Goal: Task Accomplishment & Management: Manage account settings

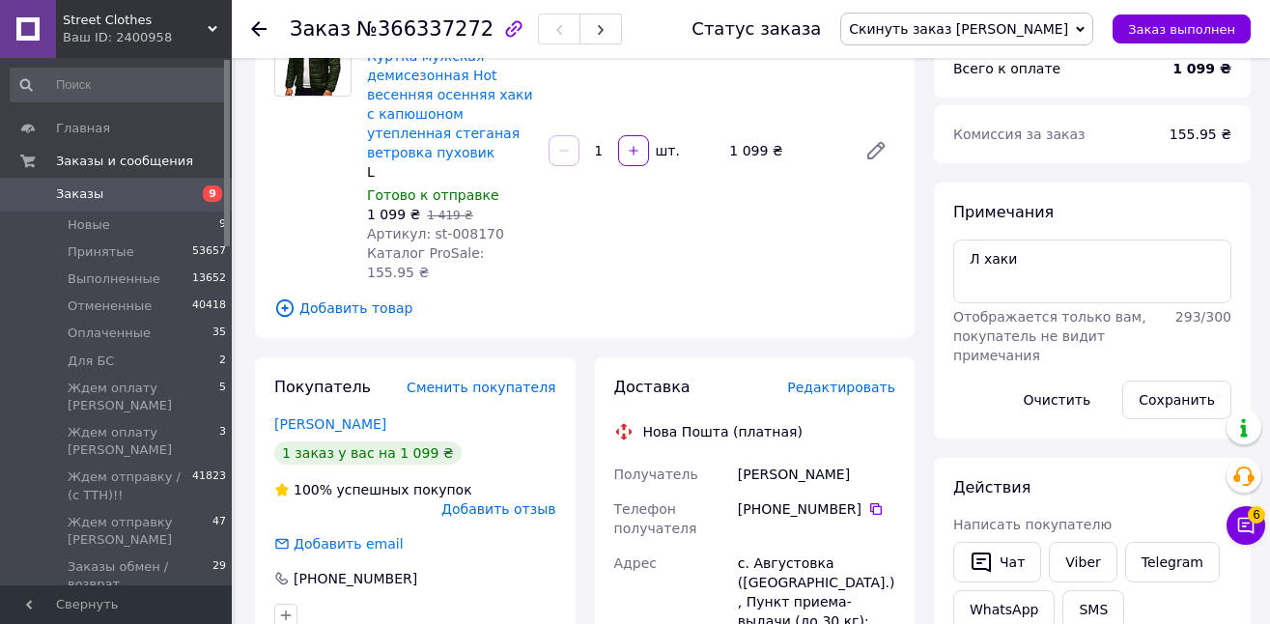
scroll to position [201, 0]
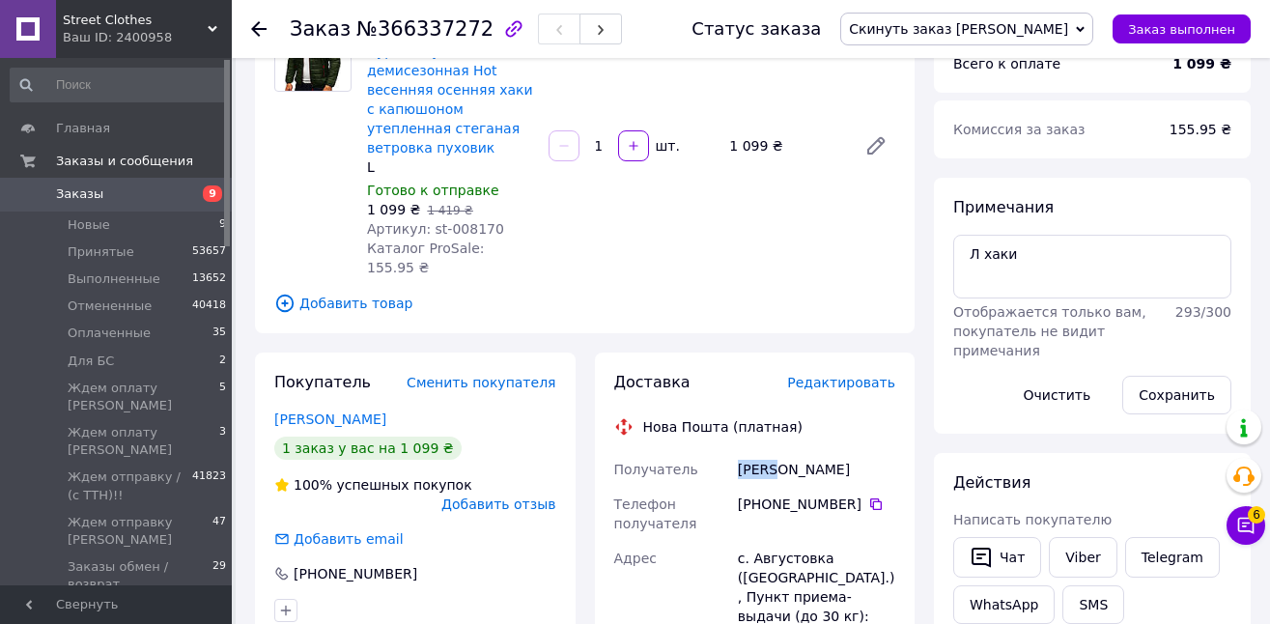
drag, startPoint x: 778, startPoint y: 450, endPoint x: 733, endPoint y: 453, distance: 45.5
click at [734, 453] on div "Дячук Евгений" at bounding box center [816, 469] width 165 height 35
copy div "Дячук"
drag, startPoint x: 850, startPoint y: 455, endPoint x: 780, endPoint y: 443, distance: 70.5
click at [780, 452] on div "Дячук Евгений" at bounding box center [816, 469] width 165 height 35
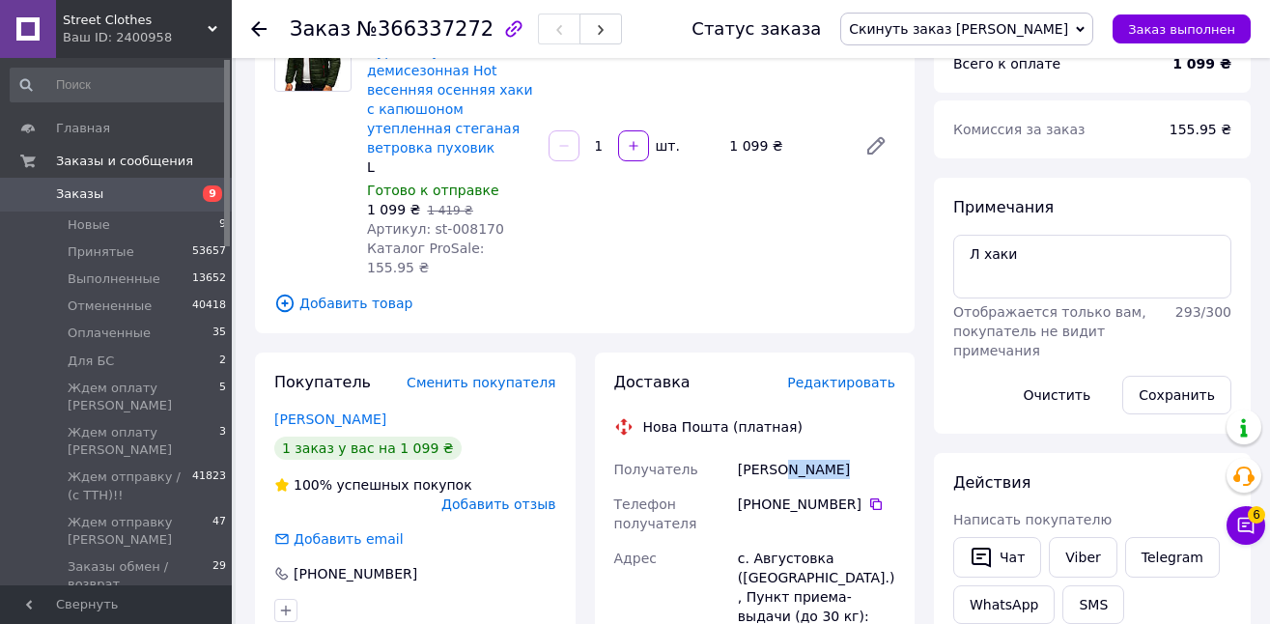
copy div "Евгений"
click at [871, 496] on icon at bounding box center [875, 503] width 15 height 15
drag, startPoint x: 827, startPoint y: 542, endPoint x: 755, endPoint y: 539, distance: 72.5
click at [755, 541] on div "с. Августовка (Одесская обл.), Пункт приема-выдачи (до 30 кг): вул. Кооперативн…" at bounding box center [816, 606] width 165 height 131
copy div "Августовка"
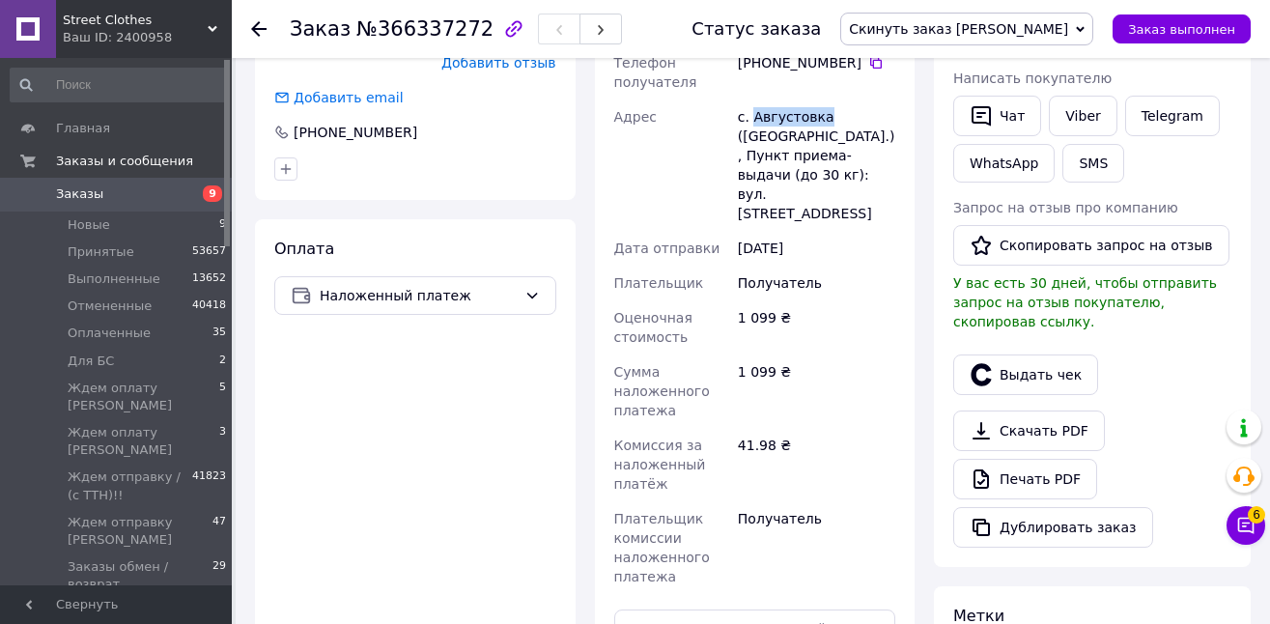
scroll to position [646, 0]
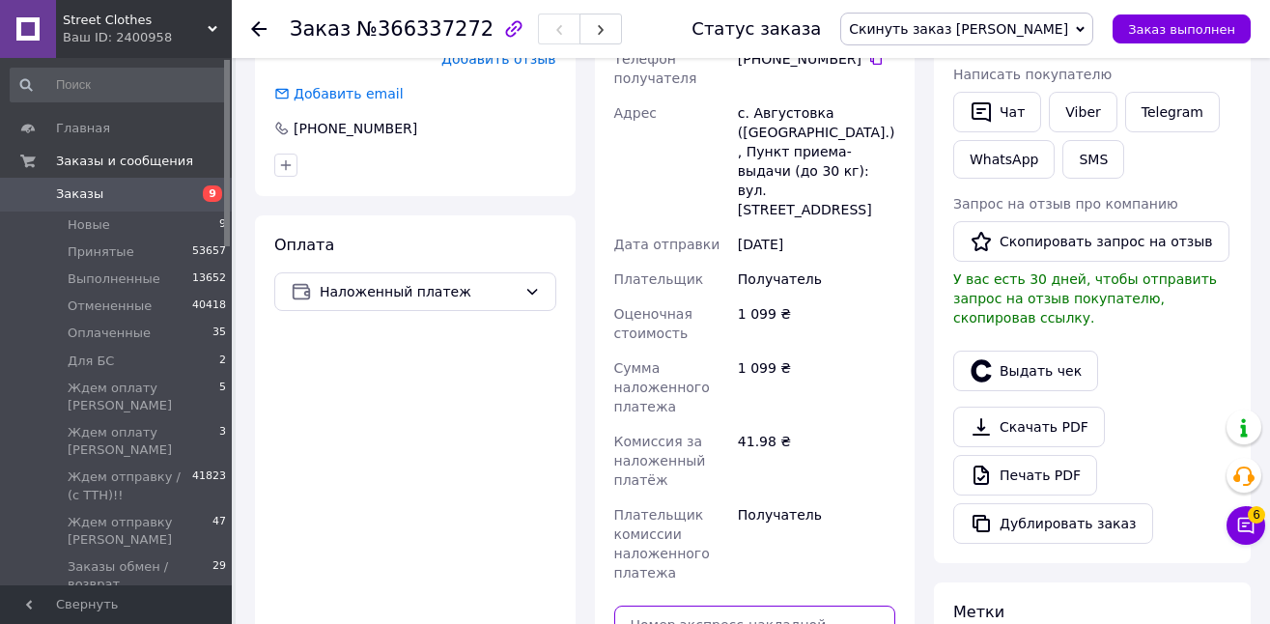
click at [867, 605] on input "text" at bounding box center [755, 624] width 282 height 39
paste input "20451269274415"
type input "20451269274415"
click at [1269, 350] on html "Street Clothes Ваш ID: 2400958 Сайт Street Clothes Кабинет покупателя Проверить…" at bounding box center [635, 230] width 1270 height 1753
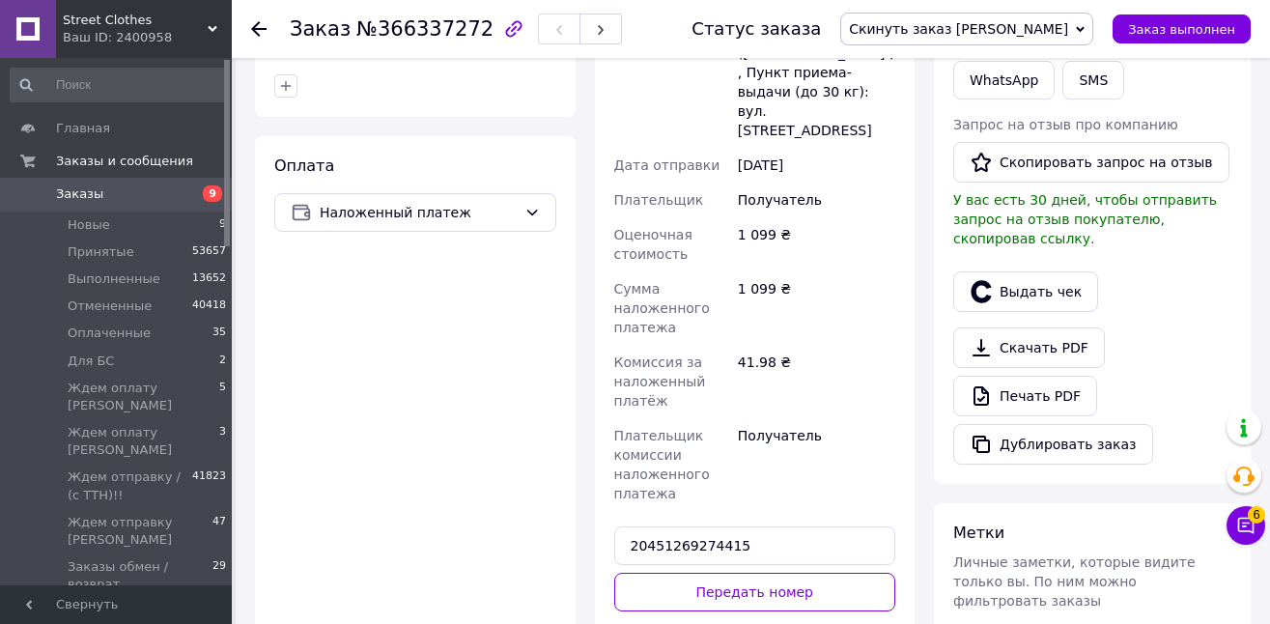
scroll to position [729, 0]
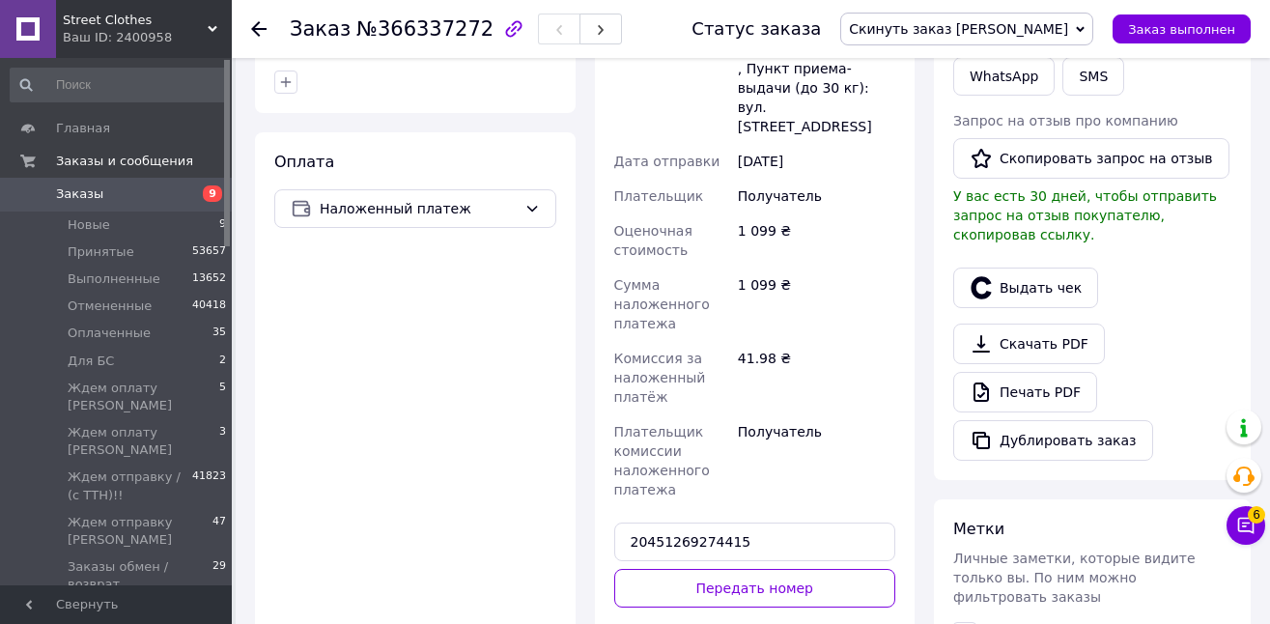
click at [760, 607] on div "или" at bounding box center [755, 630] width 282 height 47
click at [779, 569] on button "Передать номер" at bounding box center [755, 588] width 282 height 39
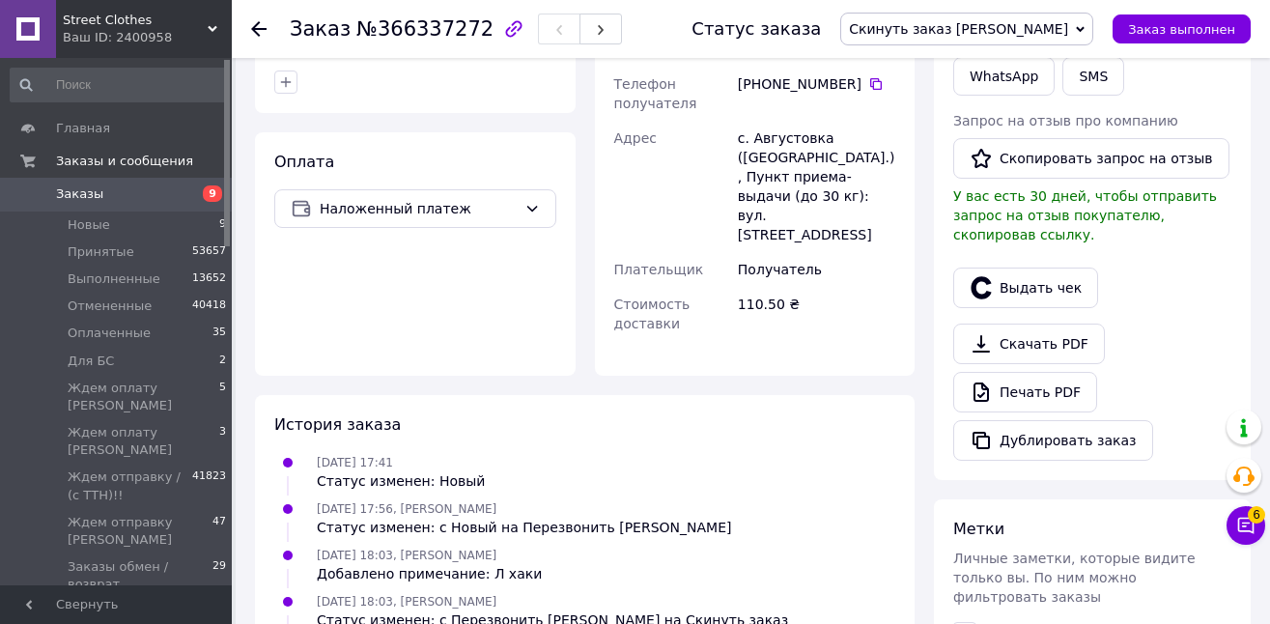
click at [1000, 26] on span "Скинуть заказ [PERSON_NAME]" at bounding box center [958, 28] width 219 height 15
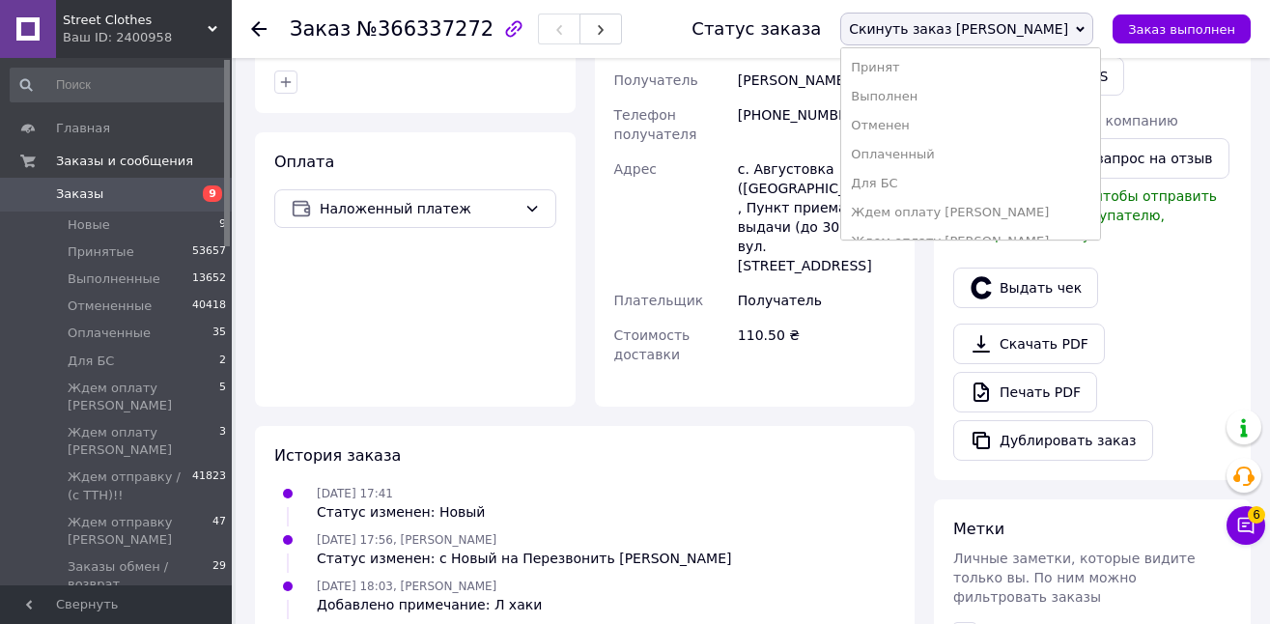
click at [1101, 64] on ul "Принят Выполнен Отменен Оплаченный Для БС Ждем оплату Ирина Ждем оплату Саша Жд…" at bounding box center [970, 143] width 261 height 193
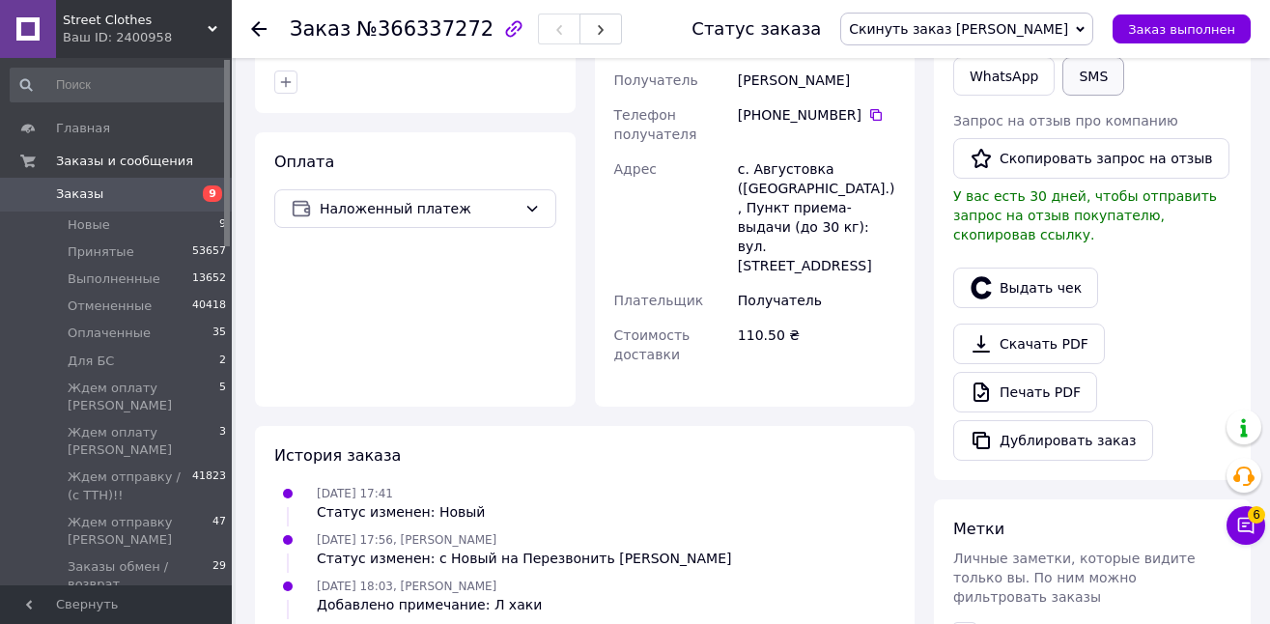
click at [1115, 68] on button "SMS" at bounding box center [1093, 76] width 62 height 39
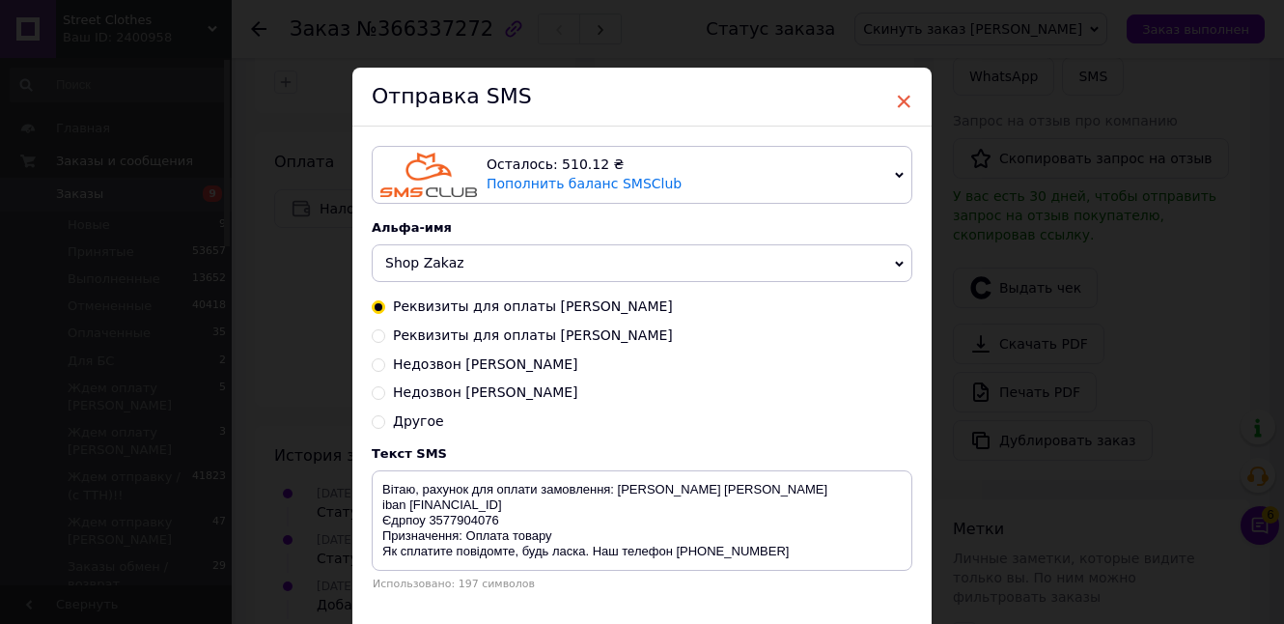
click at [906, 94] on span "×" at bounding box center [903, 101] width 17 height 33
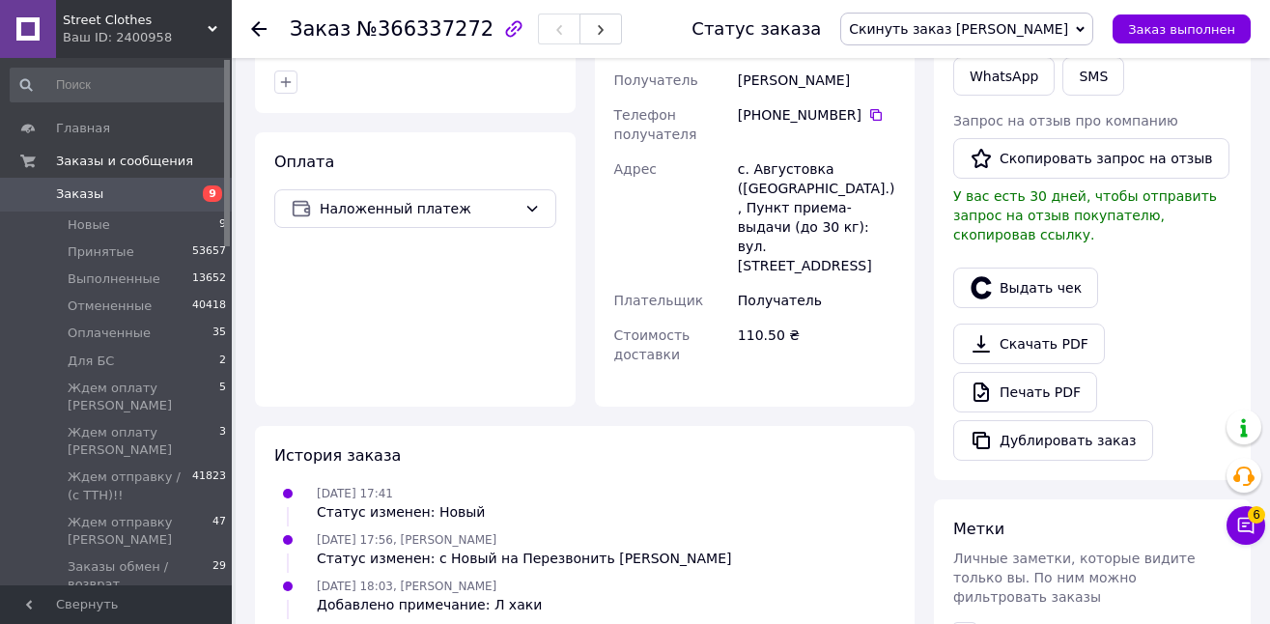
click at [1016, 15] on span "Скинуть заказ [PERSON_NAME]" at bounding box center [966, 29] width 253 height 33
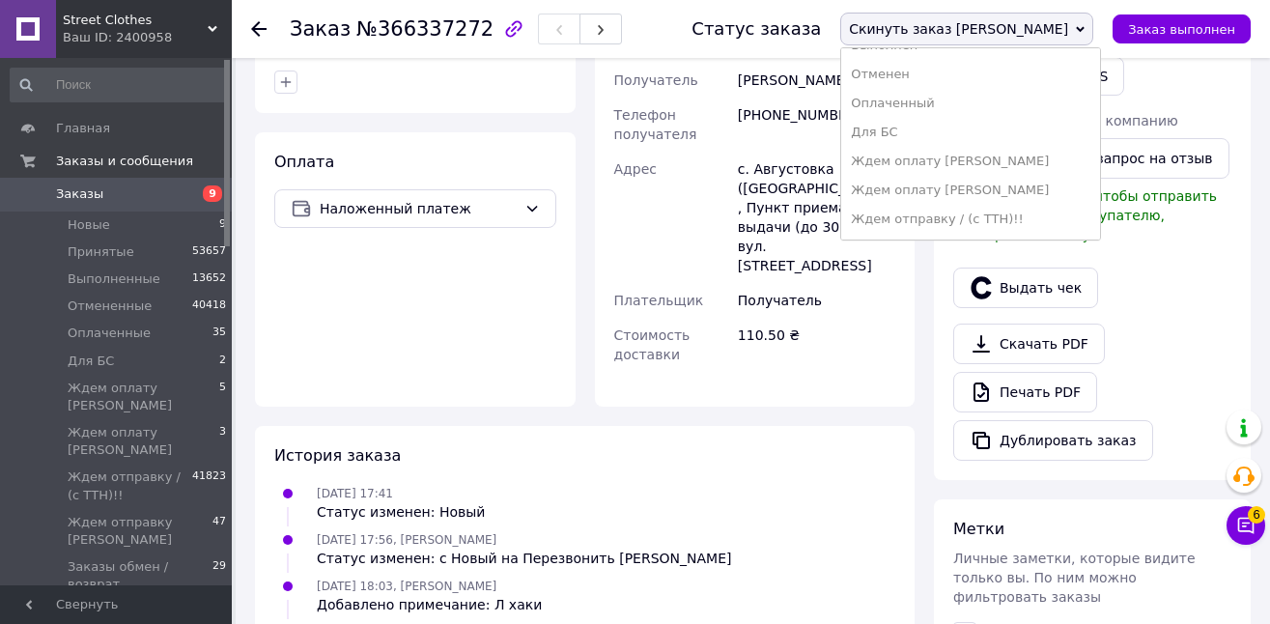
scroll to position [70, 0]
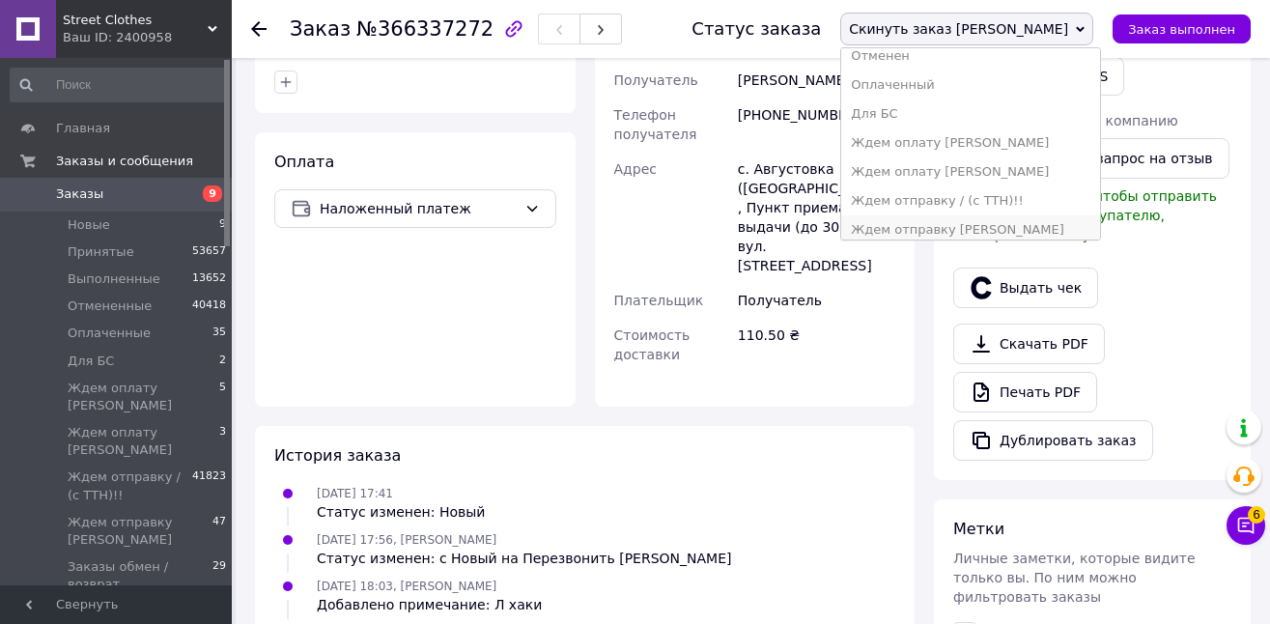
click at [1040, 225] on li "Ждем отправку [PERSON_NAME]" at bounding box center [970, 229] width 259 height 29
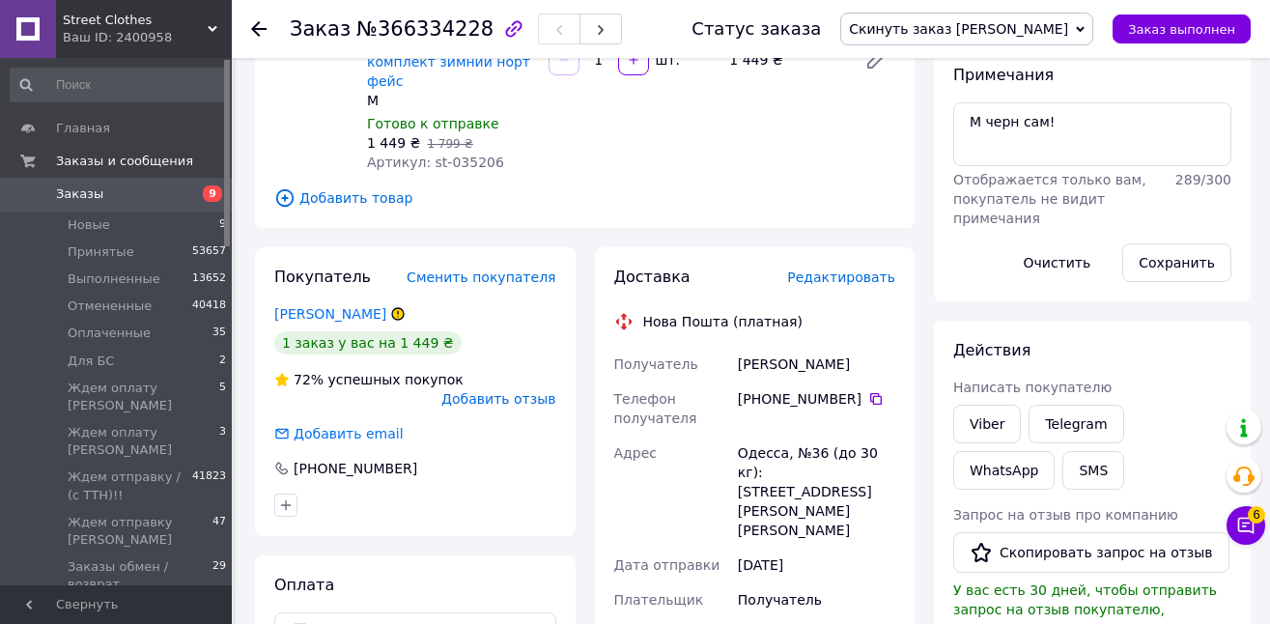
scroll to position [297, 0]
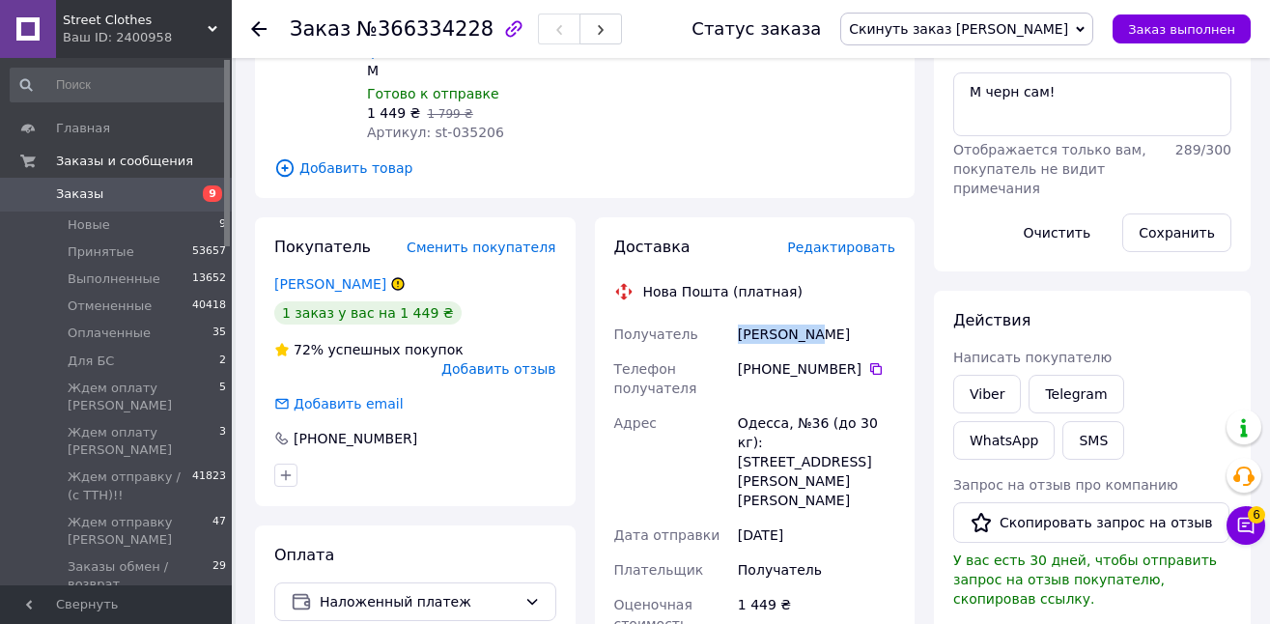
drag, startPoint x: 786, startPoint y: 320, endPoint x: 736, endPoint y: 318, distance: 50.2
click at [736, 318] on div "Батіг Олег" at bounding box center [816, 334] width 165 height 35
copy div "Батіг Олег"
click at [878, 363] on icon at bounding box center [876, 369] width 12 height 12
drag, startPoint x: 747, startPoint y: 402, endPoint x: 783, endPoint y: 405, distance: 35.8
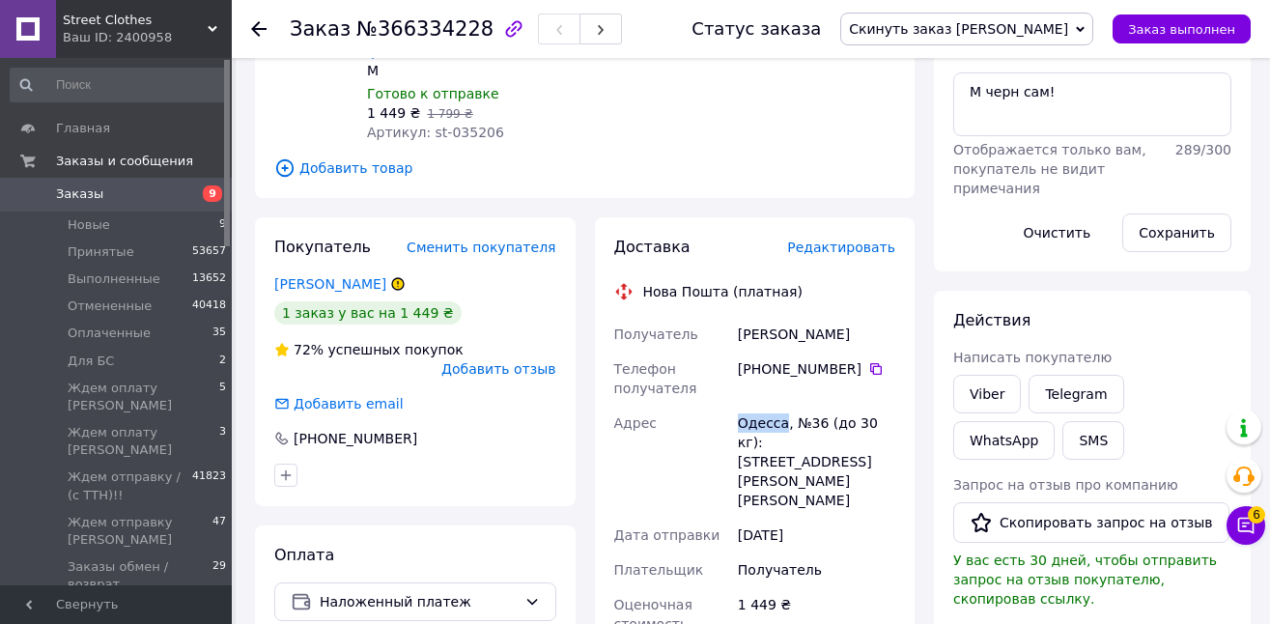
click at [783, 405] on div "Одесса, №36 (до 30 кг): ул. Ивана и Юрия Лип, 5" at bounding box center [816, 461] width 165 height 112
copy div "Одесса"
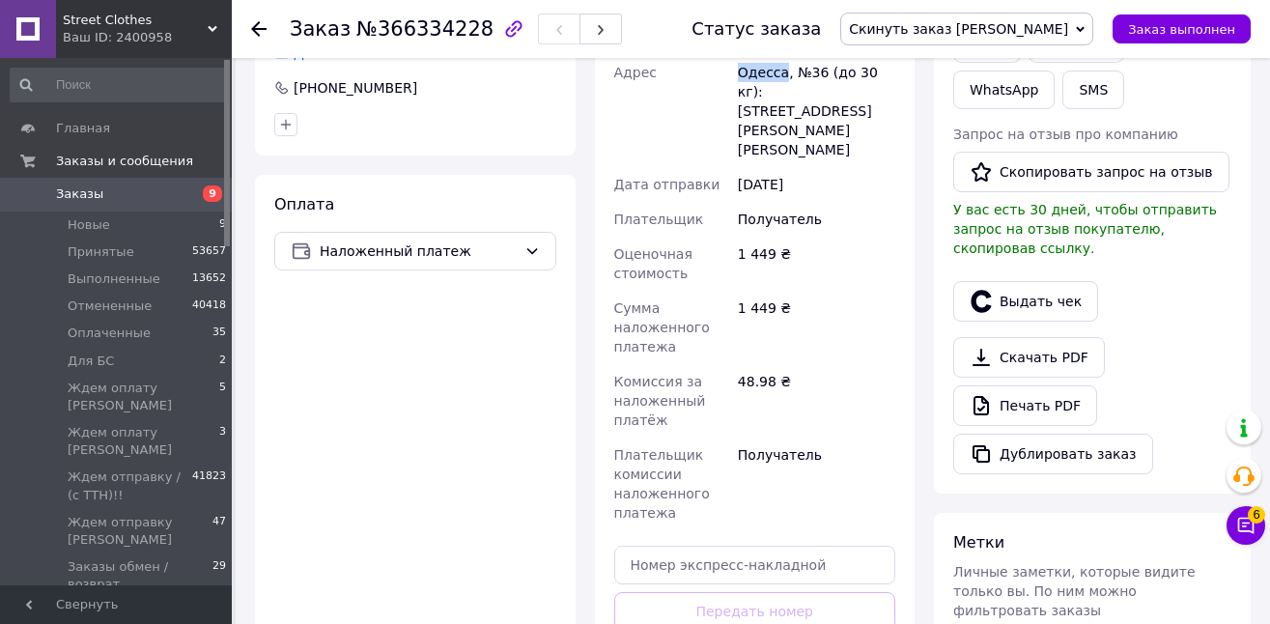
scroll to position [652, 0]
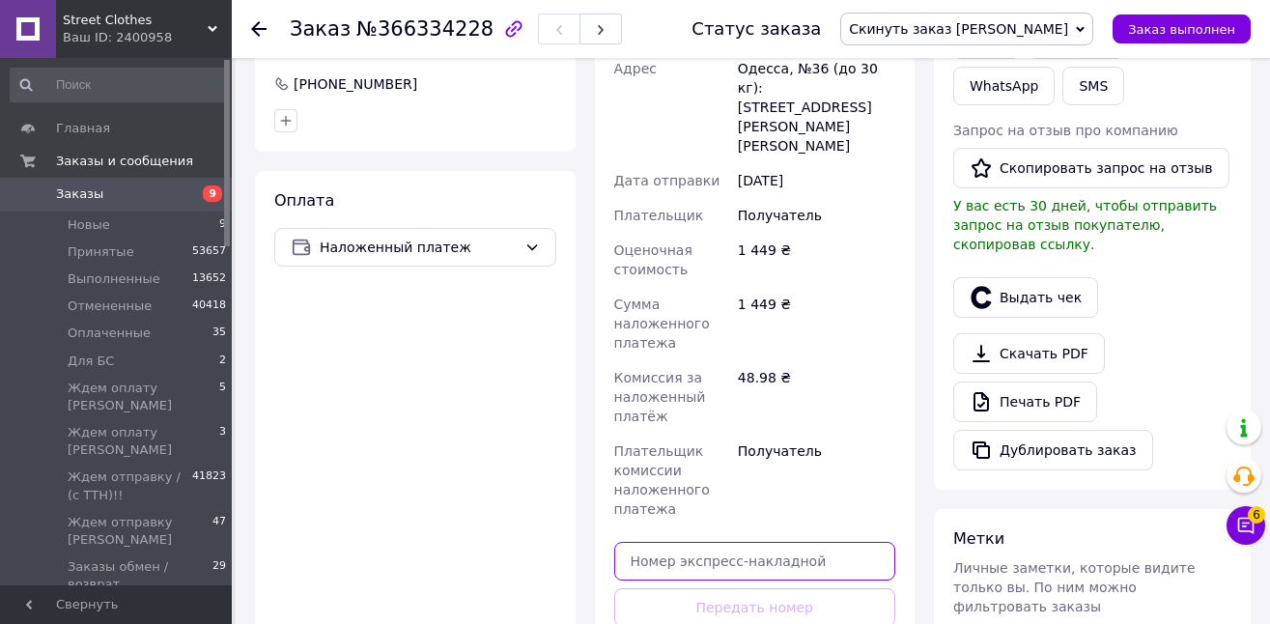
paste input "20451269274986"
type input "20451269274986"
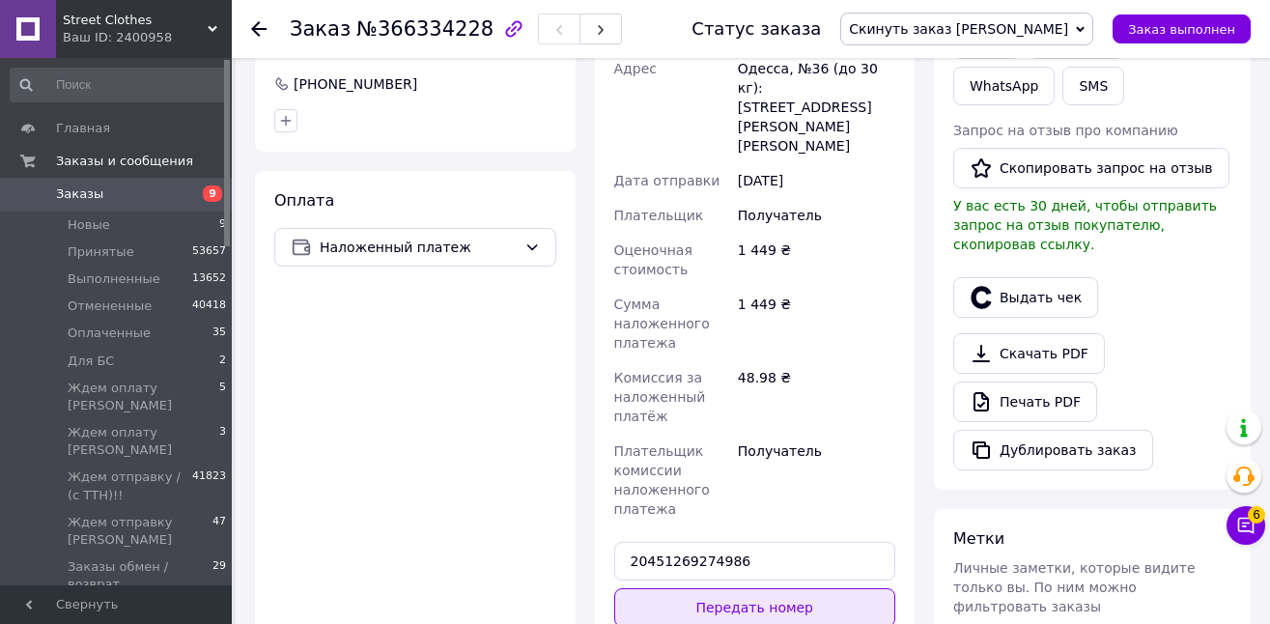
click at [857, 588] on button "Передать номер" at bounding box center [755, 607] width 282 height 39
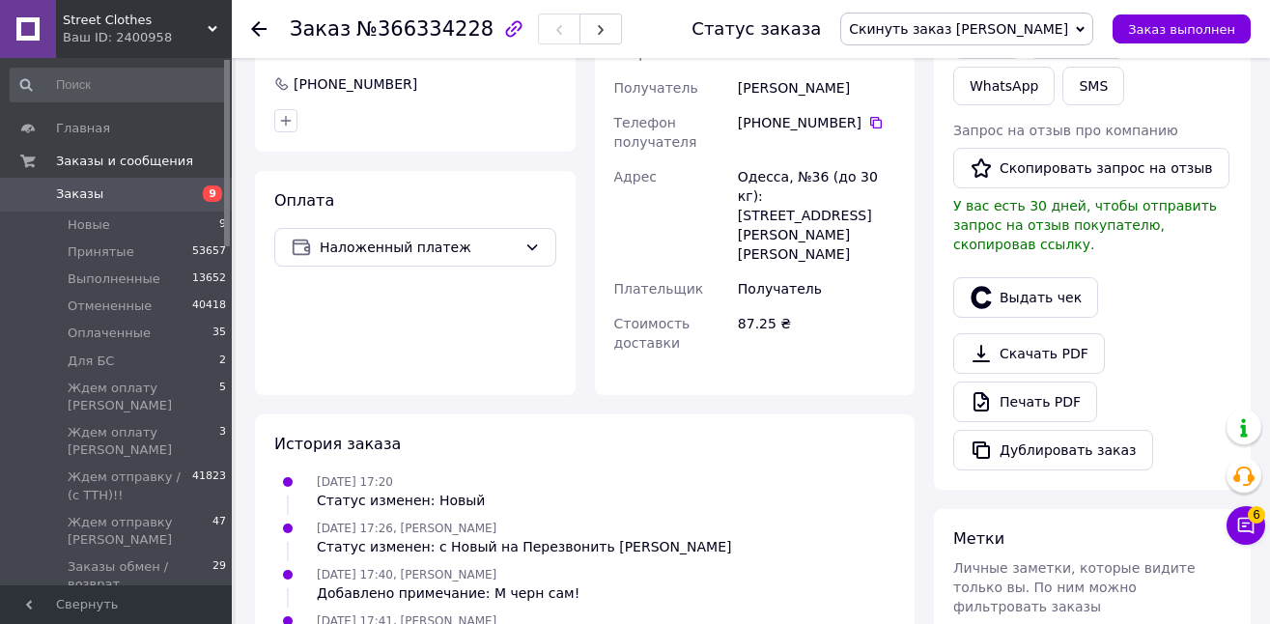
click at [1045, 42] on span "Скинуть заказ [PERSON_NAME]" at bounding box center [966, 29] width 253 height 33
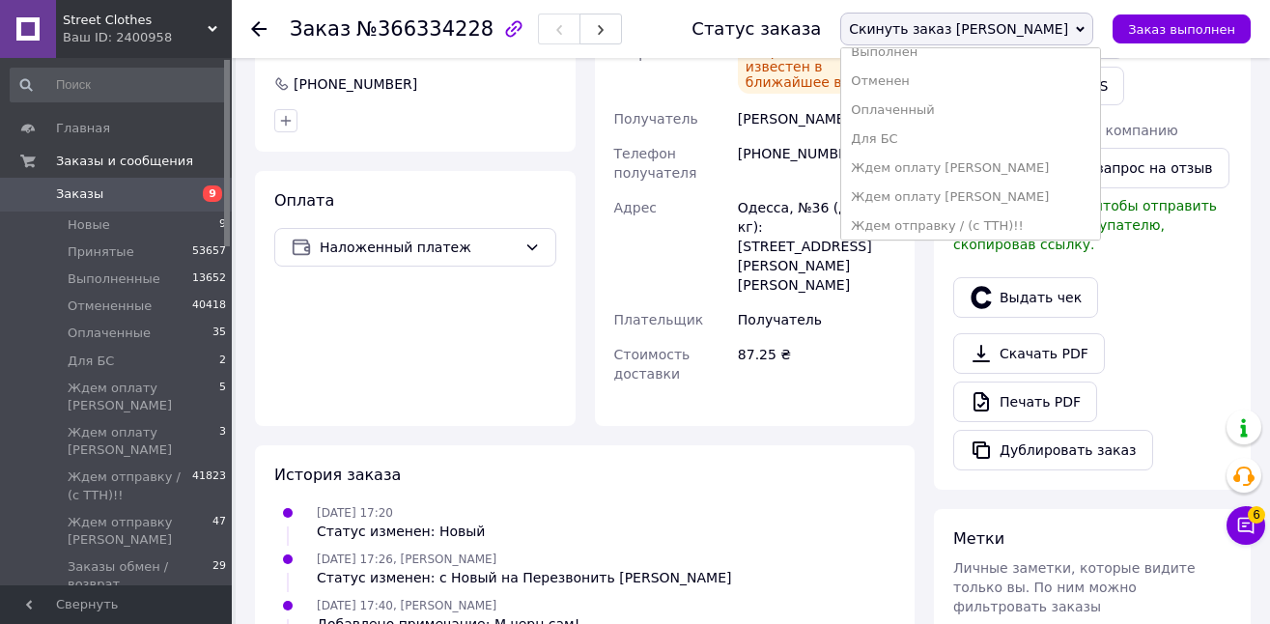
scroll to position [125, 0]
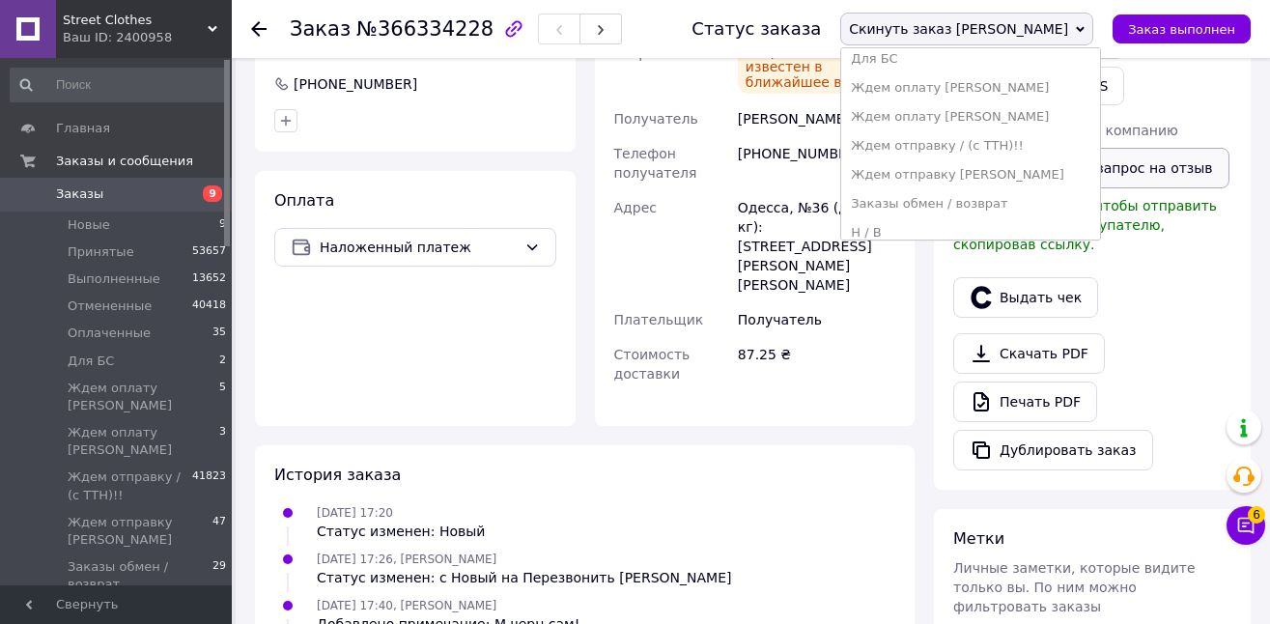
click at [1056, 180] on li "Ждем отправку [PERSON_NAME]" at bounding box center [970, 174] width 259 height 29
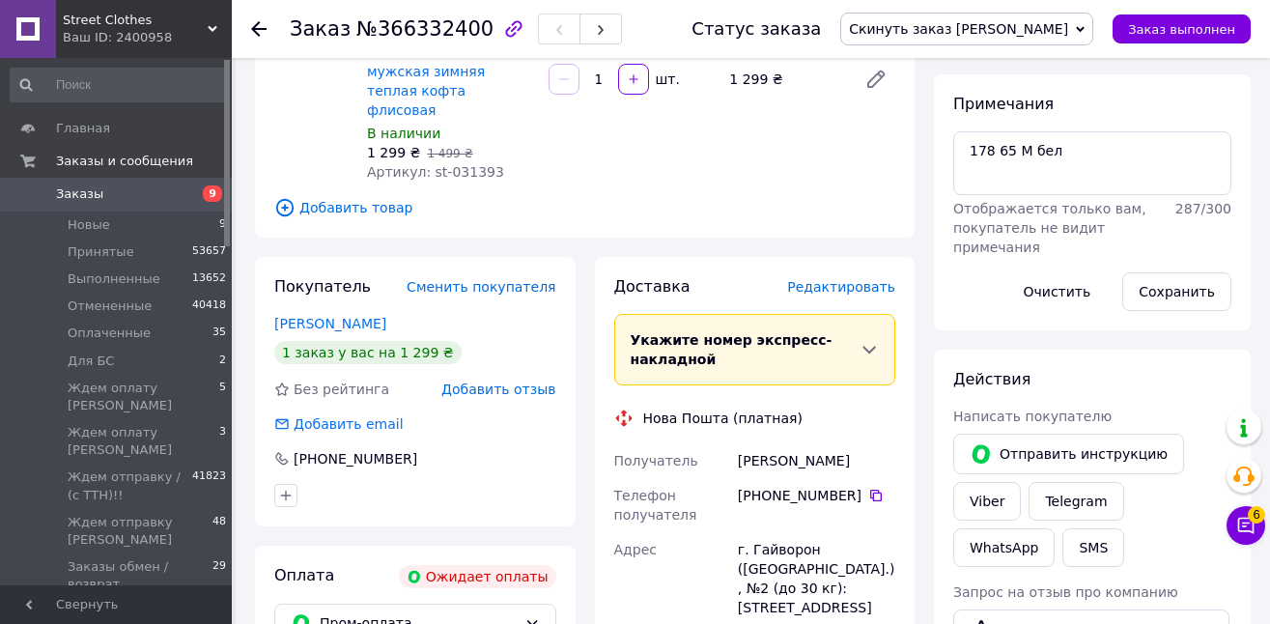
scroll to position [270, 0]
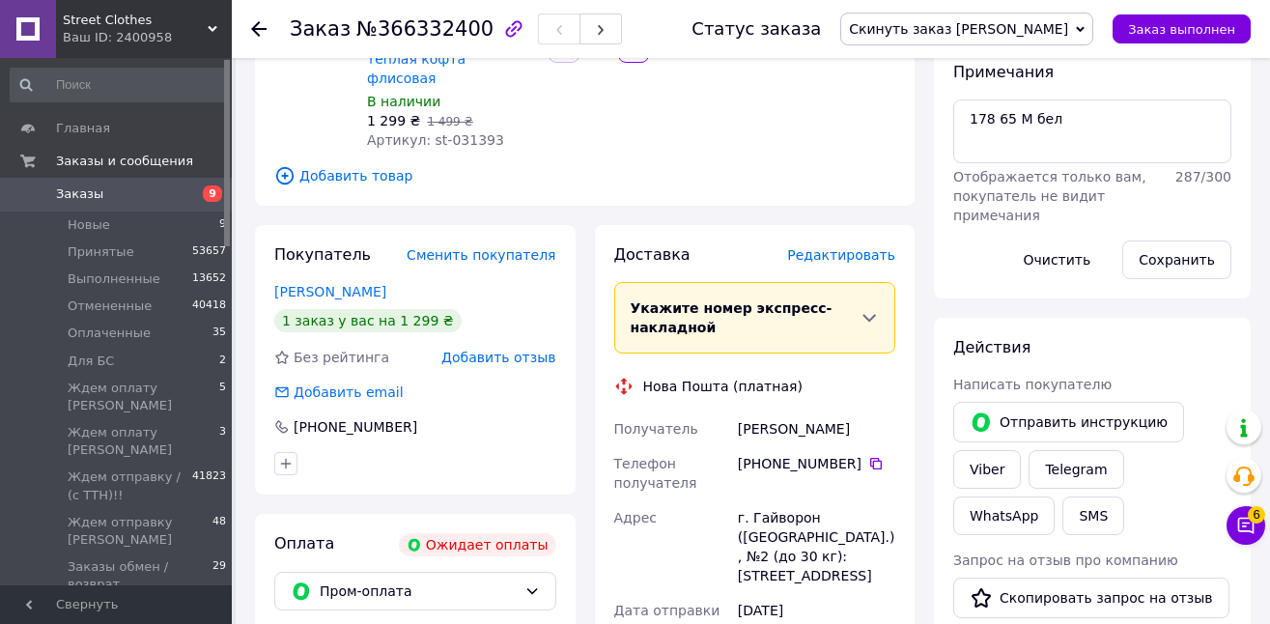
drag, startPoint x: 833, startPoint y: 558, endPoint x: 603, endPoint y: 414, distance: 271.1
click at [603, 414] on div "Доставка Редактировать Укажите номер экспресс-накладной Обязательно введите ном…" at bounding box center [755, 573] width 321 height 697
copy div "Получатель Семко Стас Телефон получателя +380 96 606 07 91   Адрес г. Гайворон …"
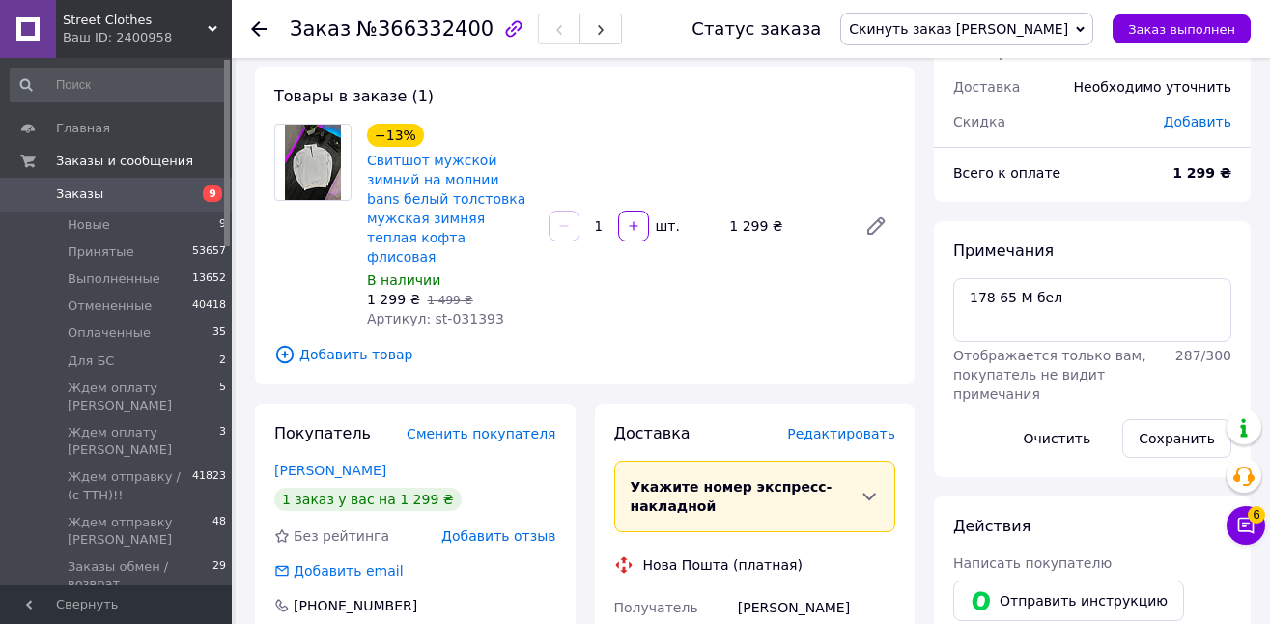
scroll to position [89, 0]
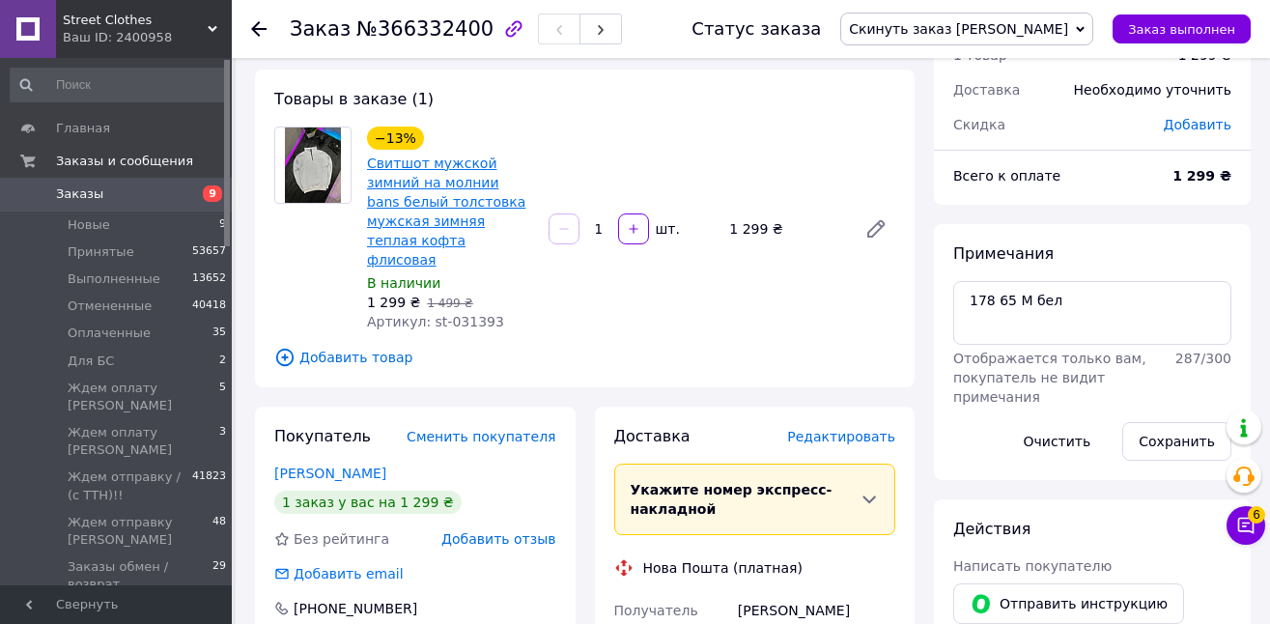
click at [480, 179] on link "Свитшот мужской зимний на молнии bans белый толстовка мужская зимняя теплая коф…" at bounding box center [446, 211] width 158 height 112
click at [1005, 40] on span "Скинуть заказ [PERSON_NAME]" at bounding box center [966, 29] width 253 height 33
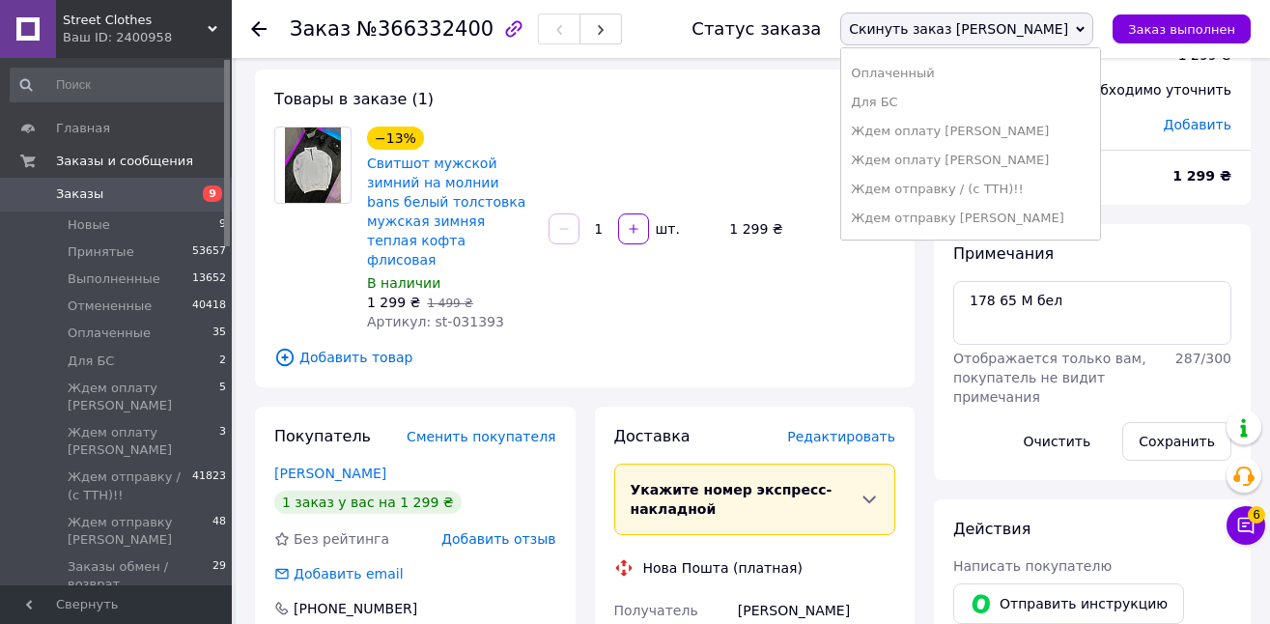
scroll to position [85, 0]
click at [1068, 209] on li "Ждем отправку [PERSON_NAME]" at bounding box center [970, 214] width 259 height 29
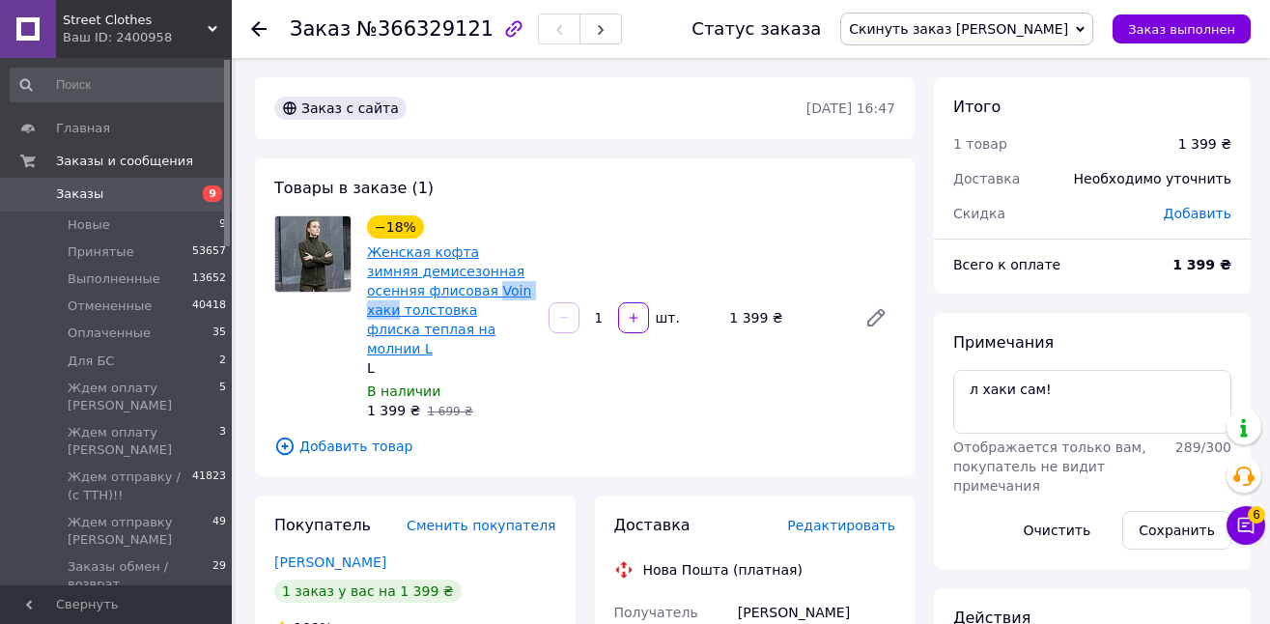
drag, startPoint x: 502, startPoint y: 289, endPoint x: 433, endPoint y: 287, distance: 68.6
click at [433, 287] on span "Женская кофта зимняя демисезонная осенняя флисовая Voin хаки толстовка флиска т…" at bounding box center [450, 300] width 166 height 116
copy link "Voin хаки"
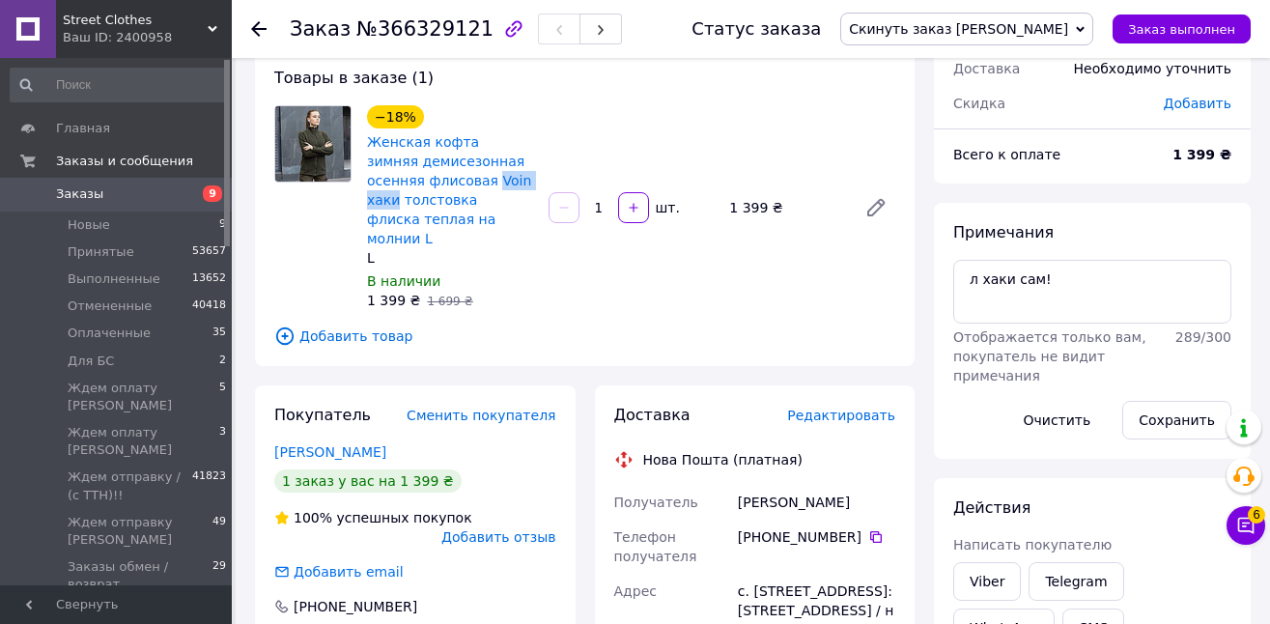
scroll to position [219, 0]
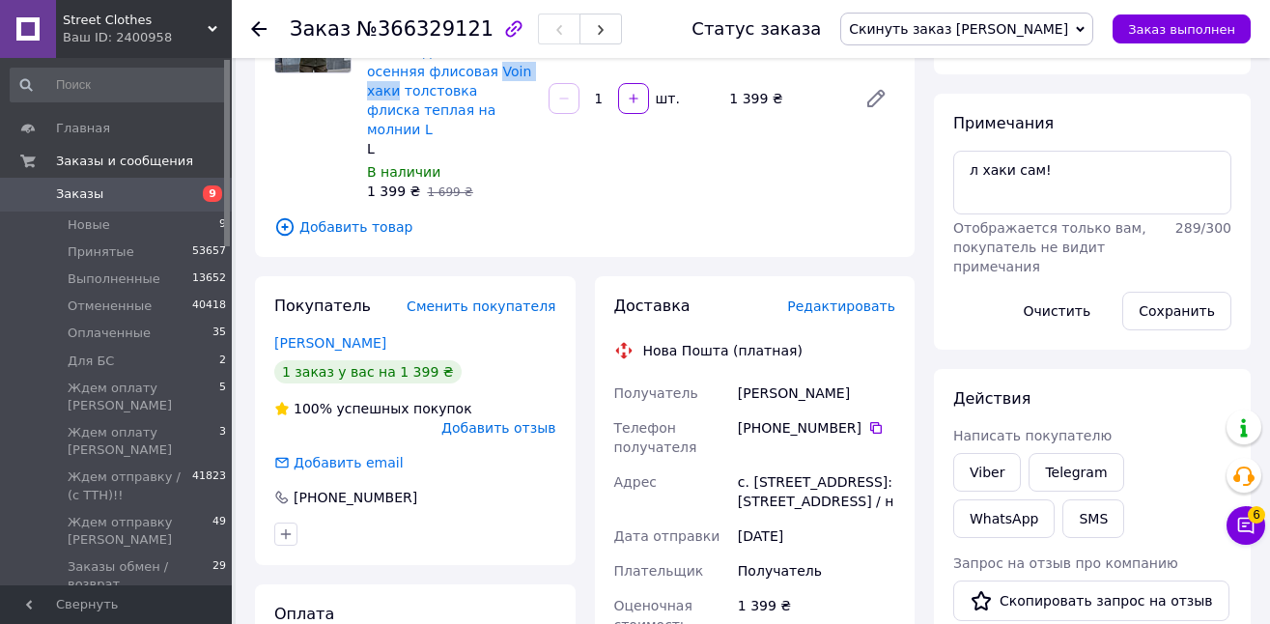
drag, startPoint x: 849, startPoint y: 371, endPoint x: 729, endPoint y: 374, distance: 119.7
click at [729, 376] on div "Получатель Басараба Павло Телефон получателя +380 98 516 48 62   Адрес с. Косов…" at bounding box center [755, 629] width 290 height 506
copy div "Получатель Басараба Павло"
click at [872, 420] on icon at bounding box center [875, 427] width 15 height 15
click at [411, 89] on link "Женская кофта зимняя демисезонная осенняя флисовая Voin хаки толстовка флиска т…" at bounding box center [449, 81] width 164 height 112
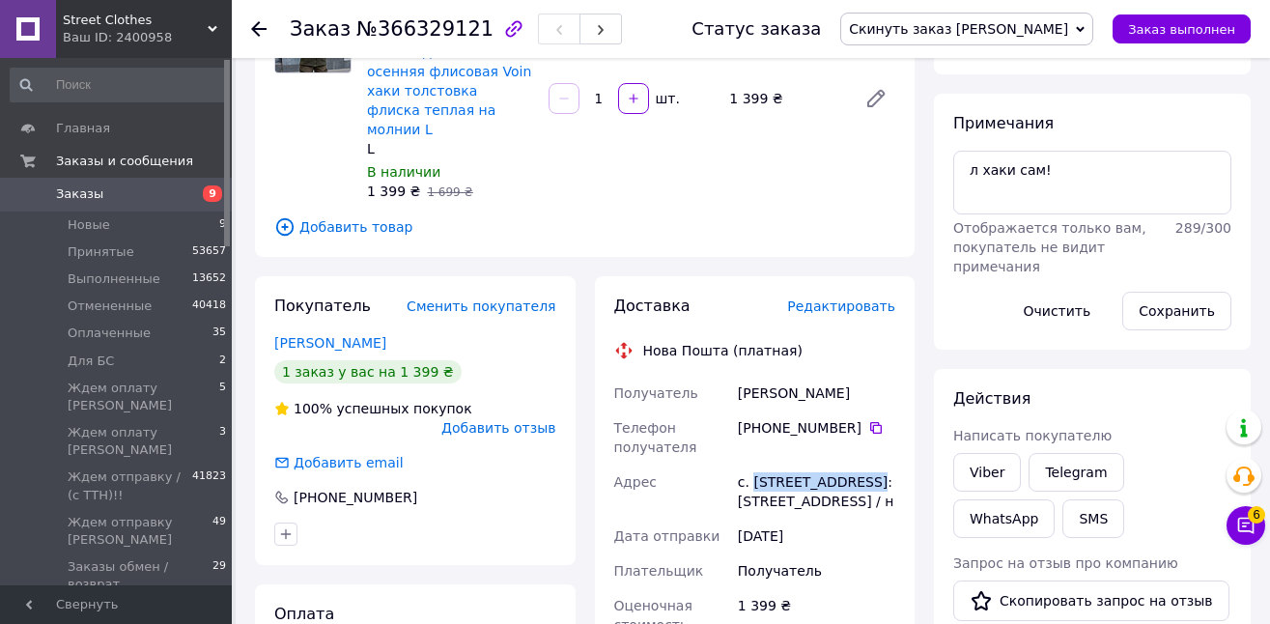
drag, startPoint x: 751, startPoint y: 461, endPoint x: 874, endPoint y: 470, distance: 122.9
click at [873, 468] on div "с. Косовская Поляна, №1: ул. Центральная, б / н" at bounding box center [816, 491] width 165 height 54
copy div "Косовская Поляна"
click at [1034, 49] on div "Статус заказа Скинуть заказ Татьяна Принят Выполнен Отменен Оплаченный Для БС Ж…" at bounding box center [952, 29] width 598 height 58
click at [1040, 33] on span "Скинуть заказ [PERSON_NAME]" at bounding box center [958, 28] width 219 height 15
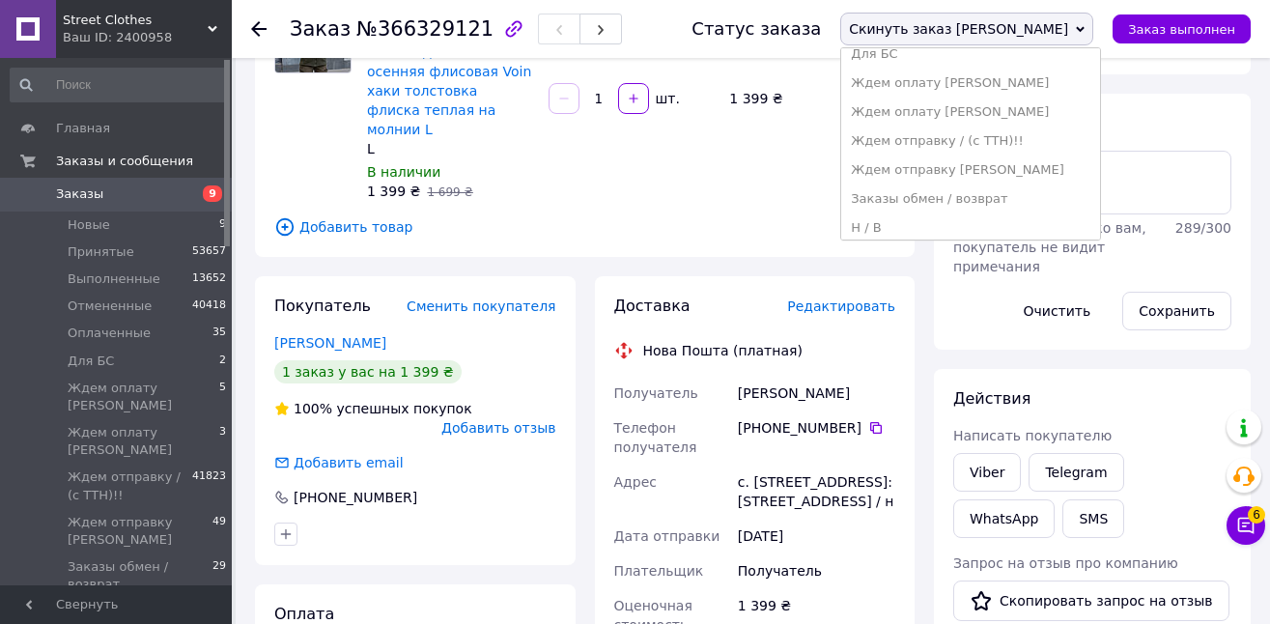
scroll to position [136, 0]
click at [1050, 163] on li "Ждем отправку [PERSON_NAME]" at bounding box center [970, 163] width 259 height 29
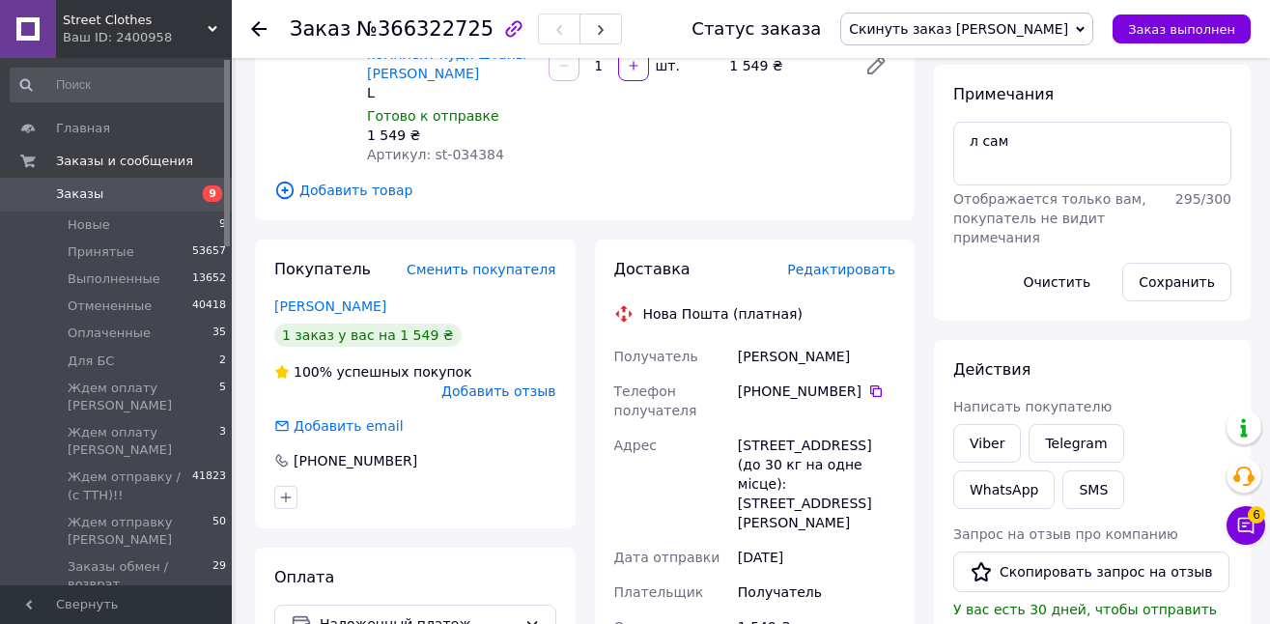
scroll to position [362, 0]
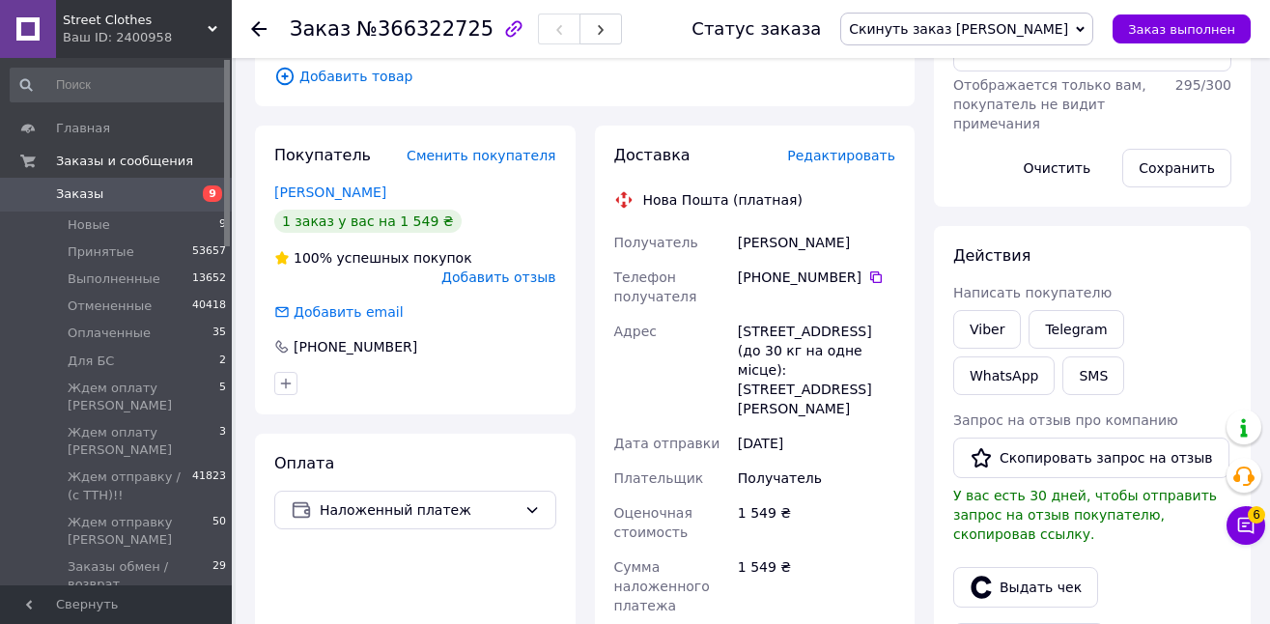
drag, startPoint x: 802, startPoint y: 350, endPoint x: 614, endPoint y: 197, distance: 242.9
click at [616, 225] on div "Получатель [PERSON_NAME] Телефон получателя [PHONE_NUMBER]   Адрес [STREET_ADDR…" at bounding box center [755, 507] width 290 height 564
copy div "Получатель Телевний Вадим Телефон получателя +380 98 515 47 31   Адрес г. Киев …"
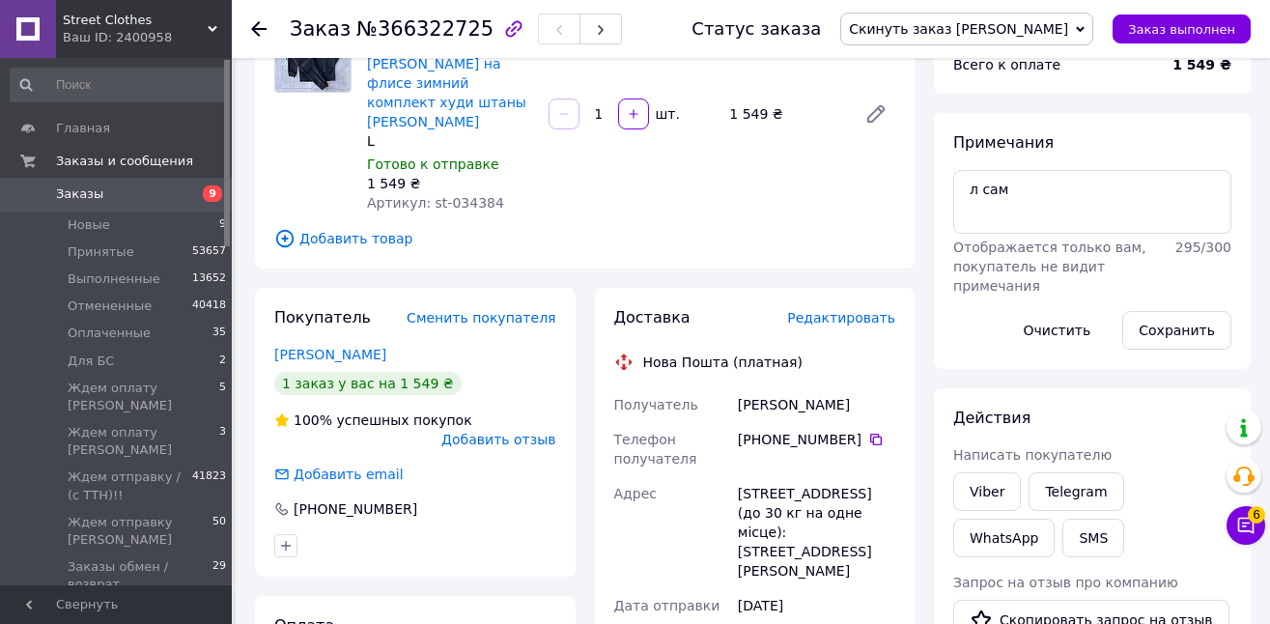
scroll to position [122, 0]
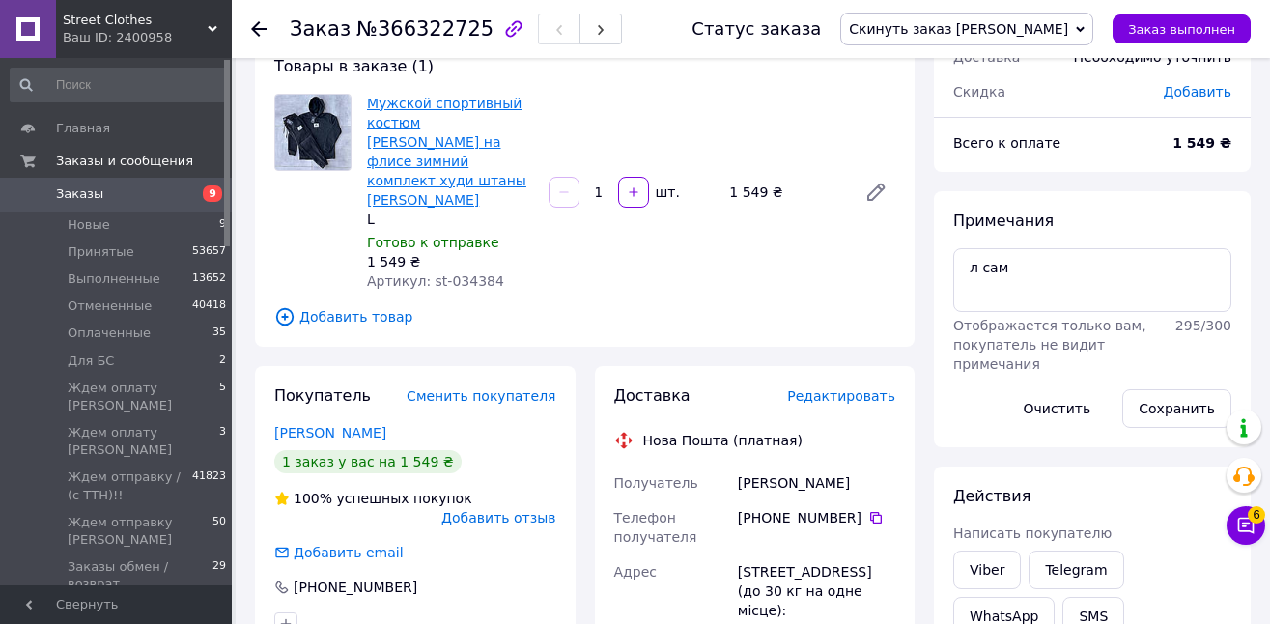
click at [422, 120] on link "Мужской спортивный костюм Jordan на флисе зимний комплект худи штаны джордан че…" at bounding box center [446, 152] width 159 height 112
click at [996, 33] on span "Скинуть заказ [PERSON_NAME]" at bounding box center [958, 28] width 219 height 15
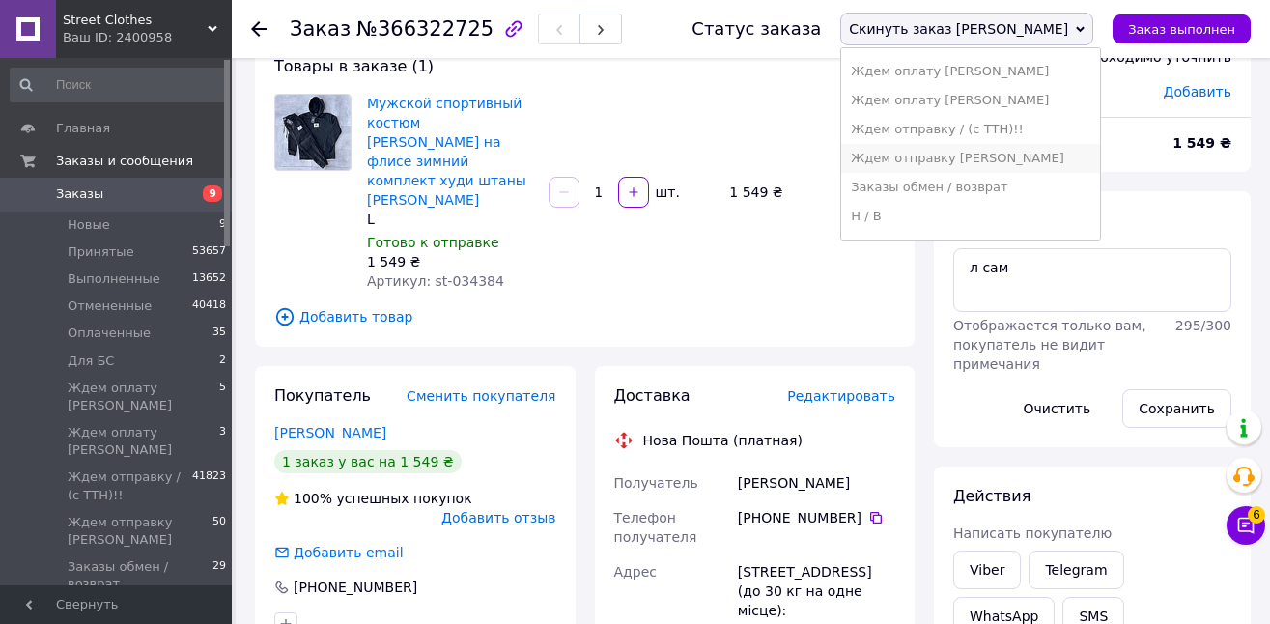
scroll to position [155, 0]
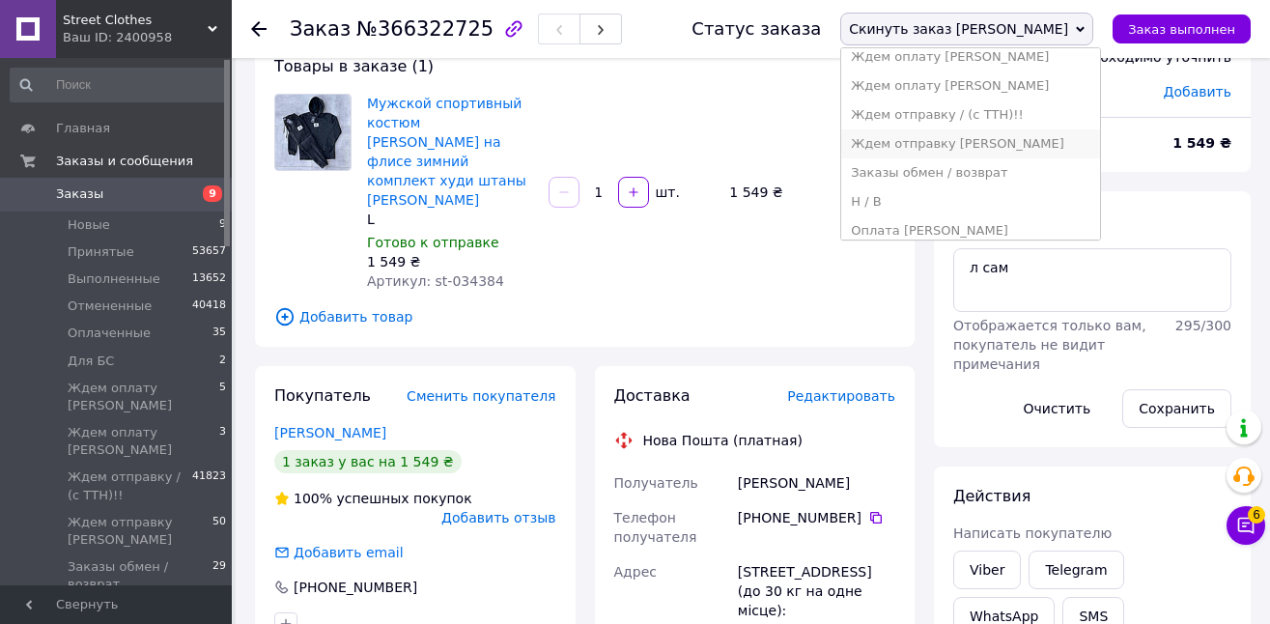
click at [1093, 139] on li "Ждем отправку [PERSON_NAME]" at bounding box center [970, 143] width 259 height 29
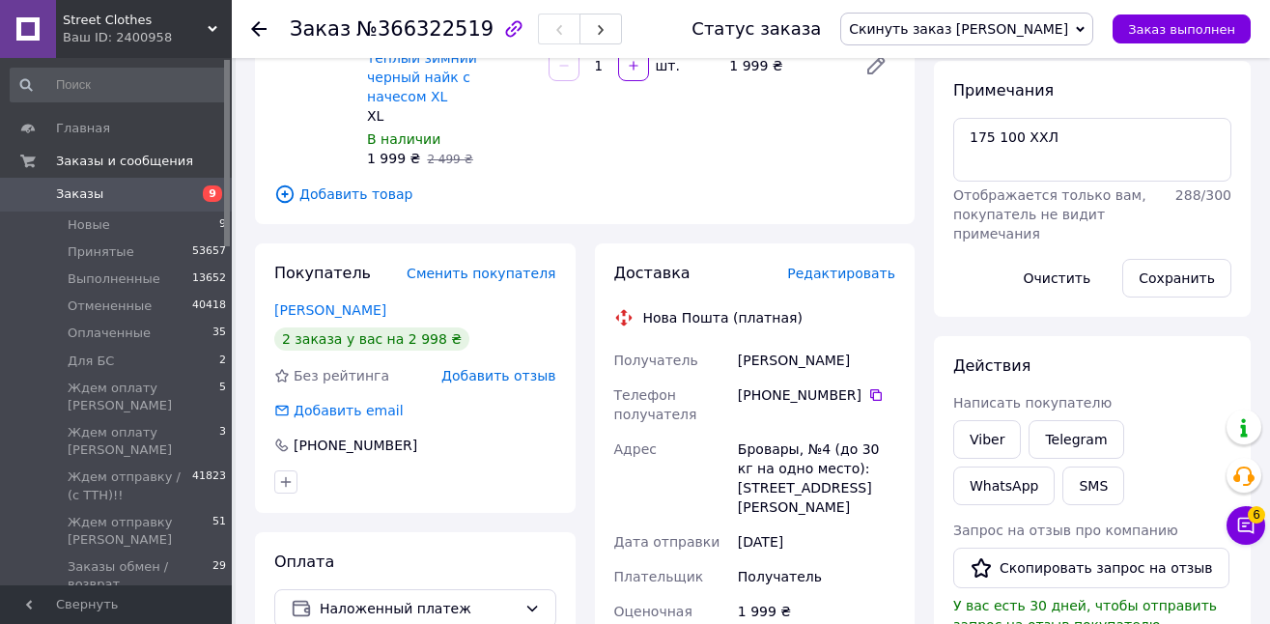
scroll to position [261, 0]
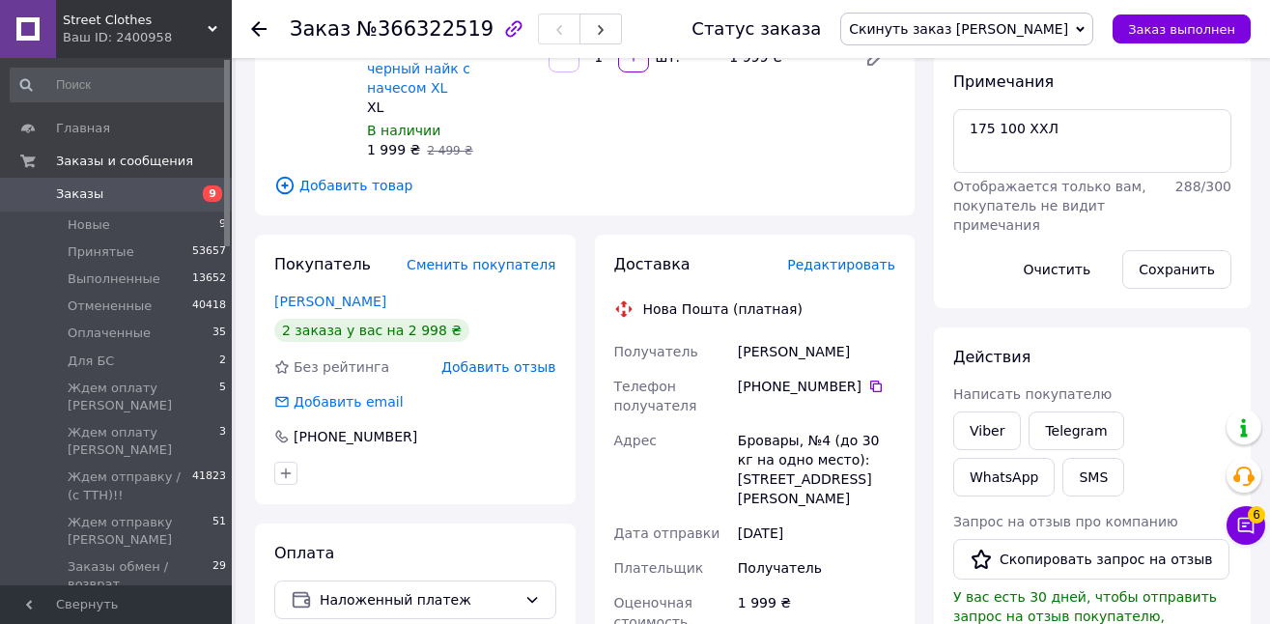
drag, startPoint x: 830, startPoint y: 329, endPoint x: 720, endPoint y: 323, distance: 110.2
click at [720, 334] on div "Получатель Хилько Олексій Телефон получателя +380 67 333 55 12   Адрес Бровары,…" at bounding box center [755, 606] width 290 height 544
copy div "Получатель Хилько Олексій"
click at [870, 380] on icon at bounding box center [876, 386] width 12 height 12
drag, startPoint x: 737, startPoint y: 419, endPoint x: 793, endPoint y: 427, distance: 56.5
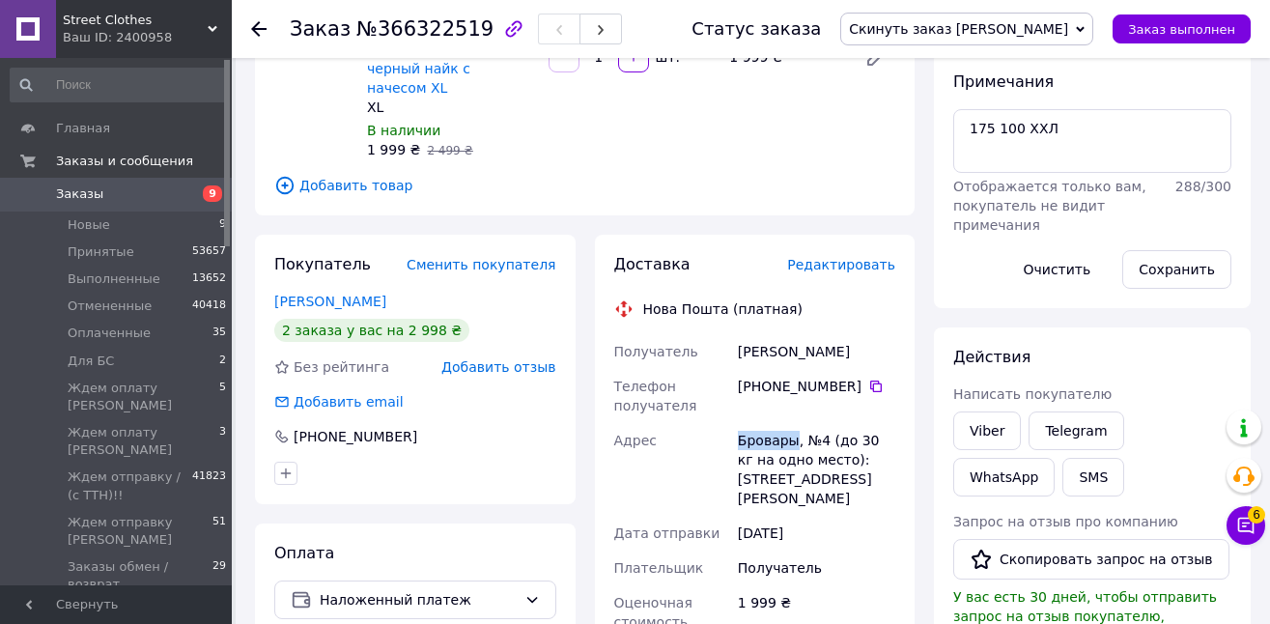
click at [793, 427] on div "Бровары, №4 (до 30 кг на одно место): ул. Грушевского, 1Б" at bounding box center [816, 469] width 165 height 93
copy div "Бровары"
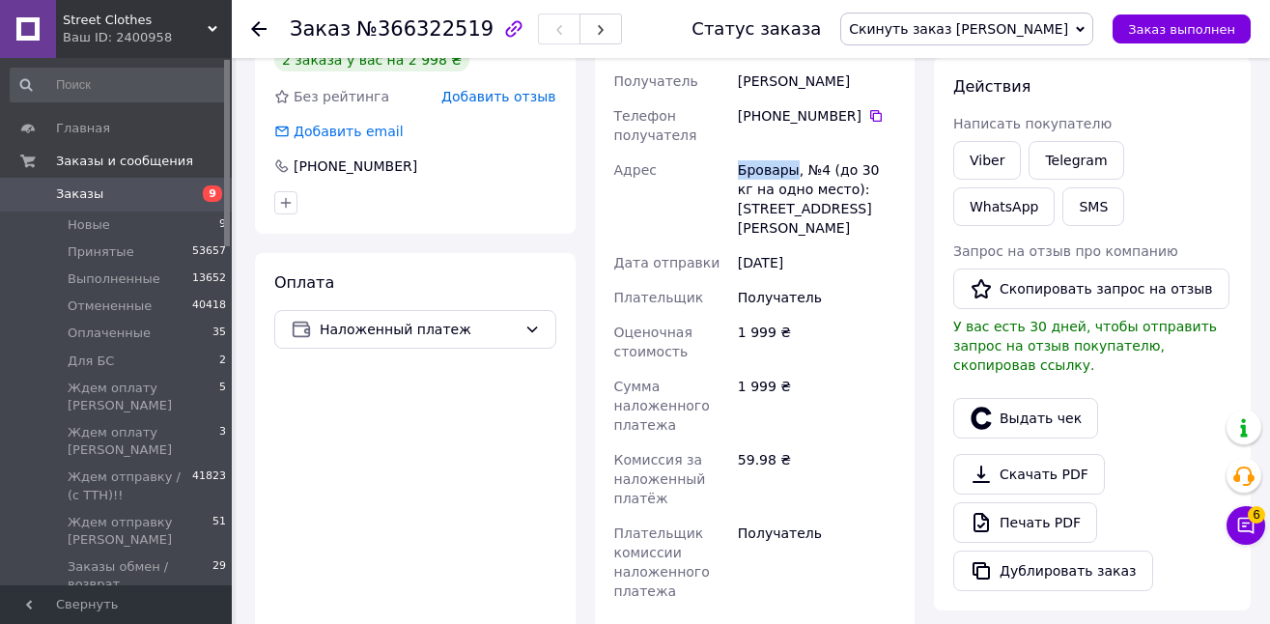
scroll to position [548, 0]
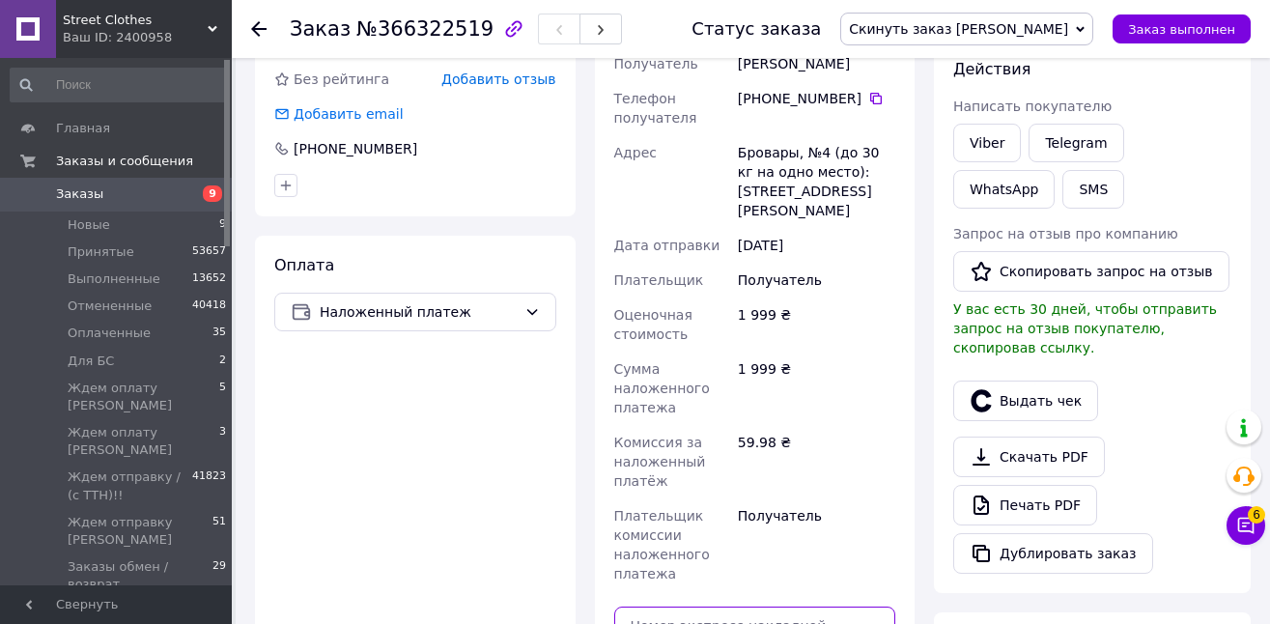
click at [795, 606] on input "text" at bounding box center [755, 625] width 282 height 39
paste input "20451269276539"
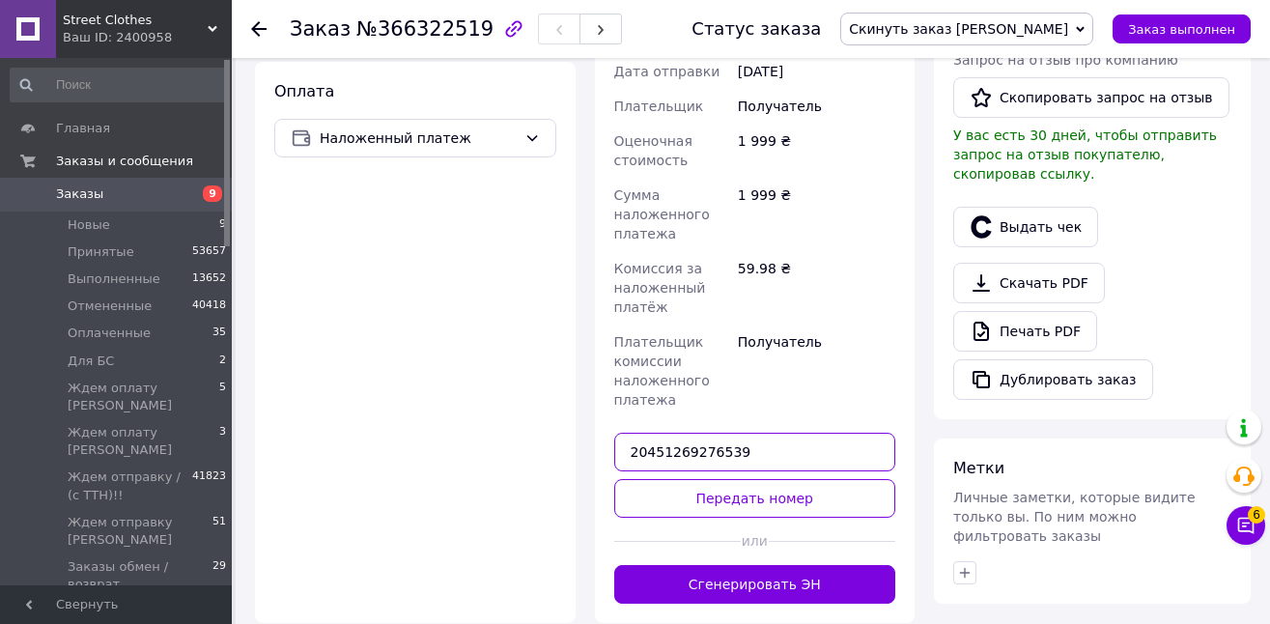
scroll to position [749, 0]
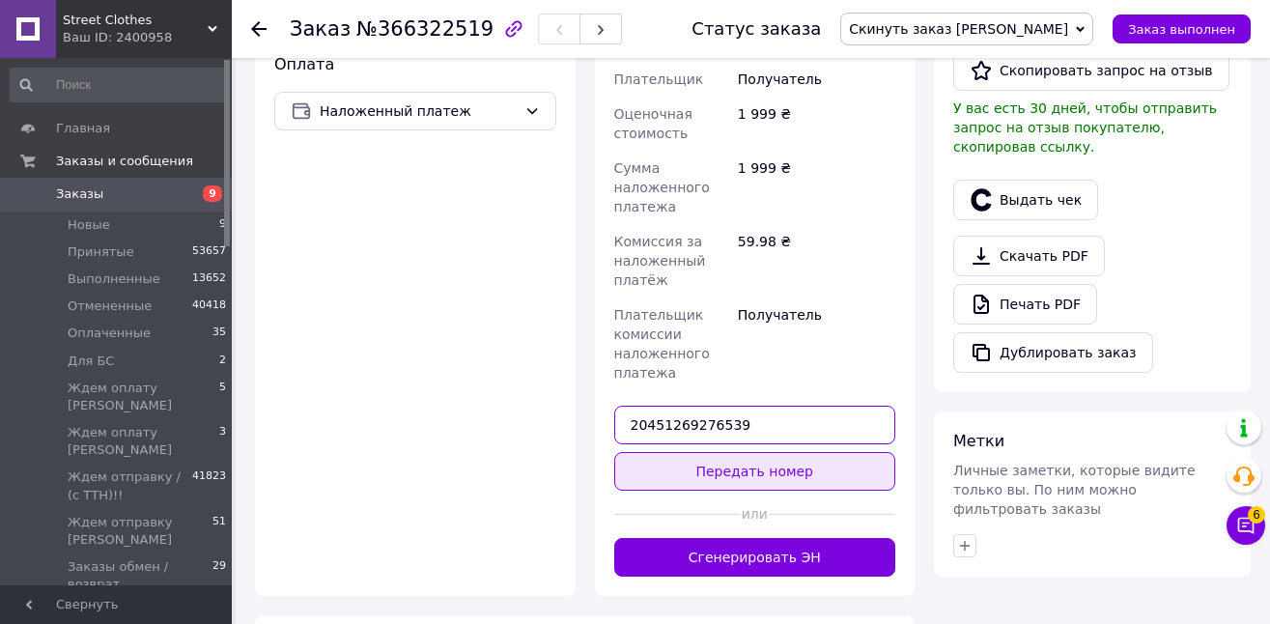
type input "20451269276539"
click at [861, 452] on button "Передать номер" at bounding box center [755, 471] width 282 height 39
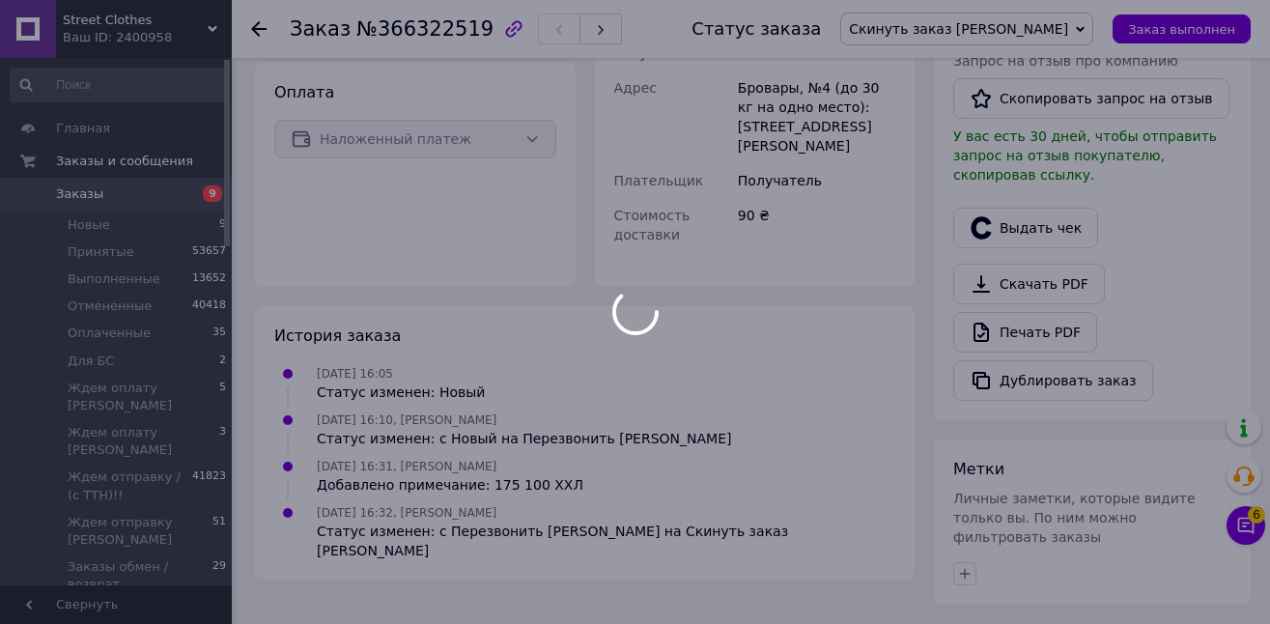
scroll to position [701, 0]
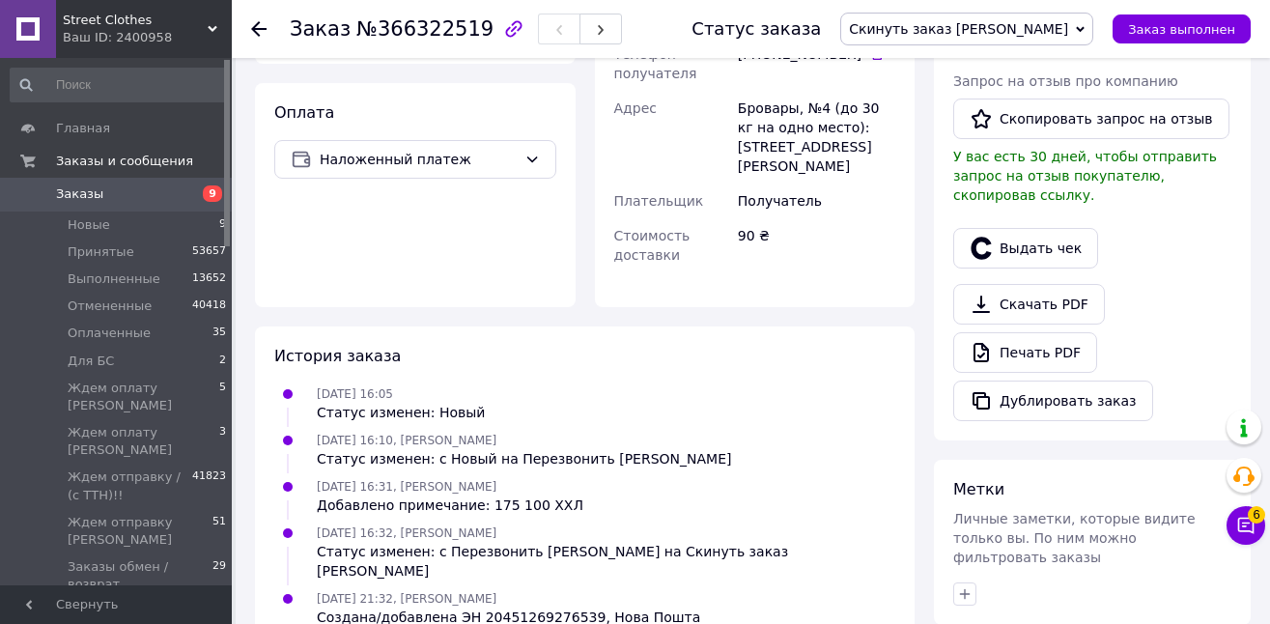
click at [1020, 21] on span "Скинуть заказ [PERSON_NAME]" at bounding box center [958, 28] width 219 height 15
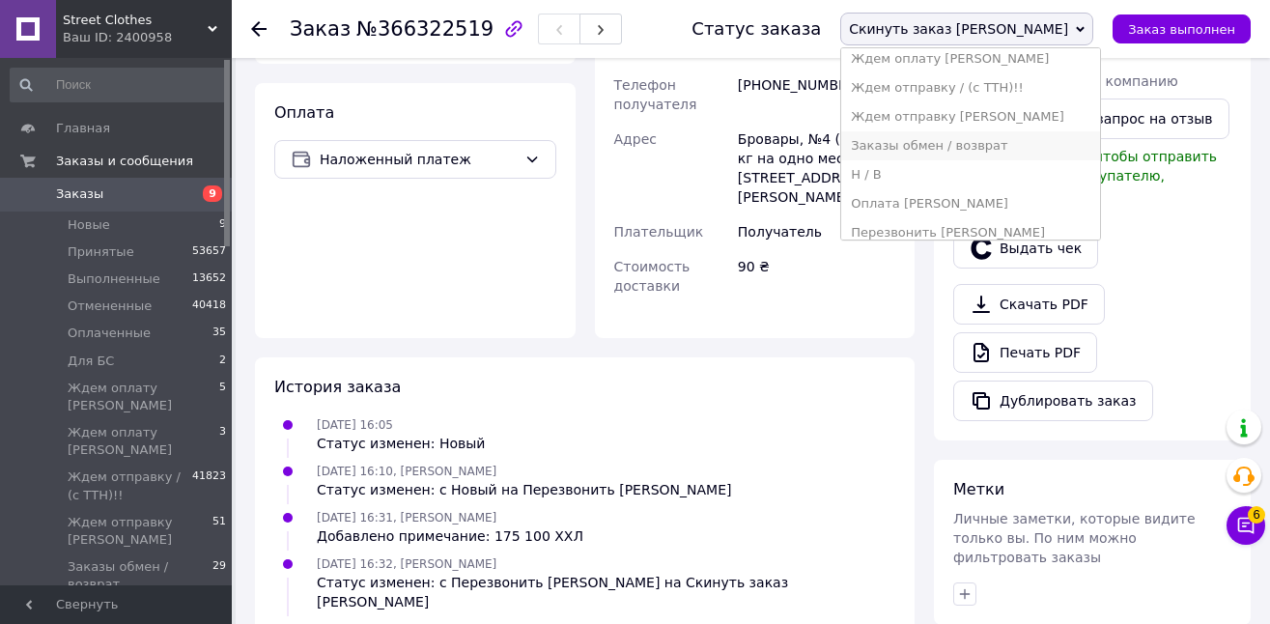
scroll to position [194, 0]
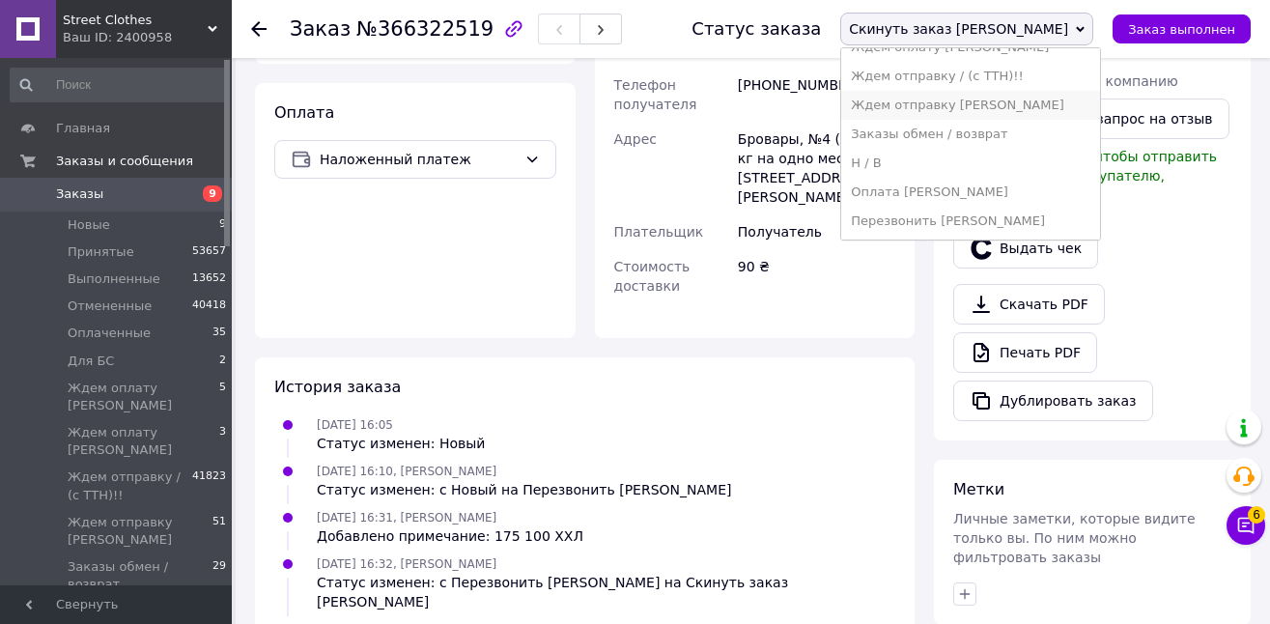
click at [1079, 110] on li "Ждем отправку [PERSON_NAME]" at bounding box center [970, 105] width 259 height 29
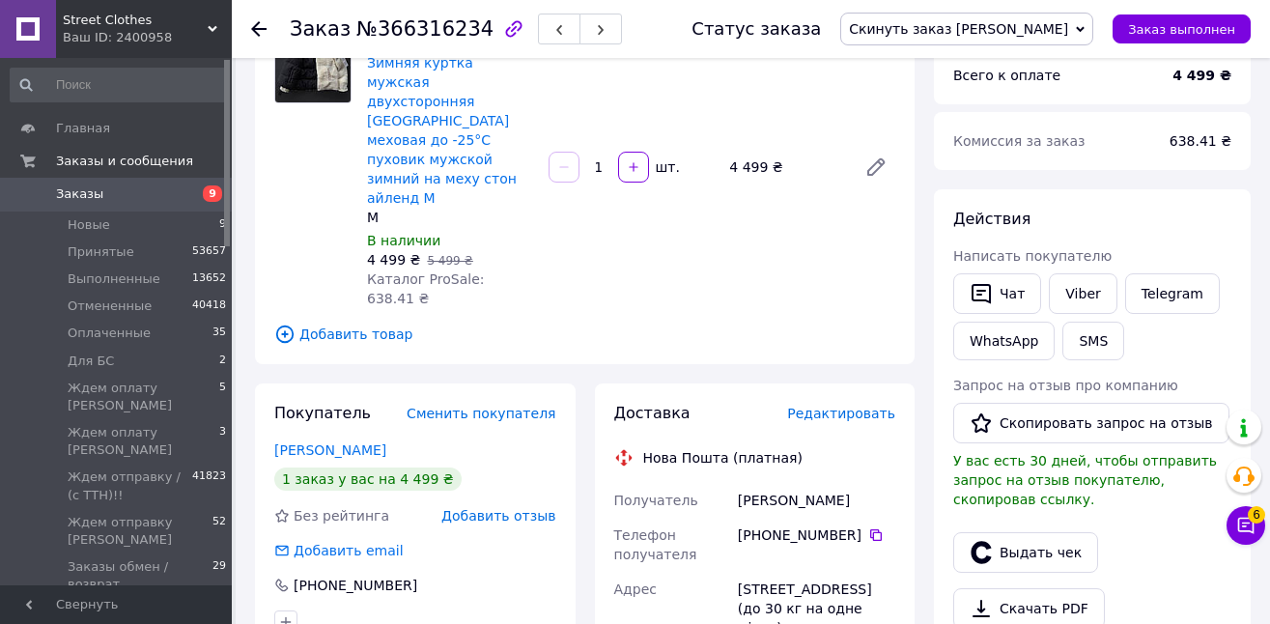
scroll to position [194, 0]
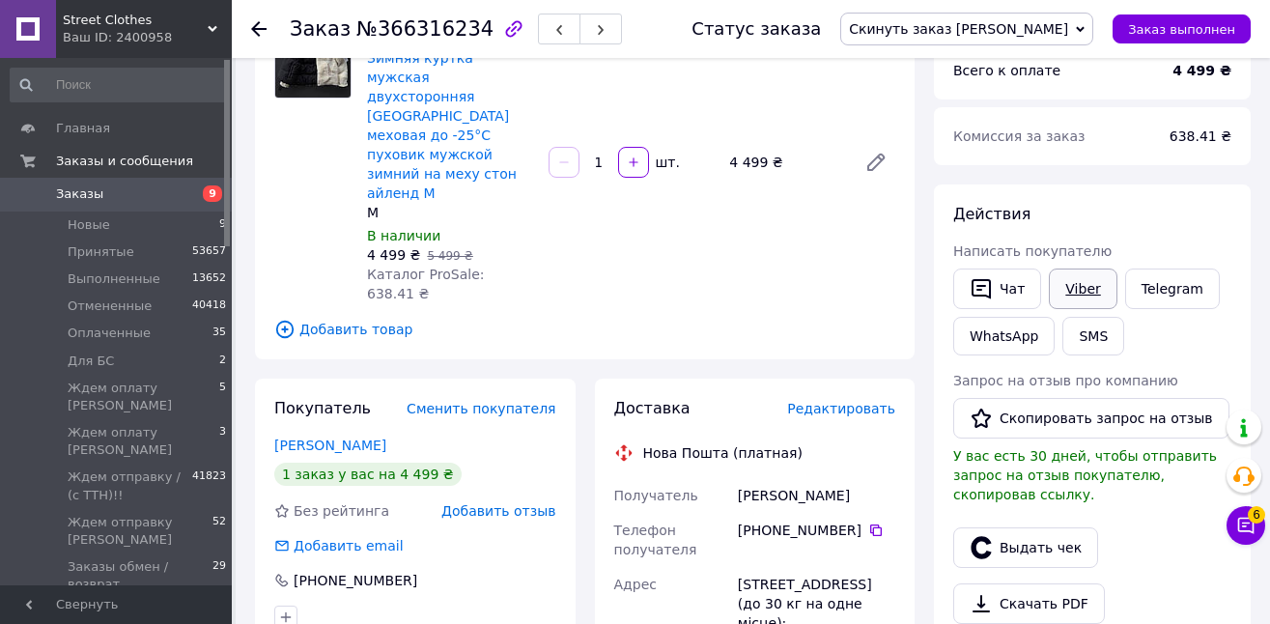
click at [1083, 284] on link "Viber" at bounding box center [1082, 288] width 68 height 41
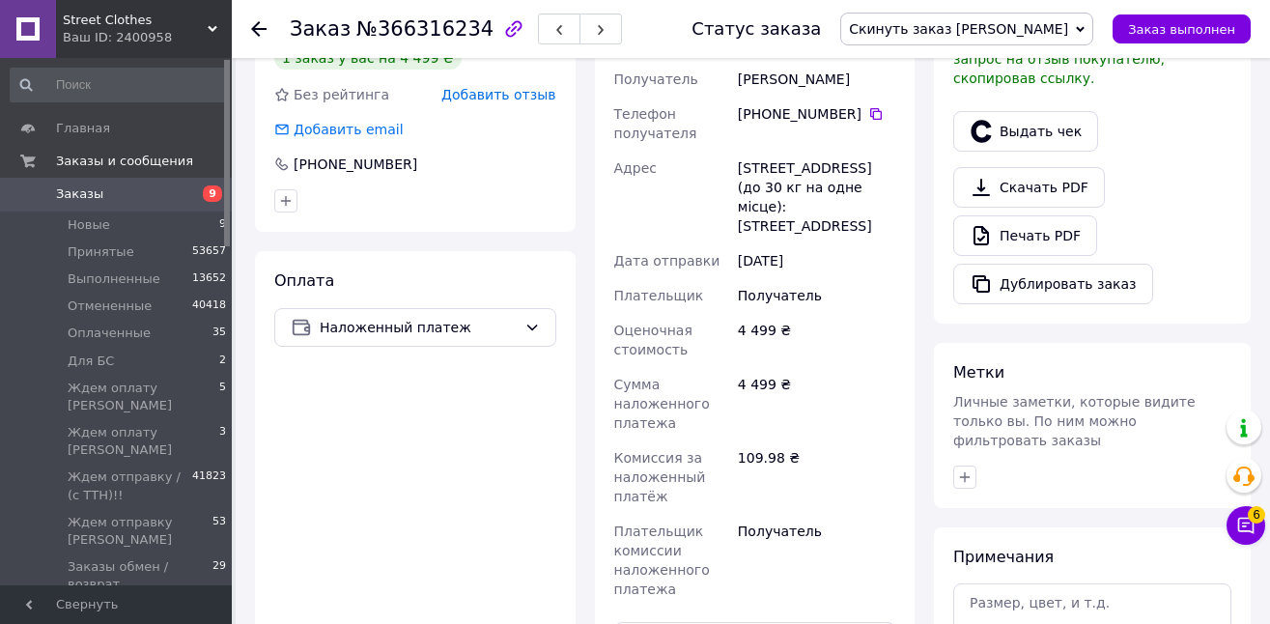
scroll to position [614, 0]
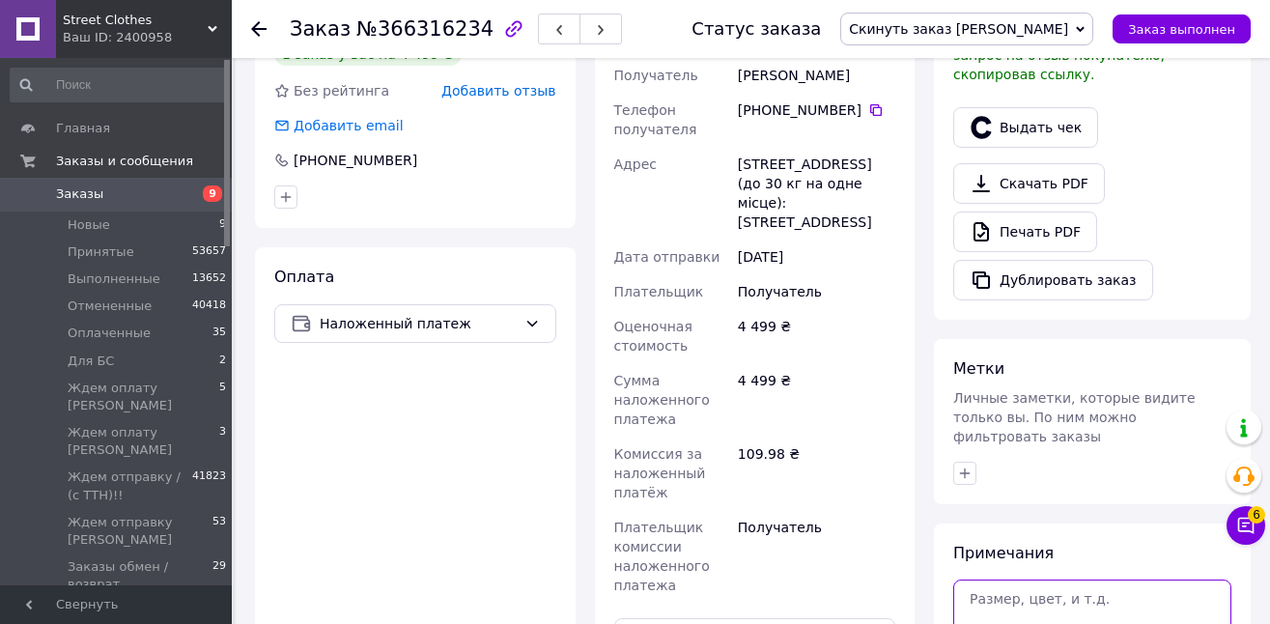
click at [1075, 586] on textarea at bounding box center [1092, 611] width 278 height 64
type textarea "М"
click at [1268, 351] on div "Заказ №366316234 Статус заказа [PERSON_NAME] заказ [PERSON_NAME] Принят Выполне…" at bounding box center [753, 259] width 1034 height 1630
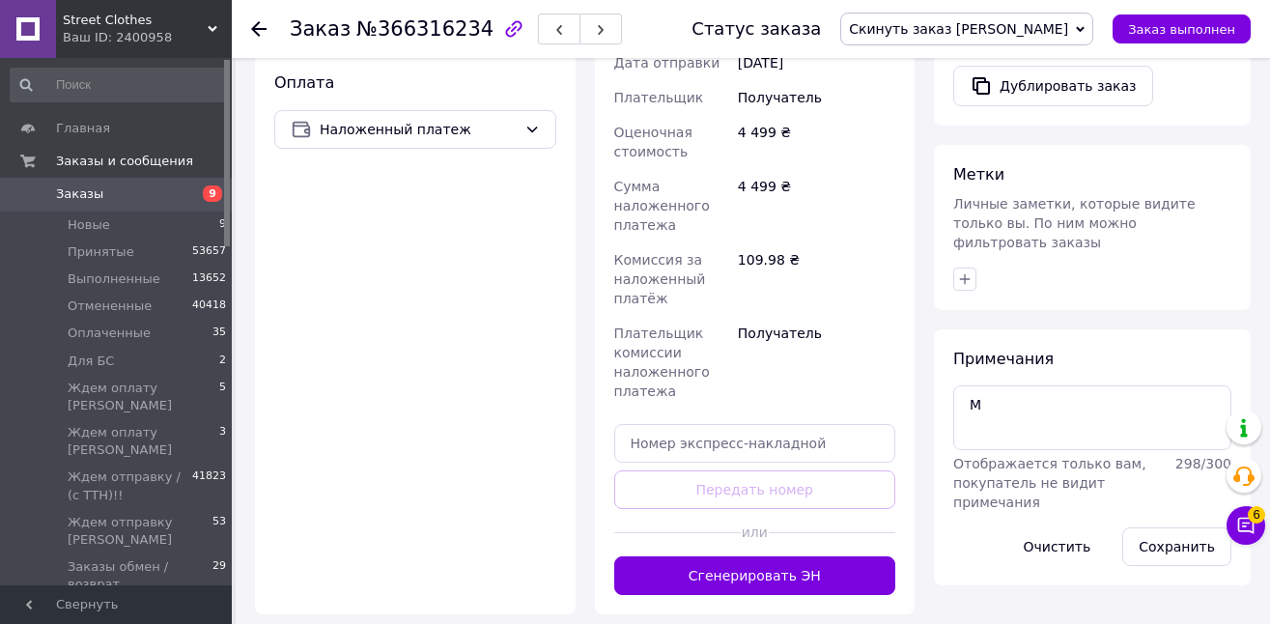
scroll to position [819, 0]
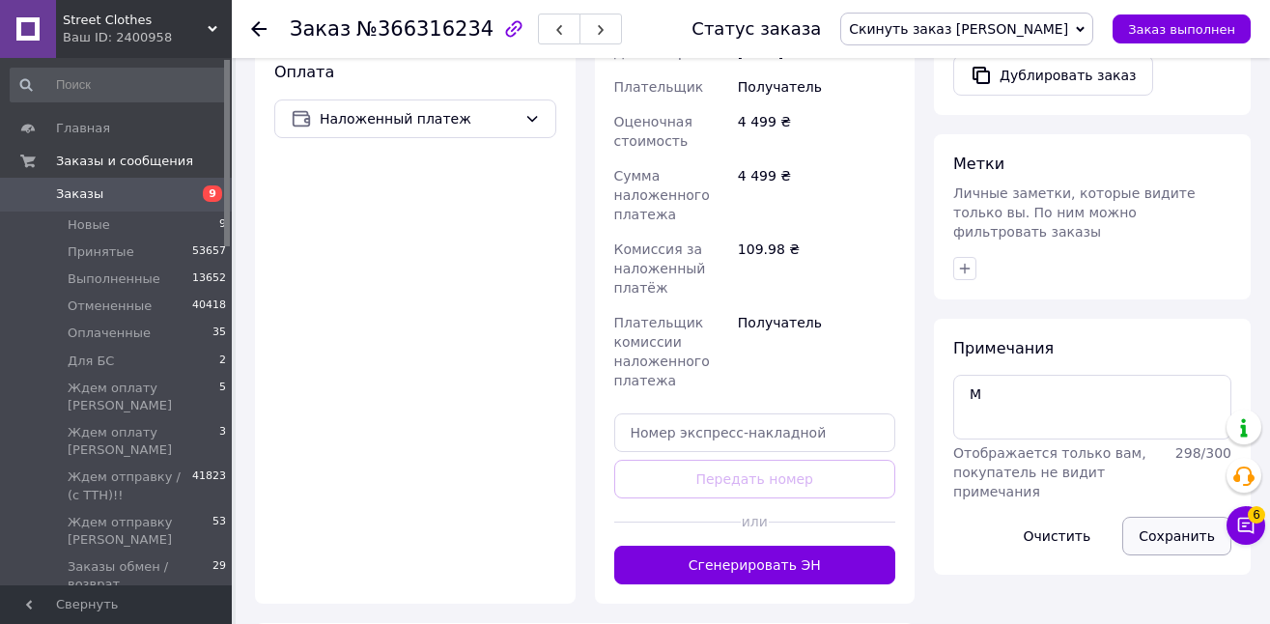
click at [1165, 516] on button "Сохранить" at bounding box center [1176, 535] width 109 height 39
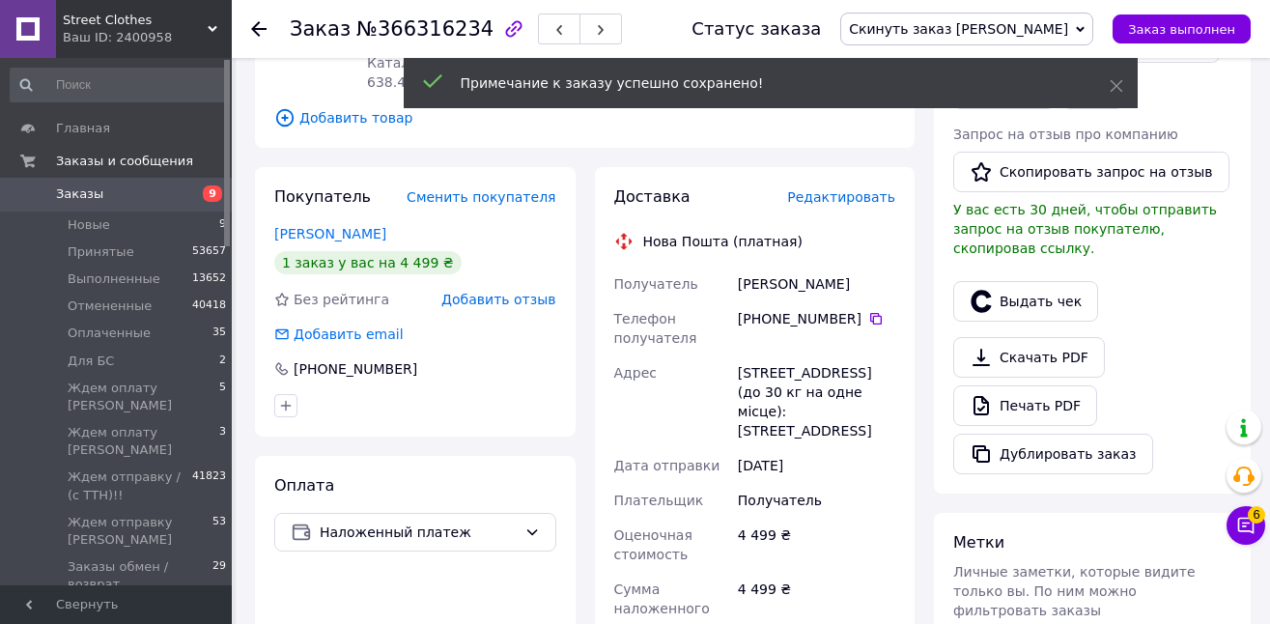
scroll to position [388, 0]
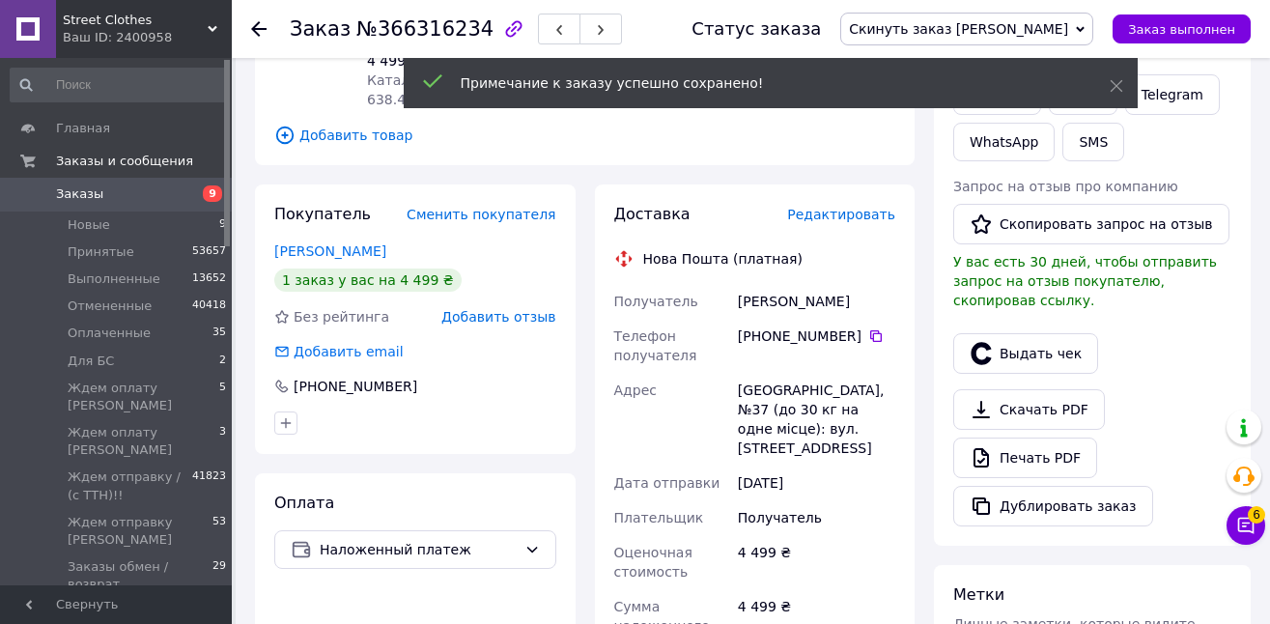
drag, startPoint x: 873, startPoint y: 244, endPoint x: 733, endPoint y: 237, distance: 140.1
click at [734, 284] on div "Янович Анастасия" at bounding box center [816, 301] width 165 height 35
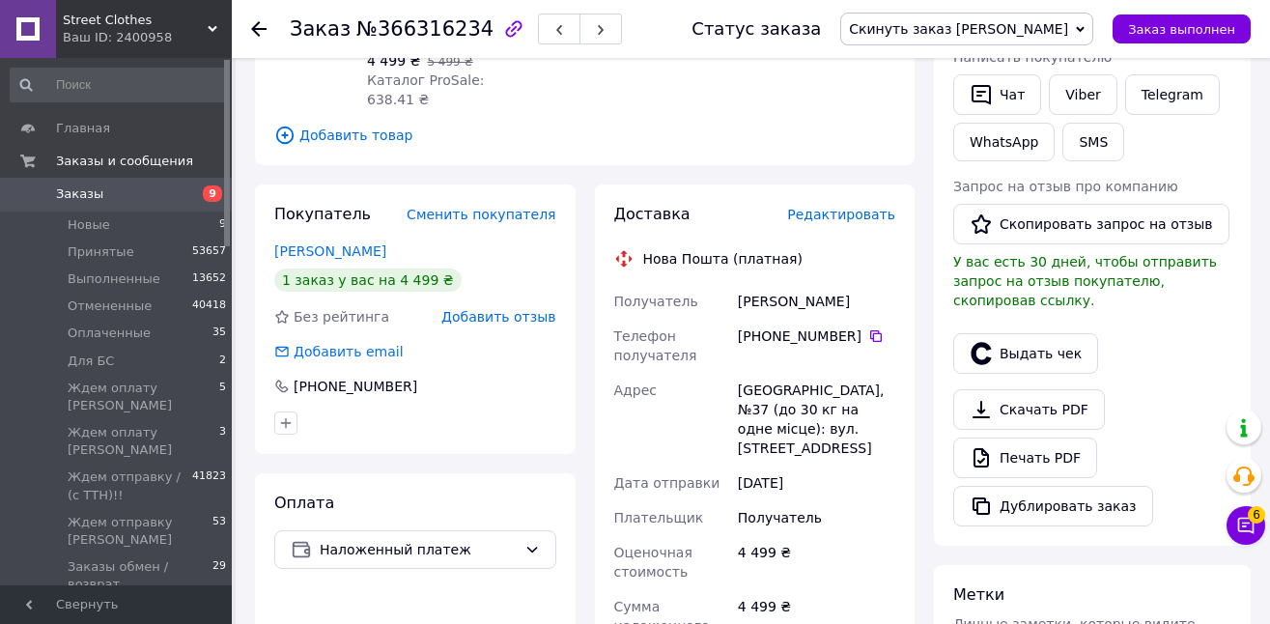
copy div "Янович Анастасия"
click at [870, 328] on icon at bounding box center [875, 335] width 15 height 15
drag, startPoint x: 735, startPoint y: 326, endPoint x: 762, endPoint y: 333, distance: 27.9
click at [762, 373] on div "Київ, №37 (до 30 кг на одне місце): вул. Празька, 24" at bounding box center [816, 419] width 165 height 93
copy div "Київ"
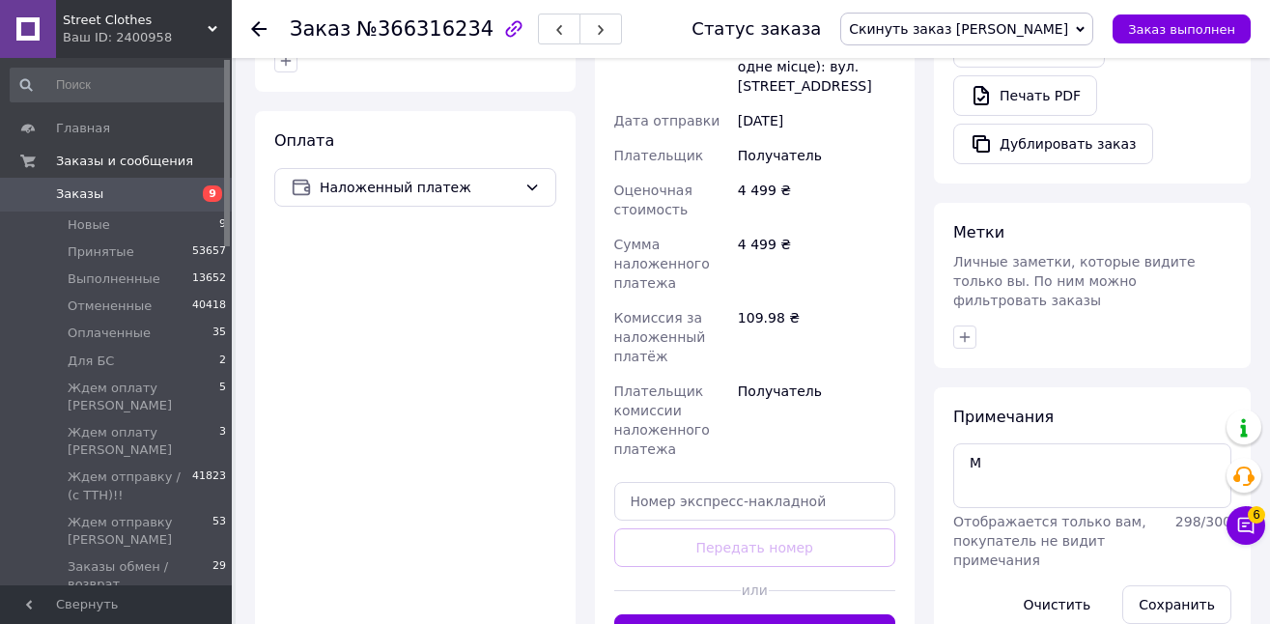
scroll to position [759, 0]
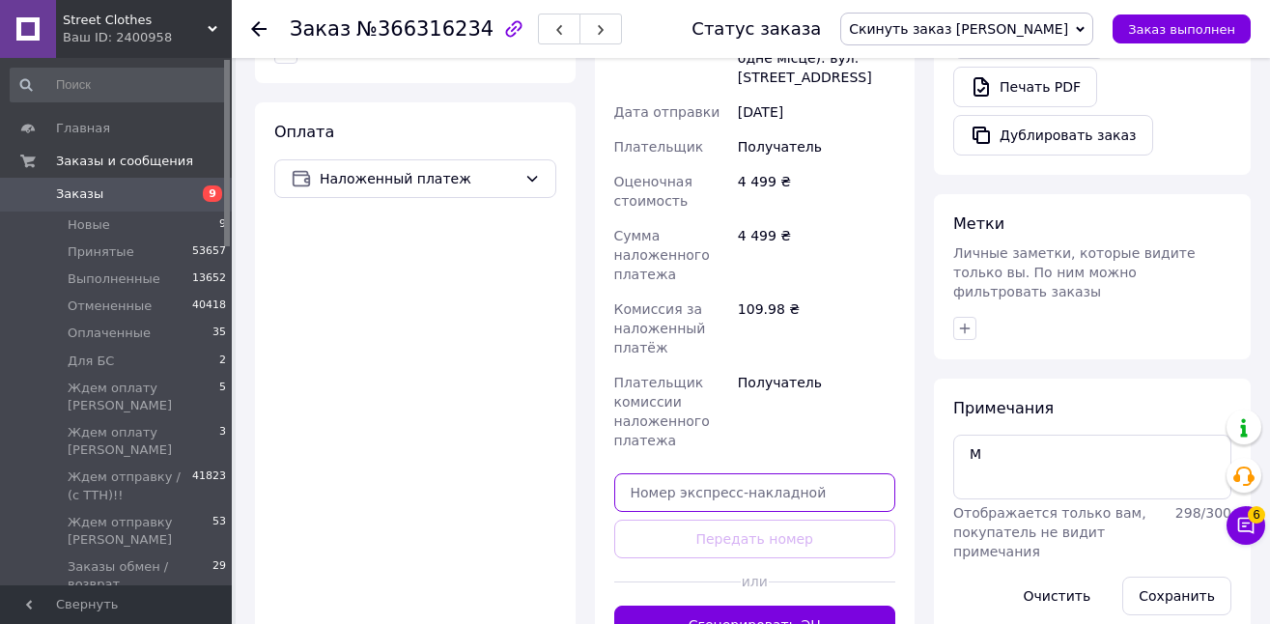
click at [763, 473] on input "text" at bounding box center [755, 492] width 282 height 39
paste input "20451269277079"
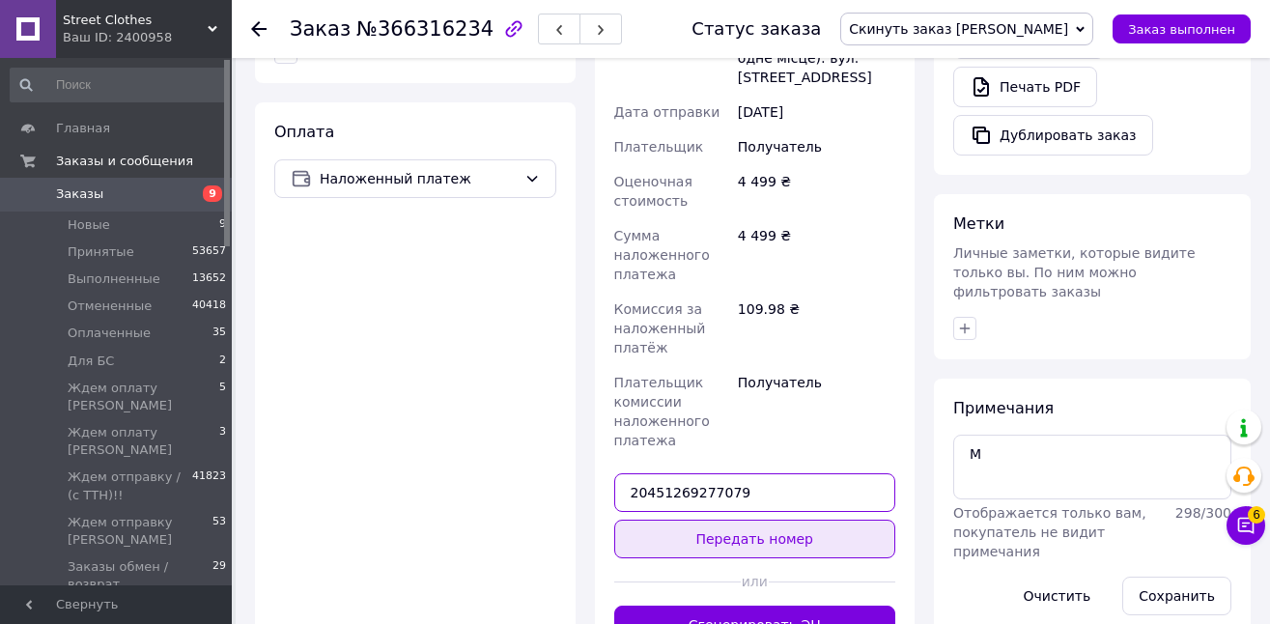
type input "20451269277079"
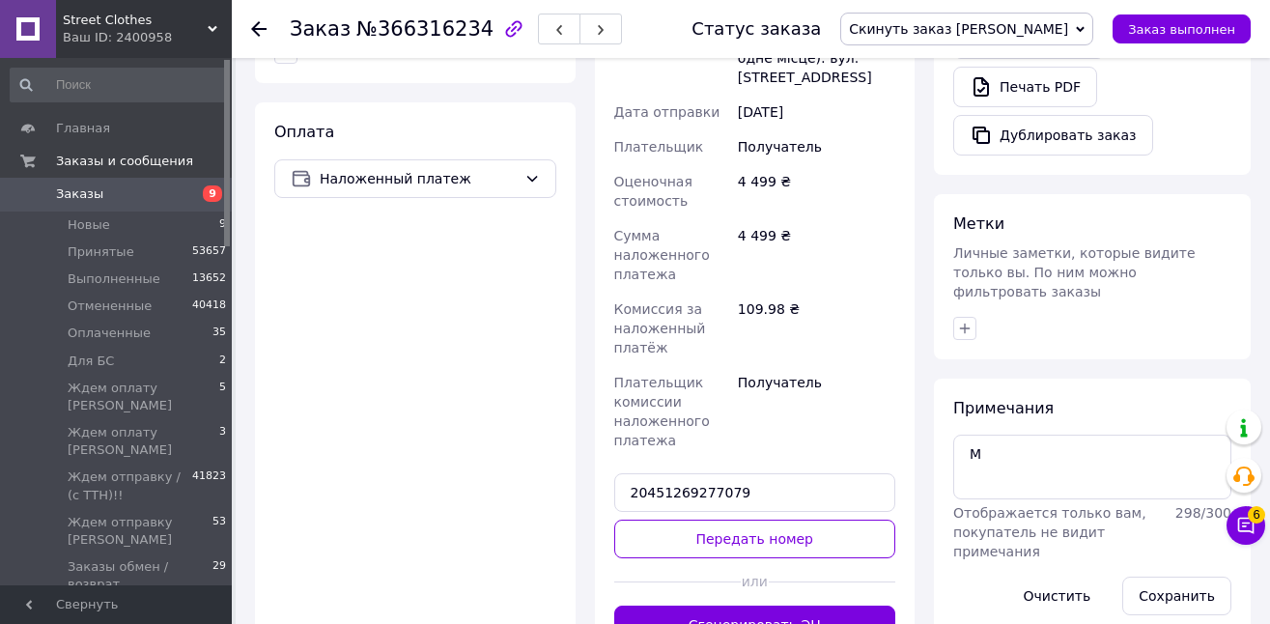
click at [773, 519] on button "Передать номер" at bounding box center [755, 538] width 282 height 39
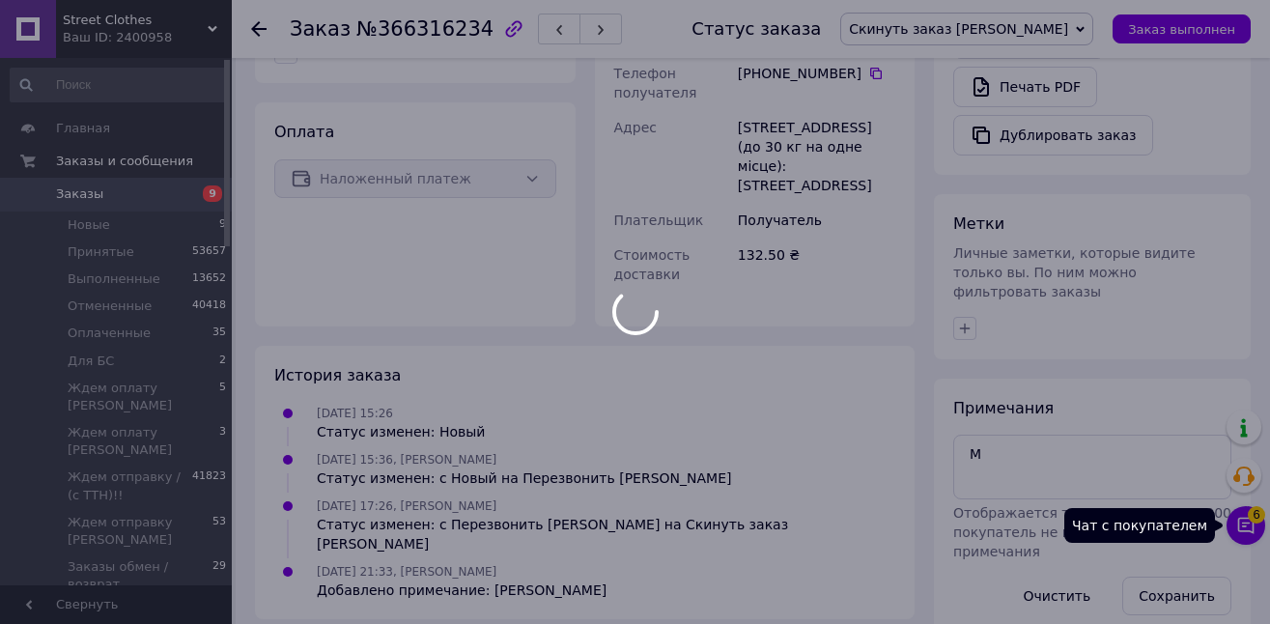
click at [1253, 517] on span "6" at bounding box center [1255, 514] width 17 height 17
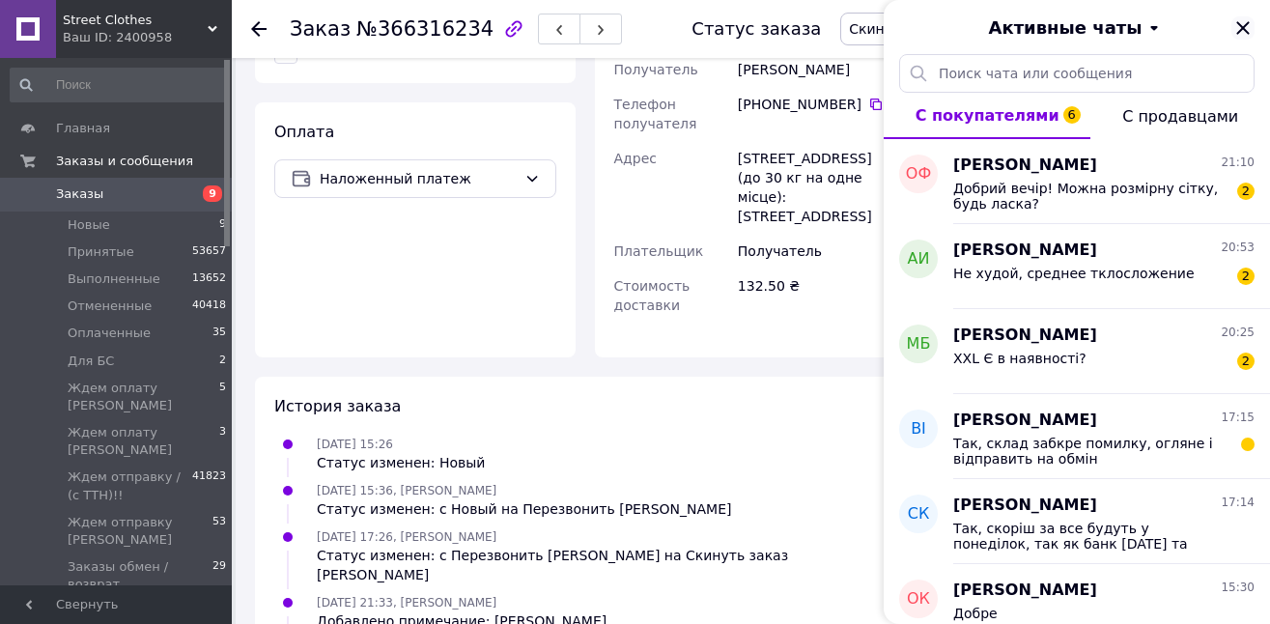
click at [1241, 24] on icon "Закрыть" at bounding box center [1242, 27] width 23 height 23
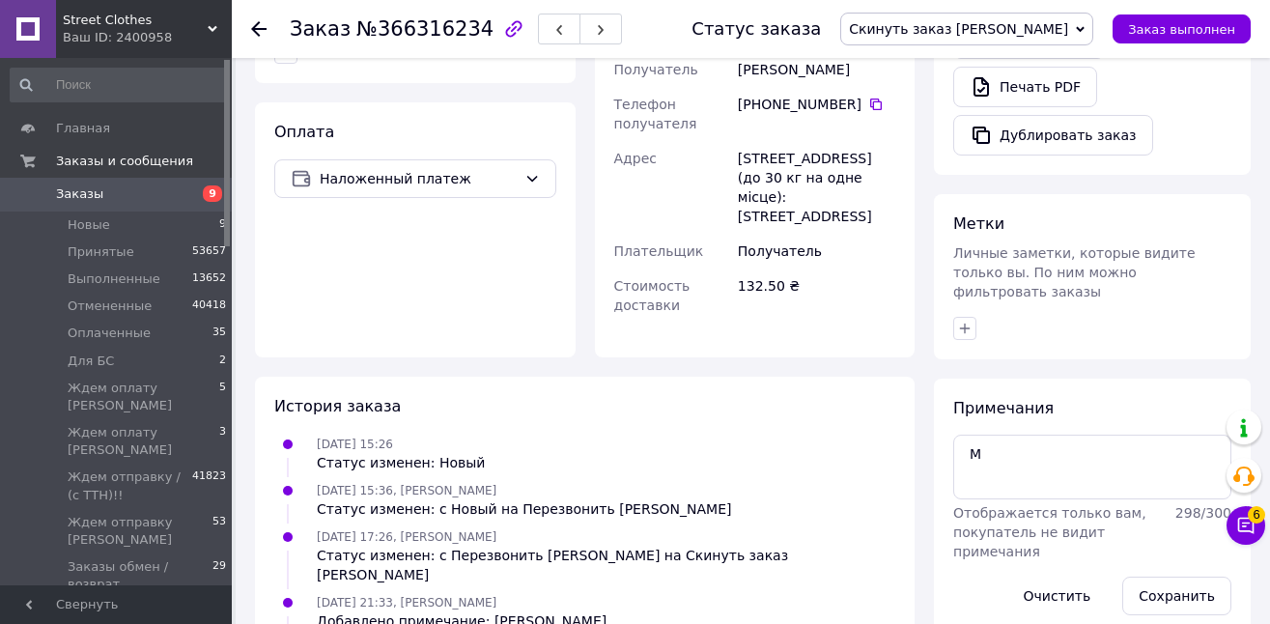
click at [1046, 30] on span "Скинуть заказ [PERSON_NAME]" at bounding box center [958, 28] width 219 height 15
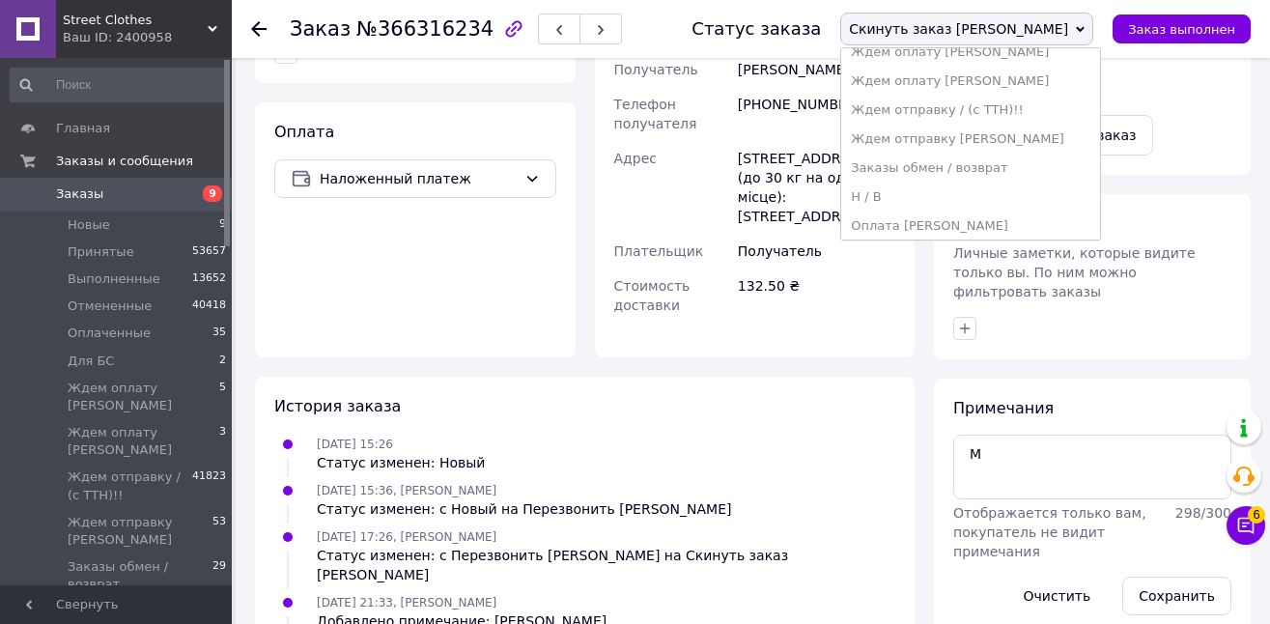
scroll to position [189, 0]
click at [1070, 108] on li "Ждем отправку [PERSON_NAME]" at bounding box center [970, 110] width 259 height 29
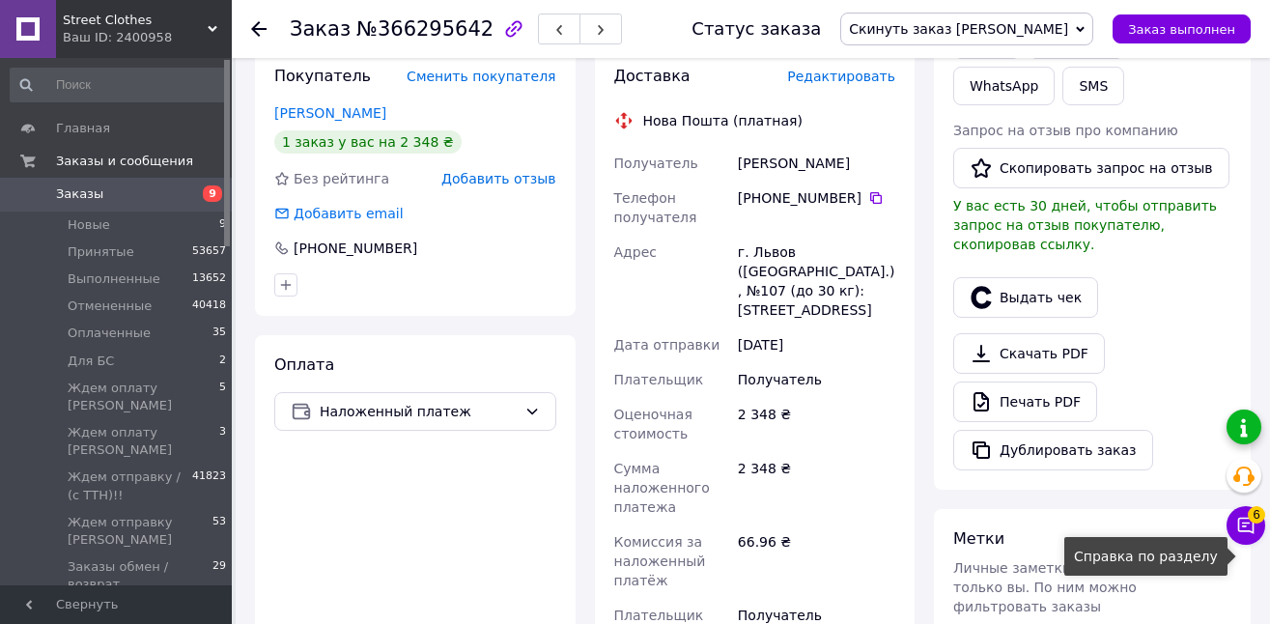
scroll to position [781, 0]
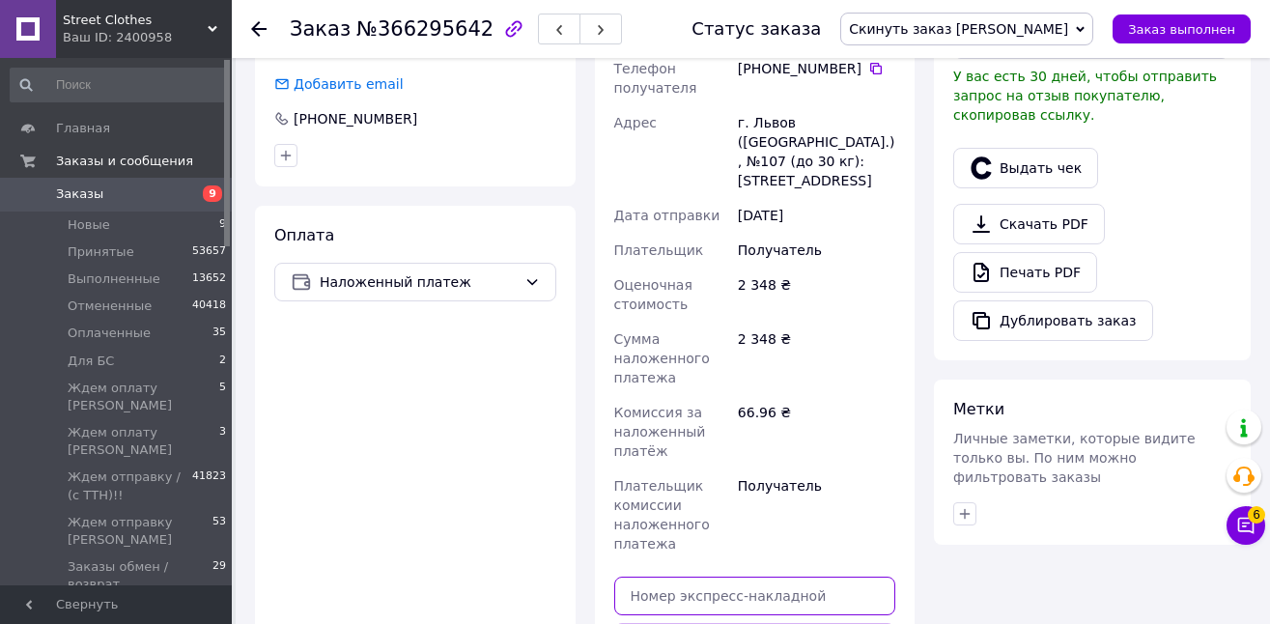
click at [833, 576] on input "text" at bounding box center [755, 595] width 282 height 39
paste input "20451269277079"
type input "20451269277079"
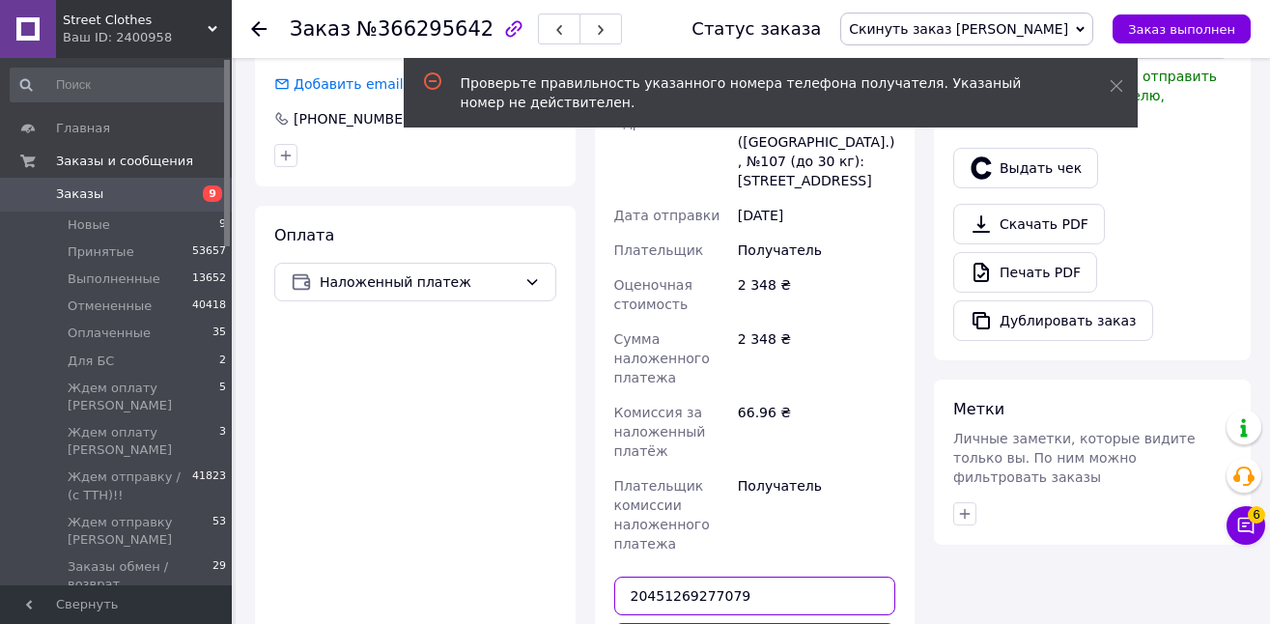
drag, startPoint x: 746, startPoint y: 558, endPoint x: 572, endPoint y: 550, distance: 173.9
click at [572, 550] on div "Покупатель Сменить покупателя [PERSON_NAME] 1 заказ у вас на 2 348 ₴ Без рейтин…" at bounding box center [584, 342] width 679 height 850
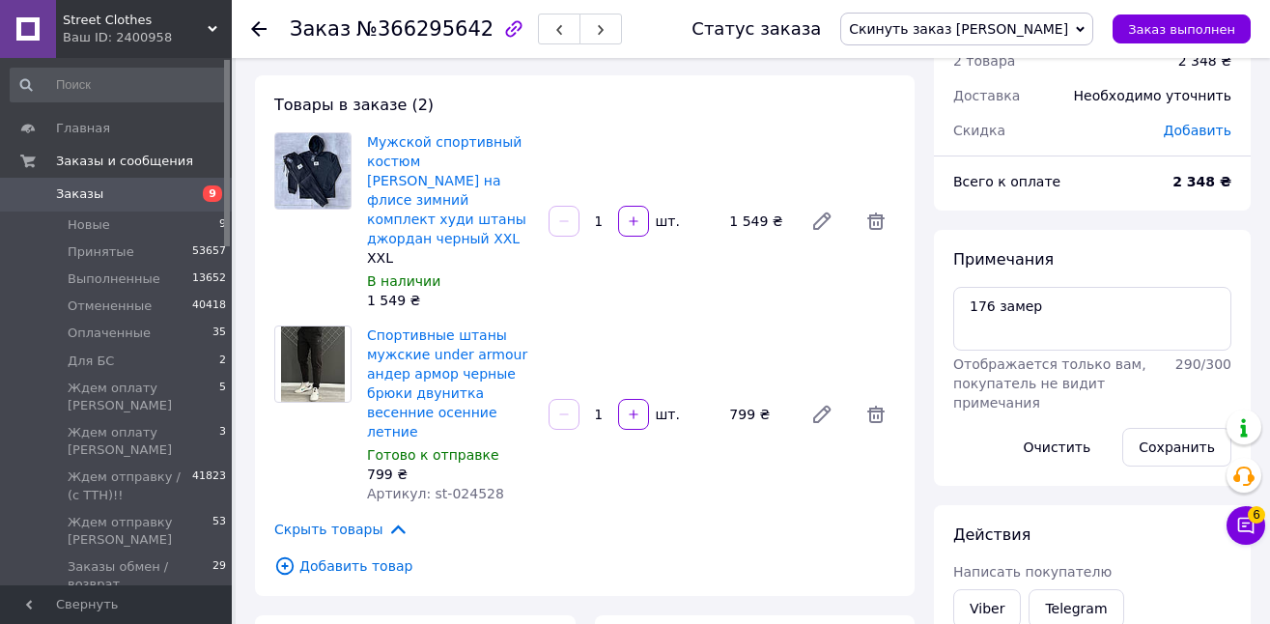
scroll to position [84, 0]
click at [1077, 307] on textarea "176 замер" at bounding box center [1092, 318] width 278 height 64
type textarea "176 замер ххл"
click at [1146, 433] on button "Сохранить" at bounding box center [1176, 446] width 109 height 39
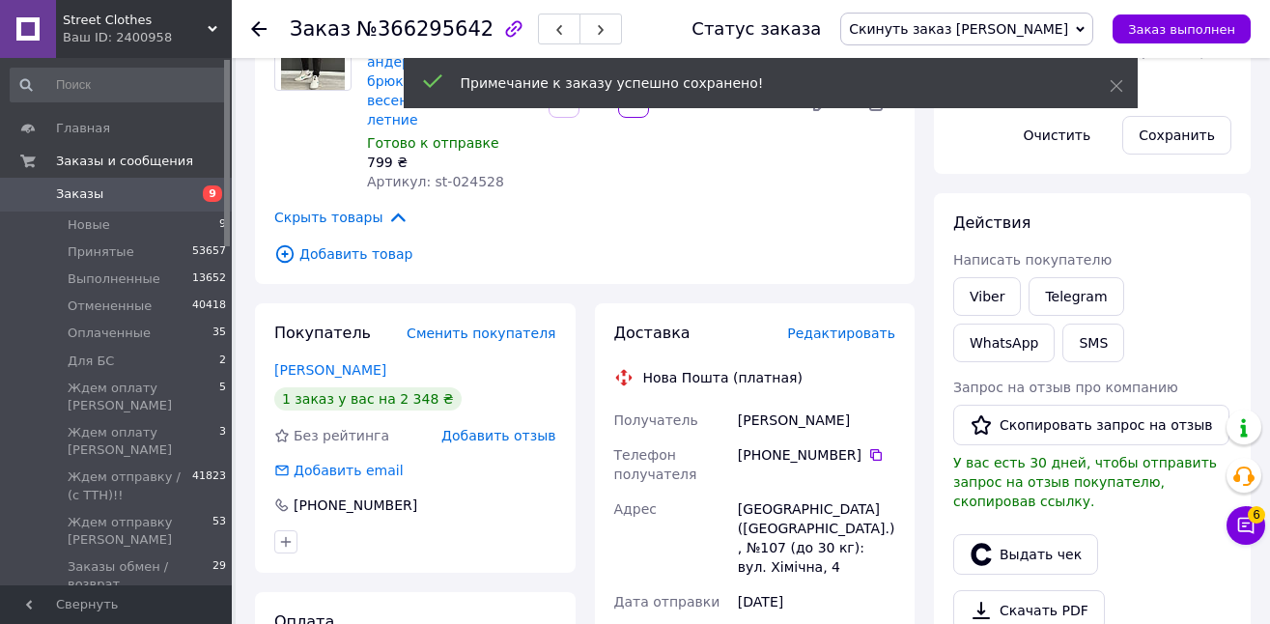
scroll to position [404, 0]
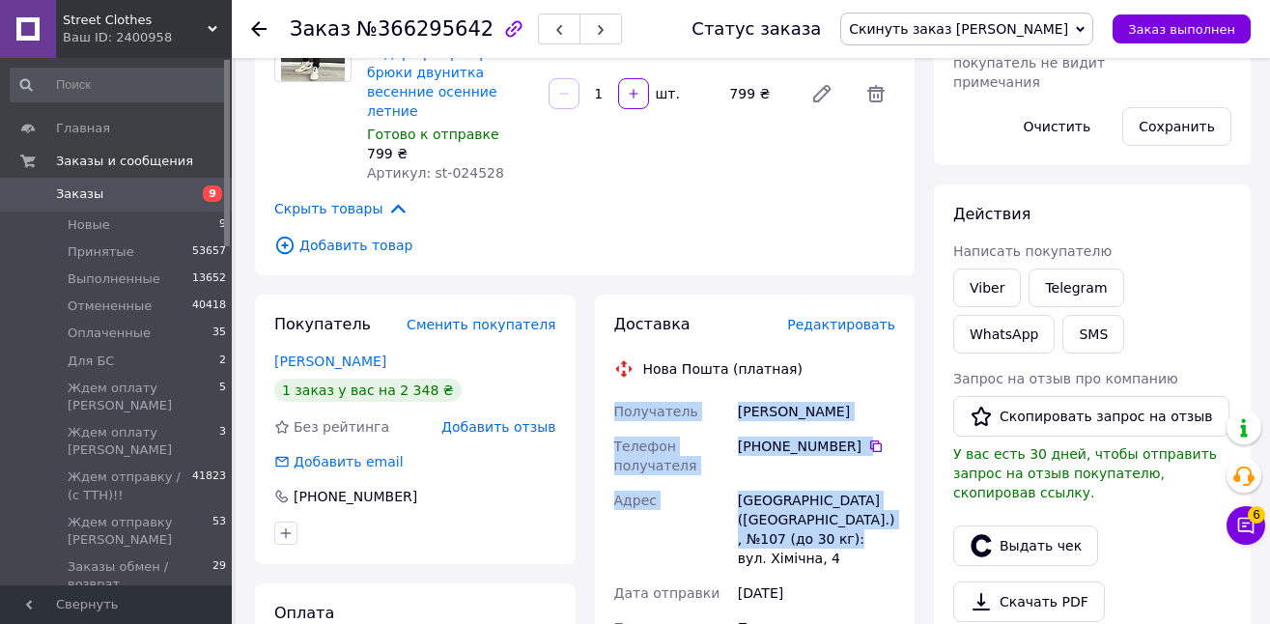
drag, startPoint x: 803, startPoint y: 516, endPoint x: 610, endPoint y: 390, distance: 230.8
copy div "Получатель Амєліна Людмила Телефон получателя +380 50 606 68 20   Адрес Львів (…"
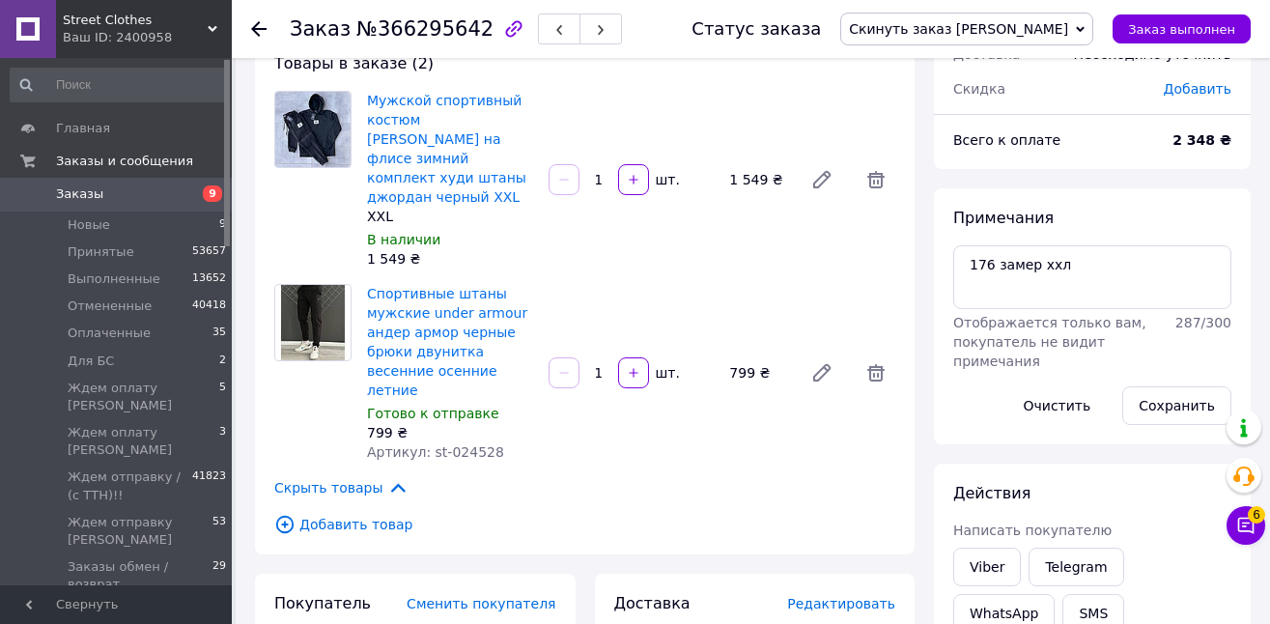
scroll to position [120, 0]
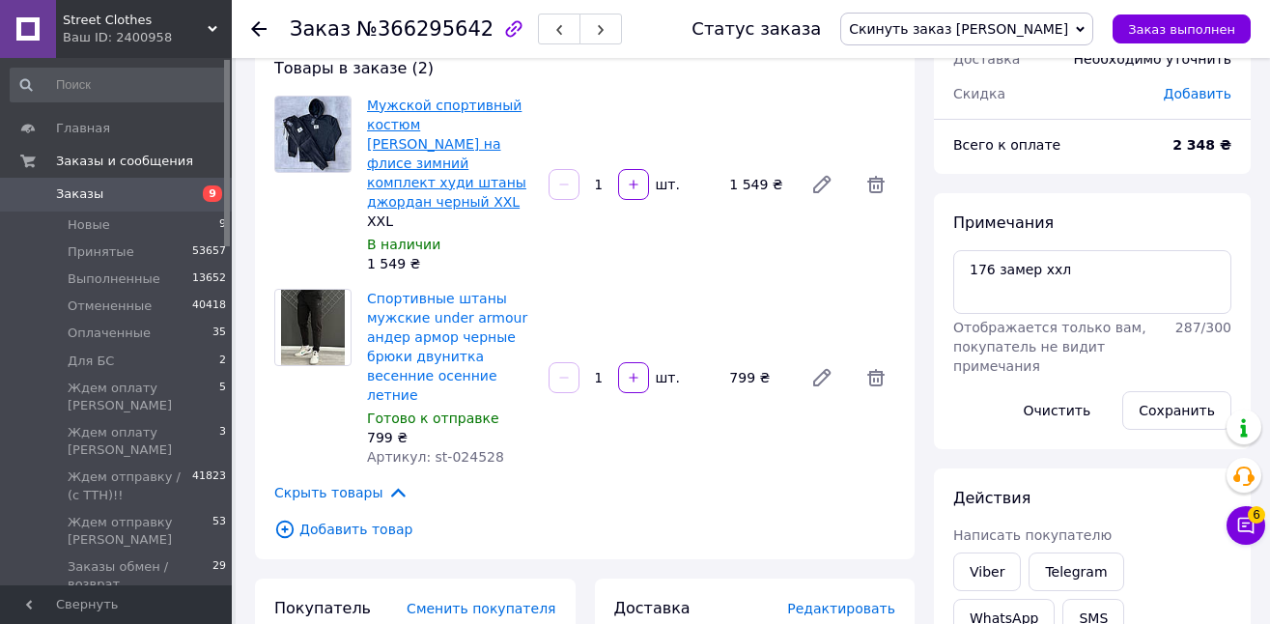
click at [499, 125] on link "Мужской спортивный костюм [PERSON_NAME] на флисе зимний комплект худи штаны джо…" at bounding box center [446, 154] width 159 height 112
click at [969, 24] on span "Скинуть заказ [PERSON_NAME]" at bounding box center [958, 28] width 219 height 15
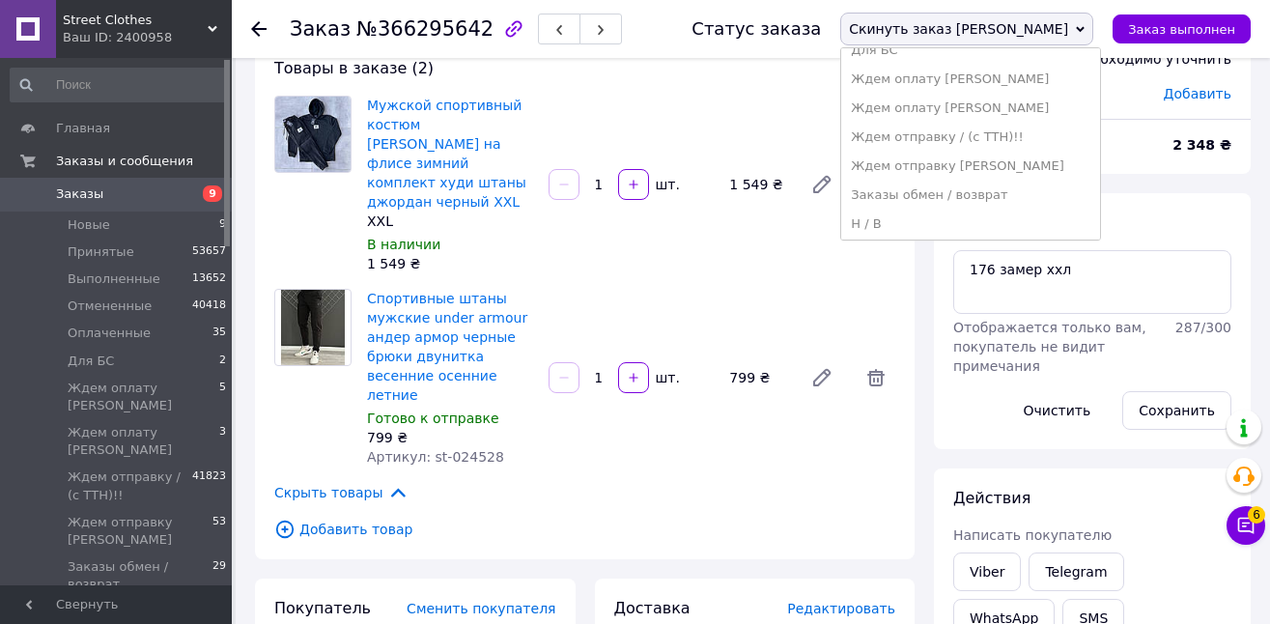
scroll to position [140, 0]
click at [1057, 163] on li "Ждем отправку [PERSON_NAME]" at bounding box center [970, 159] width 259 height 29
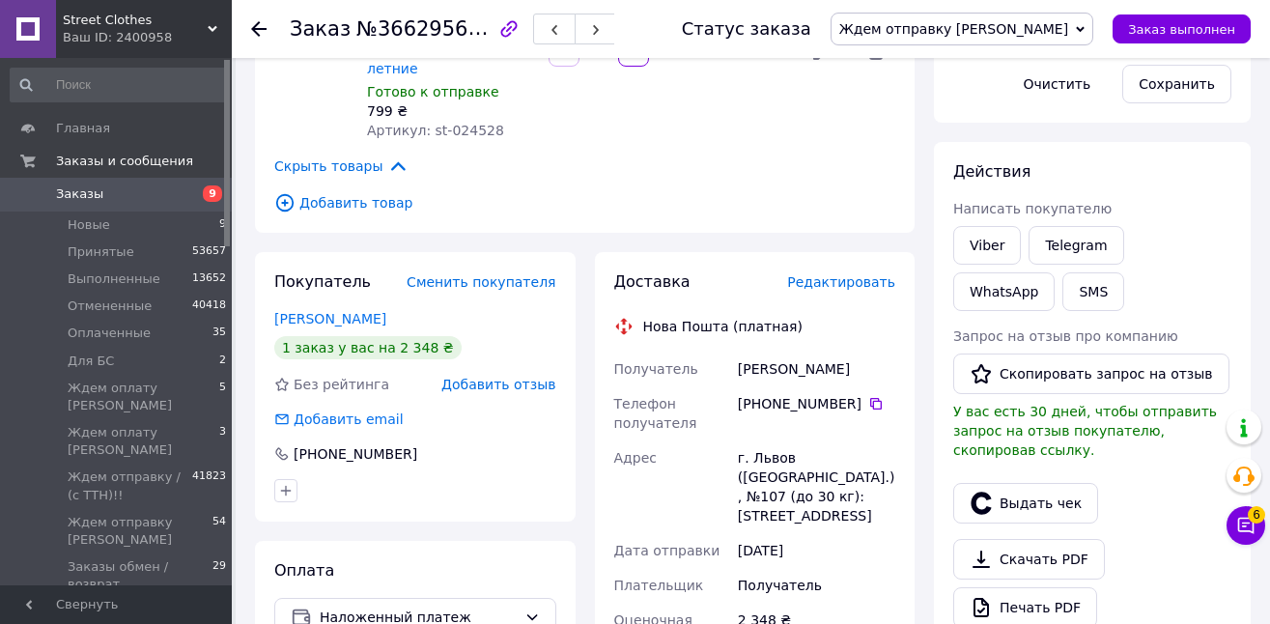
scroll to position [449, 0]
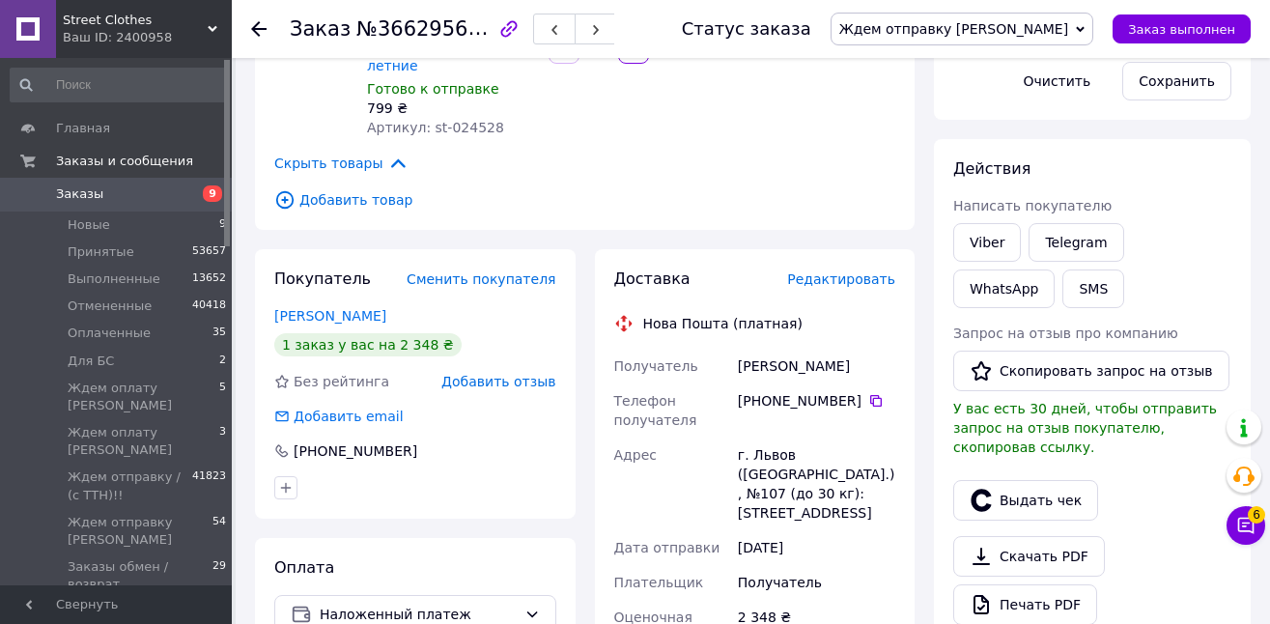
drag, startPoint x: 875, startPoint y: 348, endPoint x: 734, endPoint y: 344, distance: 141.0
click at [734, 349] on div "[PERSON_NAME]" at bounding box center [816, 366] width 165 height 35
copy div "[PERSON_NAME]"
click at [868, 393] on icon at bounding box center [875, 400] width 15 height 15
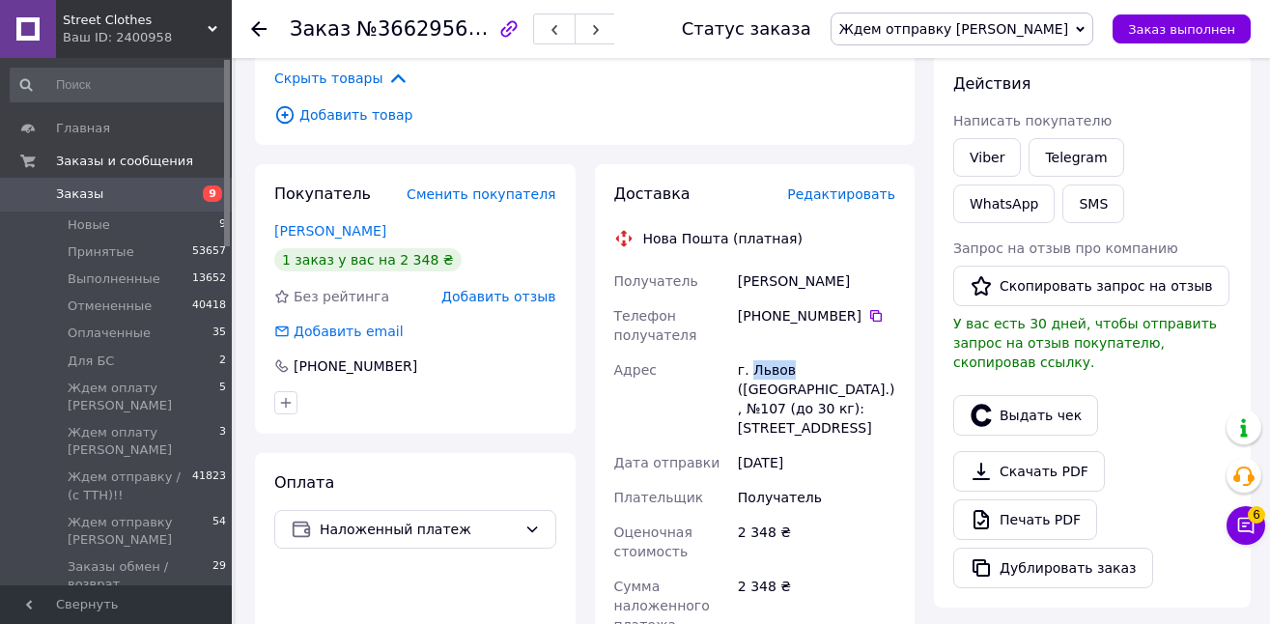
drag, startPoint x: 789, startPoint y: 350, endPoint x: 749, endPoint y: 351, distance: 39.6
click at [749, 352] on div "г. Львов ([GEOGRAPHIC_DATA].), №107 (до 30 кг): [STREET_ADDRESS]" at bounding box center [816, 398] width 165 height 93
copy div "Львов"
click at [995, 20] on span "Ждем отправку [PERSON_NAME]" at bounding box center [961, 29] width 263 height 33
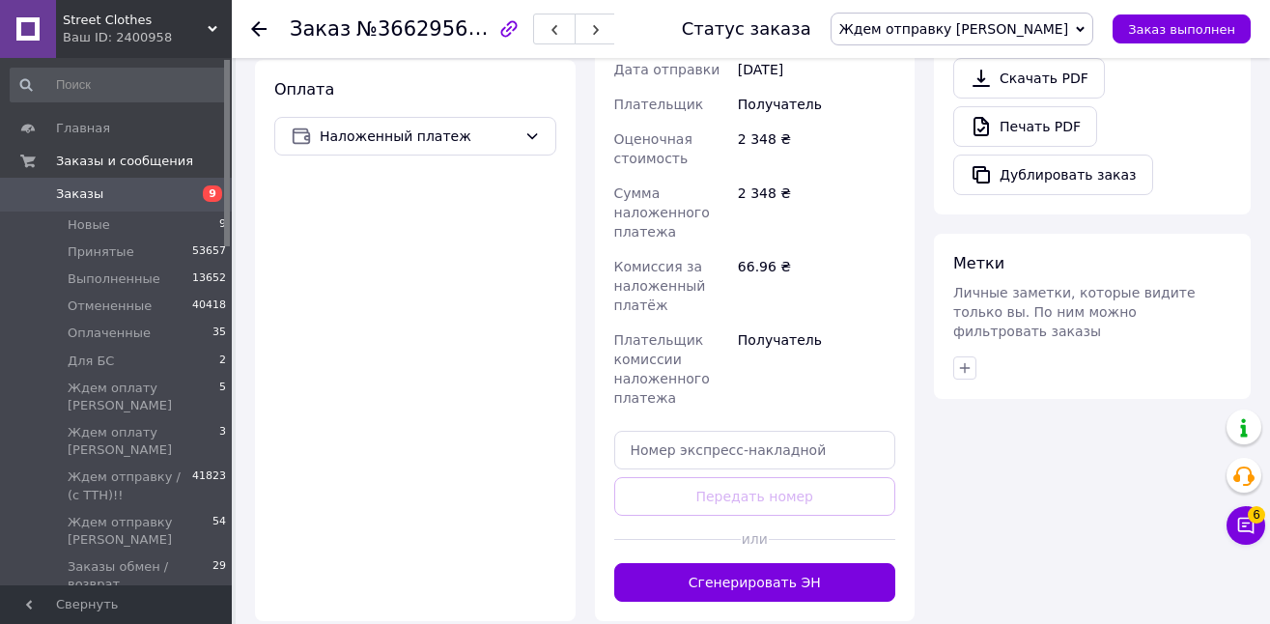
scroll to position [1083, 0]
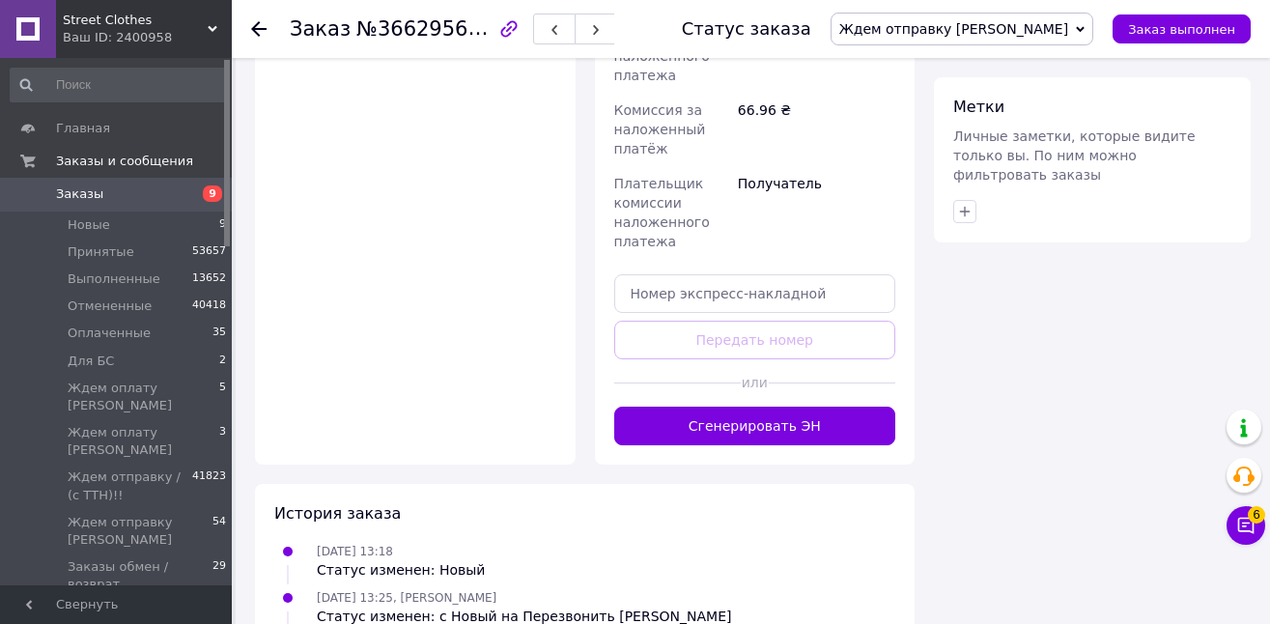
click at [797, 277] on div "Доставка Редактировать Нова Пошта (платная) Получатель [PERSON_NAME] Телефон по…" at bounding box center [755, 39] width 282 height 811
click at [799, 274] on input "text" at bounding box center [755, 293] width 282 height 39
paste input "20451269277864"
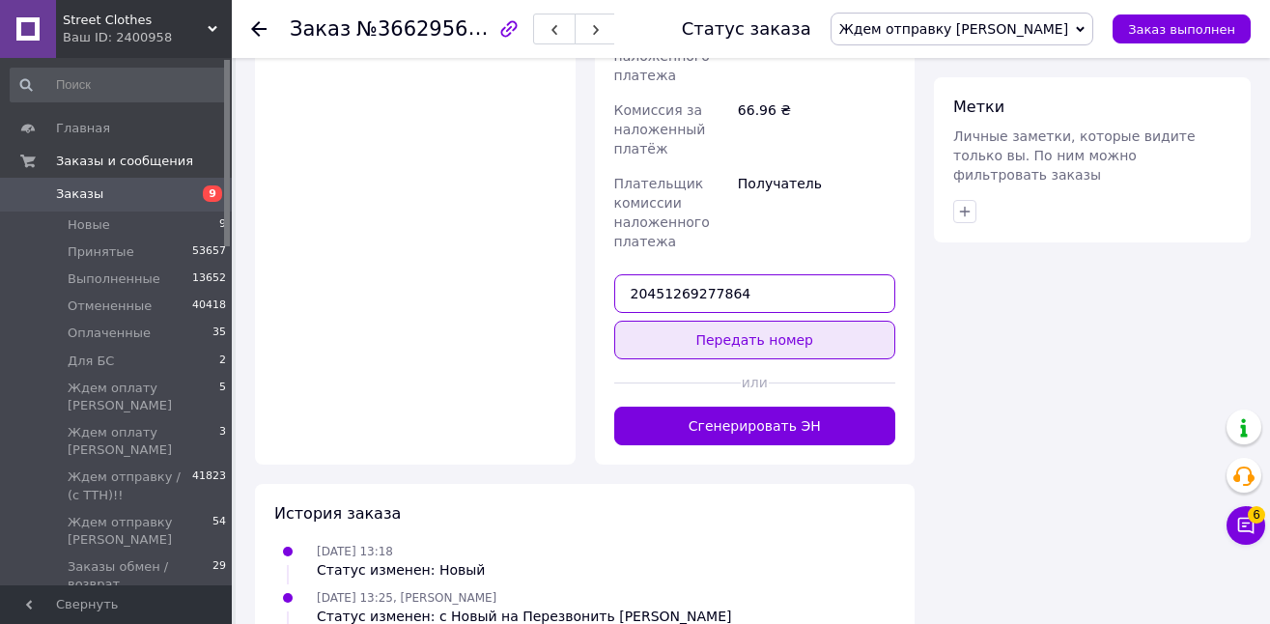
type input "20451269277864"
click at [801, 321] on button "Передать номер" at bounding box center [755, 340] width 282 height 39
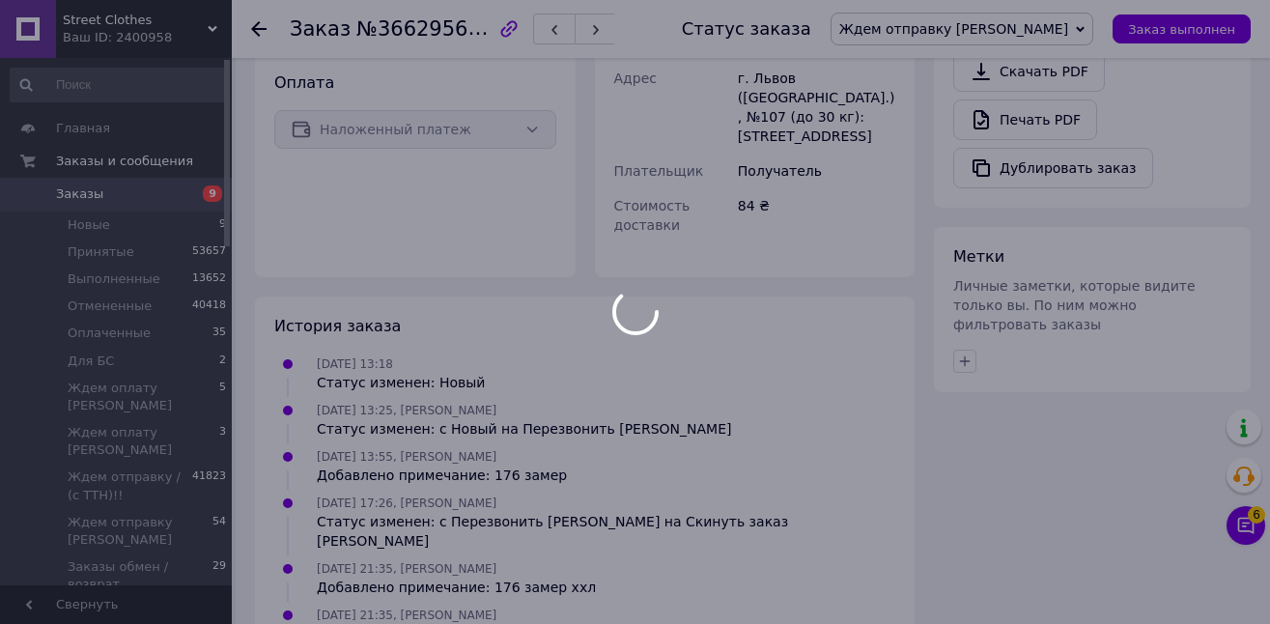
scroll to position [980, 0]
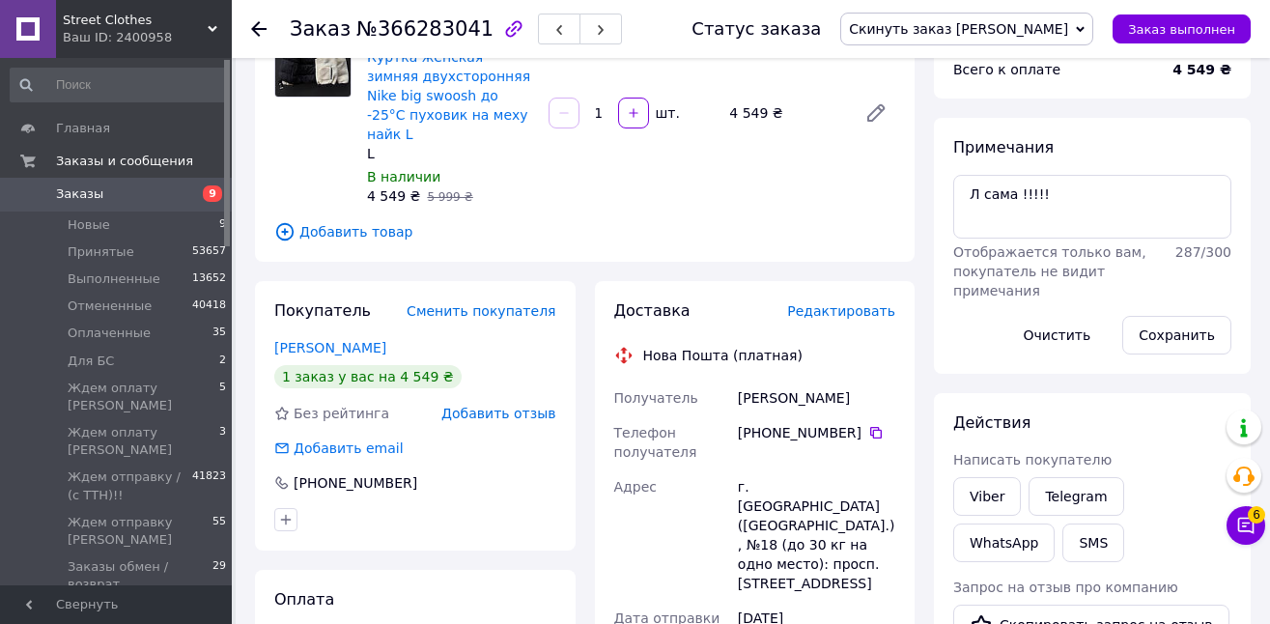
scroll to position [228, 0]
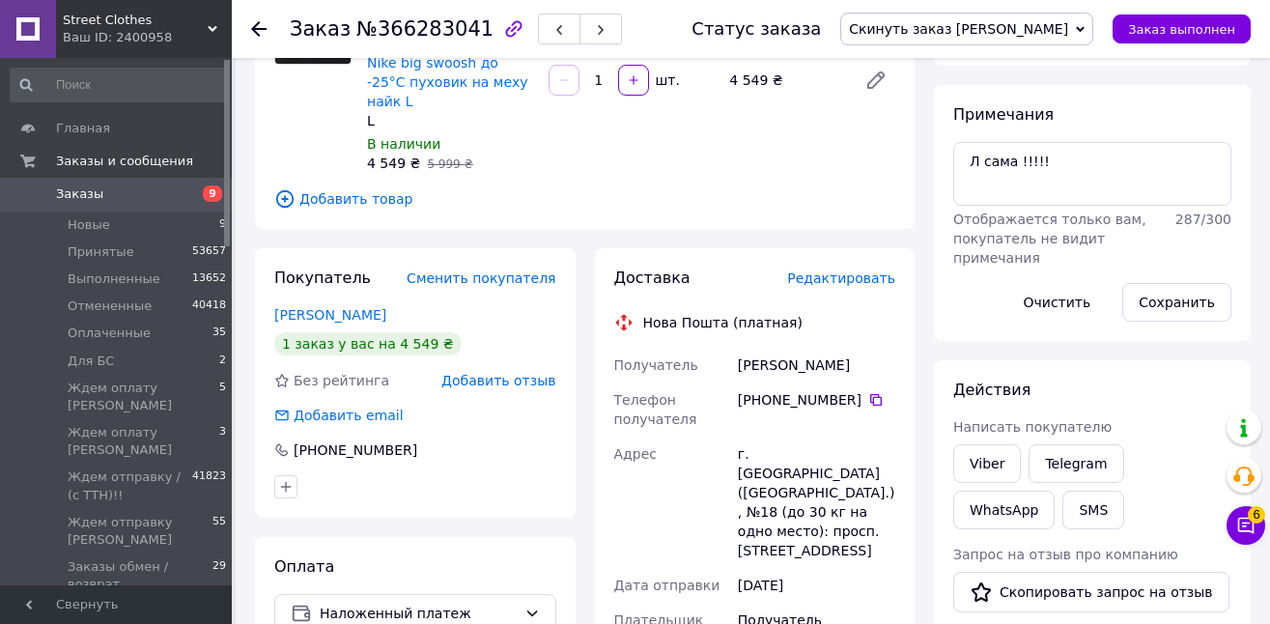
drag, startPoint x: 857, startPoint y: 344, endPoint x: 729, endPoint y: 351, distance: 128.6
copy div "Получатель Рябова Вікторія"
click at [869, 392] on icon at bounding box center [875, 399] width 15 height 15
drag, startPoint x: 832, startPoint y: 435, endPoint x: 751, endPoint y: 433, distance: 81.1
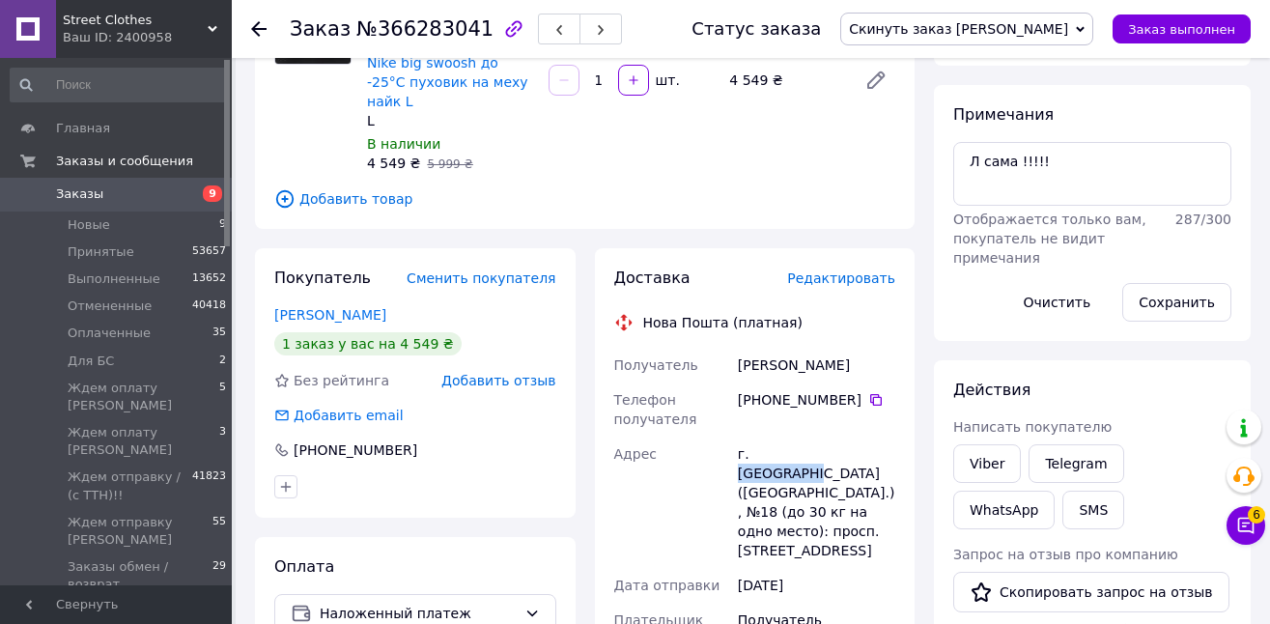
click at [751, 436] on div "г. Кривой Рог (Днепропетровская обл.), №18 (до 30 кг на одно место): просп. Цен…" at bounding box center [816, 501] width 165 height 131
copy div "Кривой Рог"
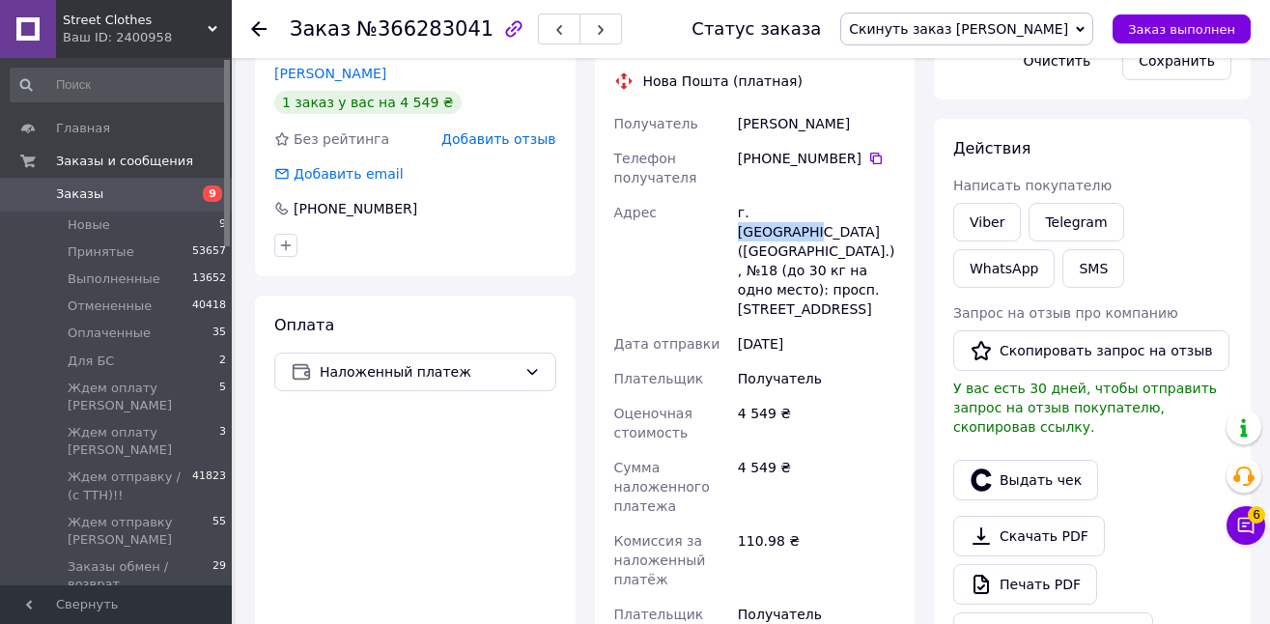
scroll to position [565, 0]
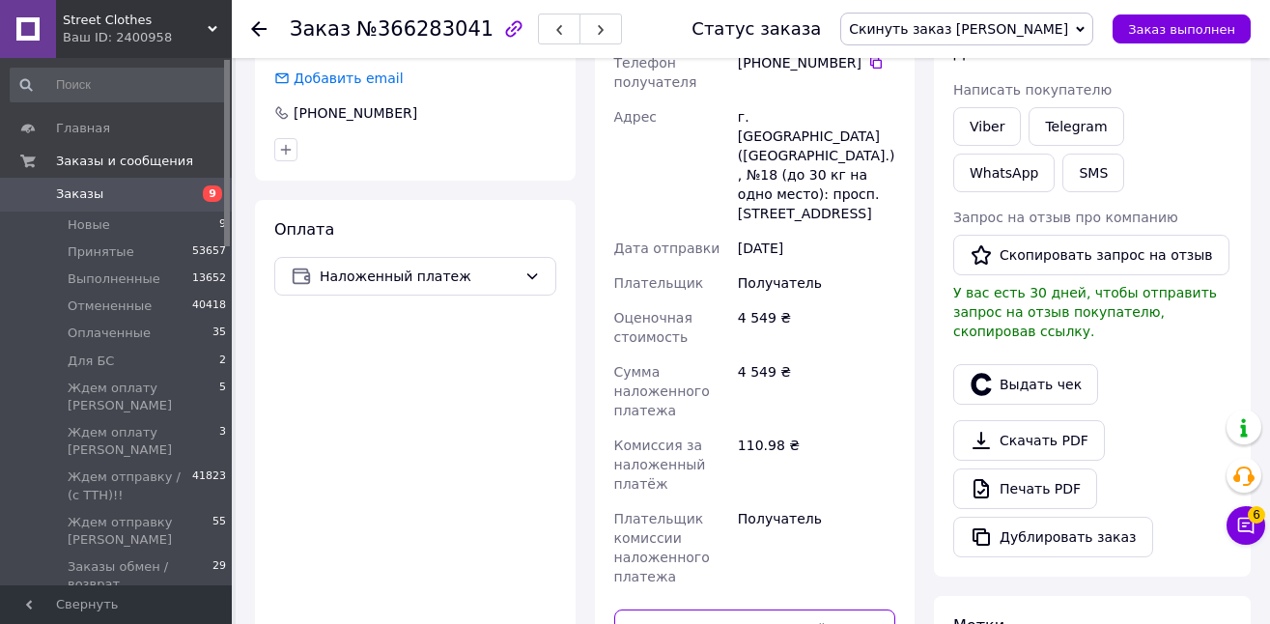
click at [854, 609] on input "text" at bounding box center [755, 628] width 282 height 39
paste input "20451269278289"
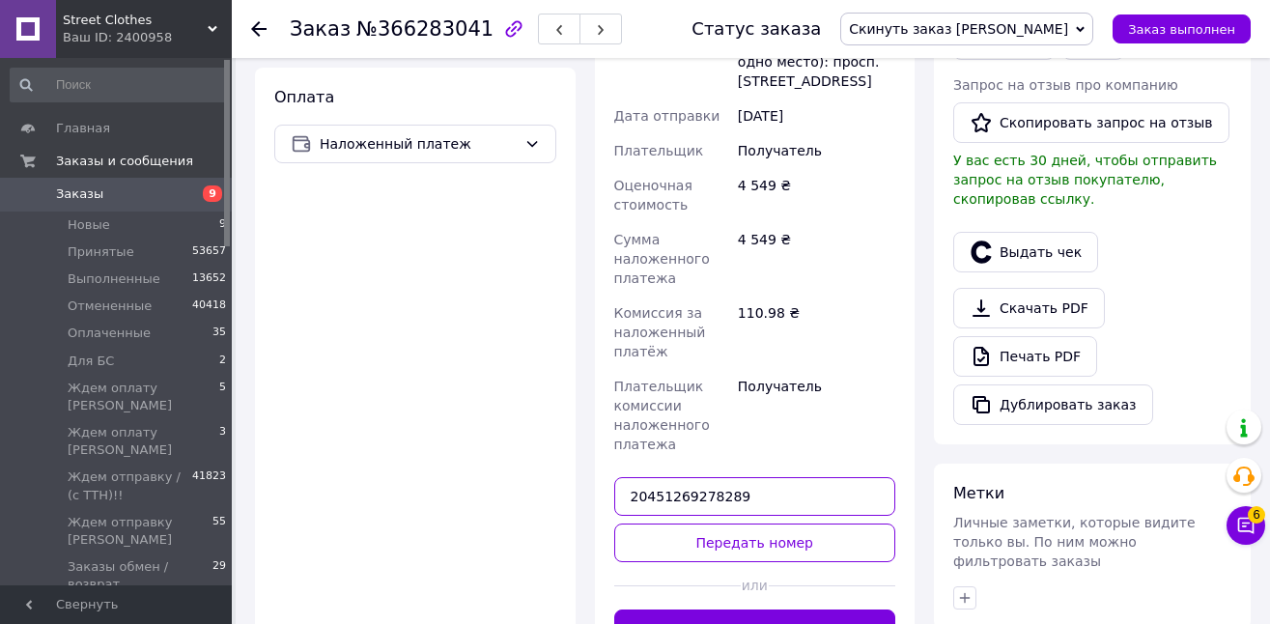
scroll to position [712, 0]
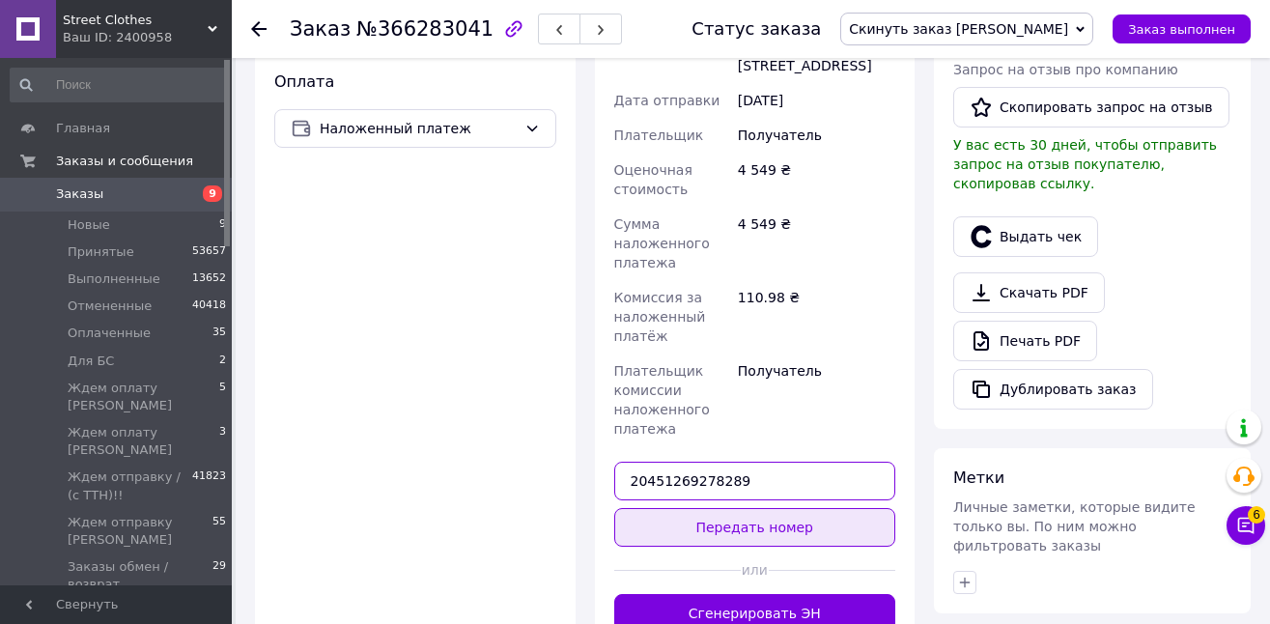
type input "20451269278289"
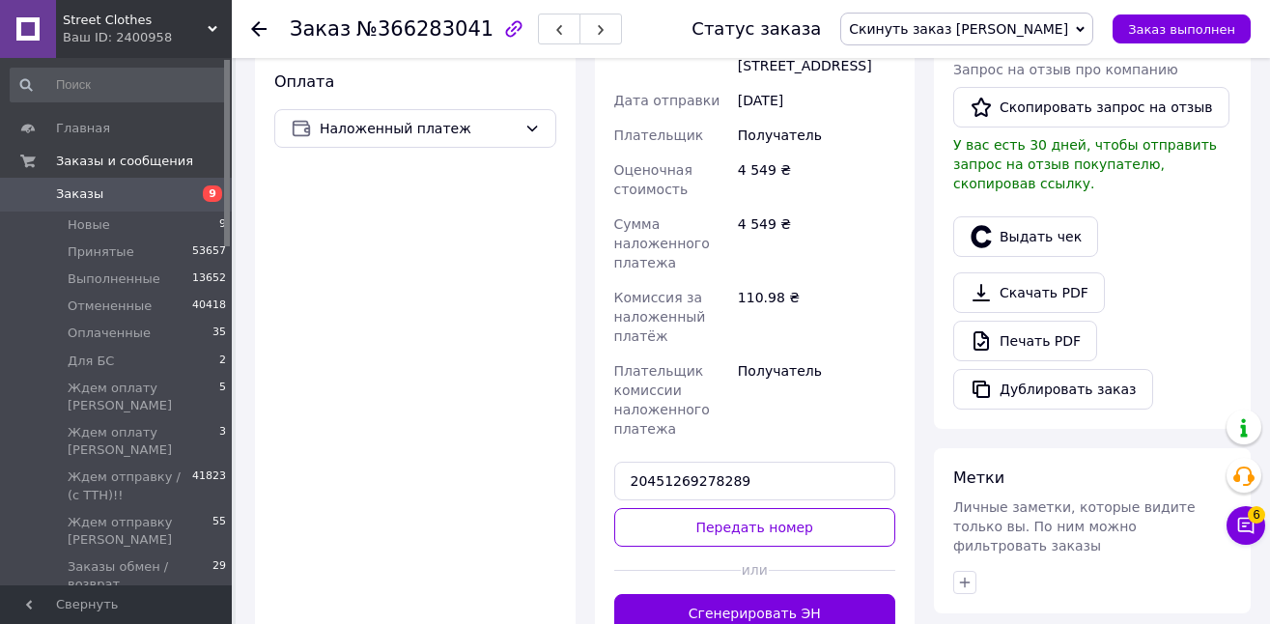
click at [836, 508] on button "Передать номер" at bounding box center [755, 527] width 282 height 39
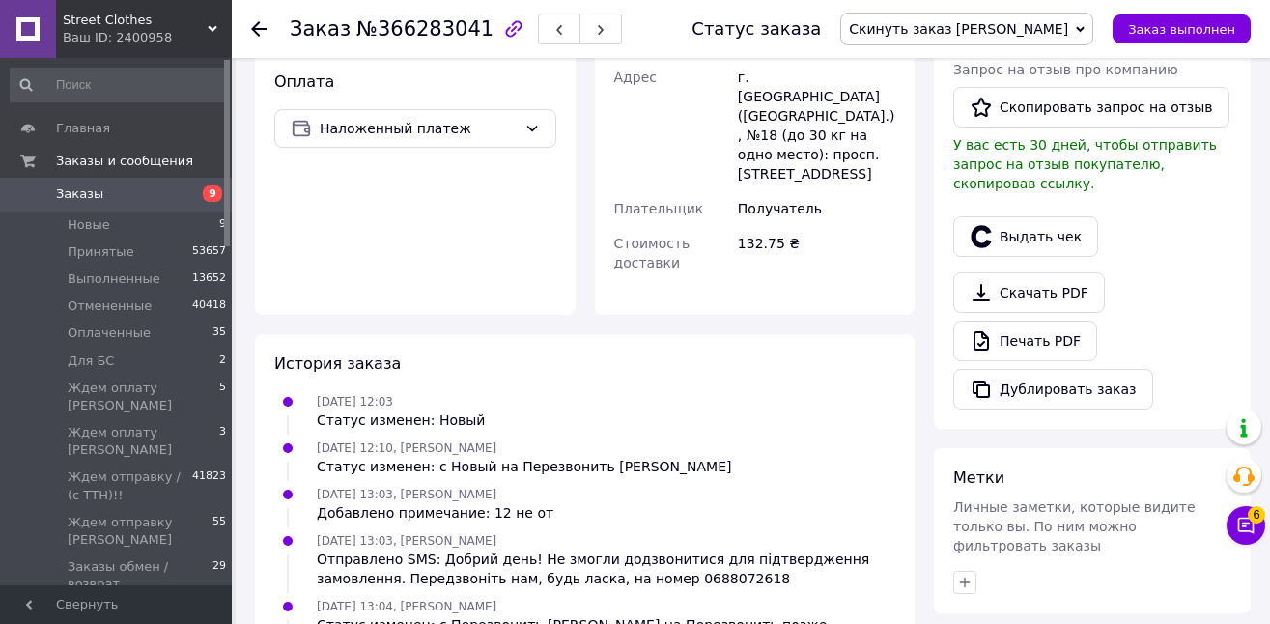
click at [1055, 21] on span "Скинуть заказ [PERSON_NAME]" at bounding box center [958, 28] width 219 height 15
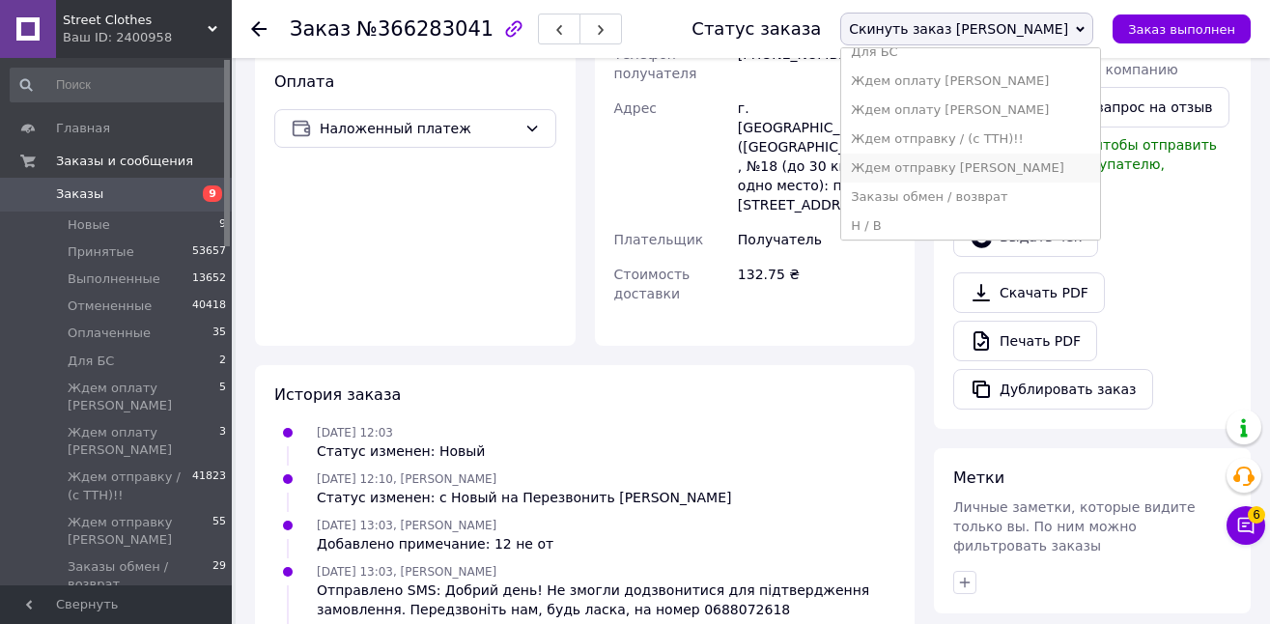
scroll to position [145, 0]
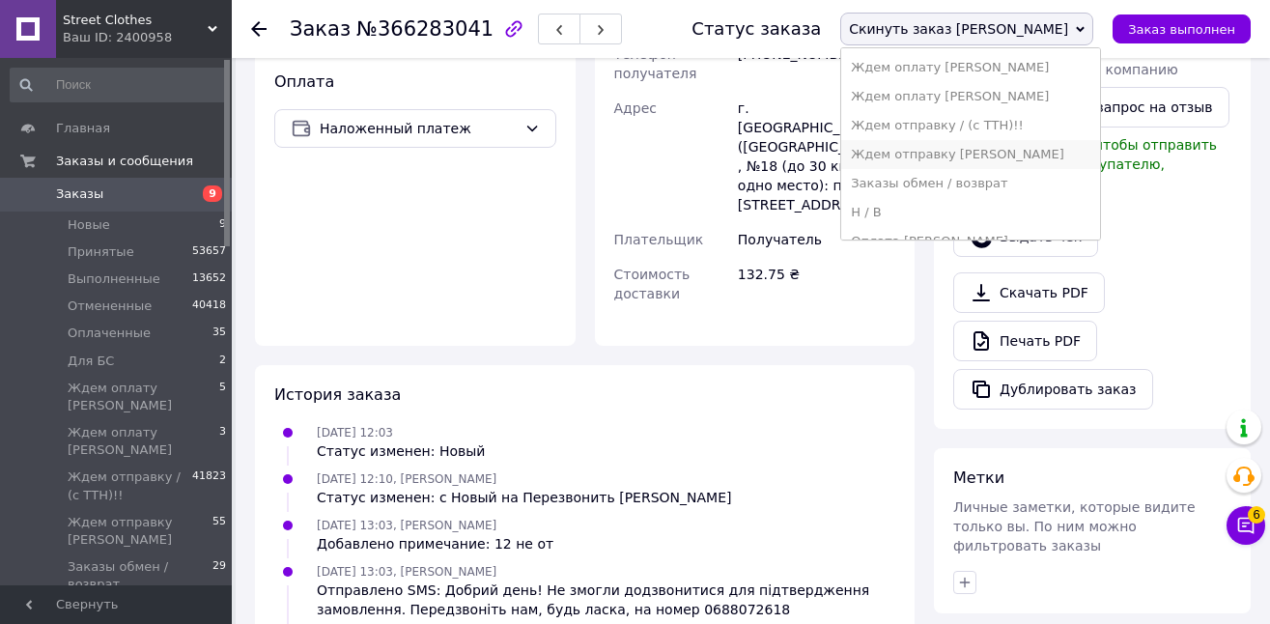
click at [1083, 153] on li "Ждем отправку [PERSON_NAME]" at bounding box center [970, 154] width 259 height 29
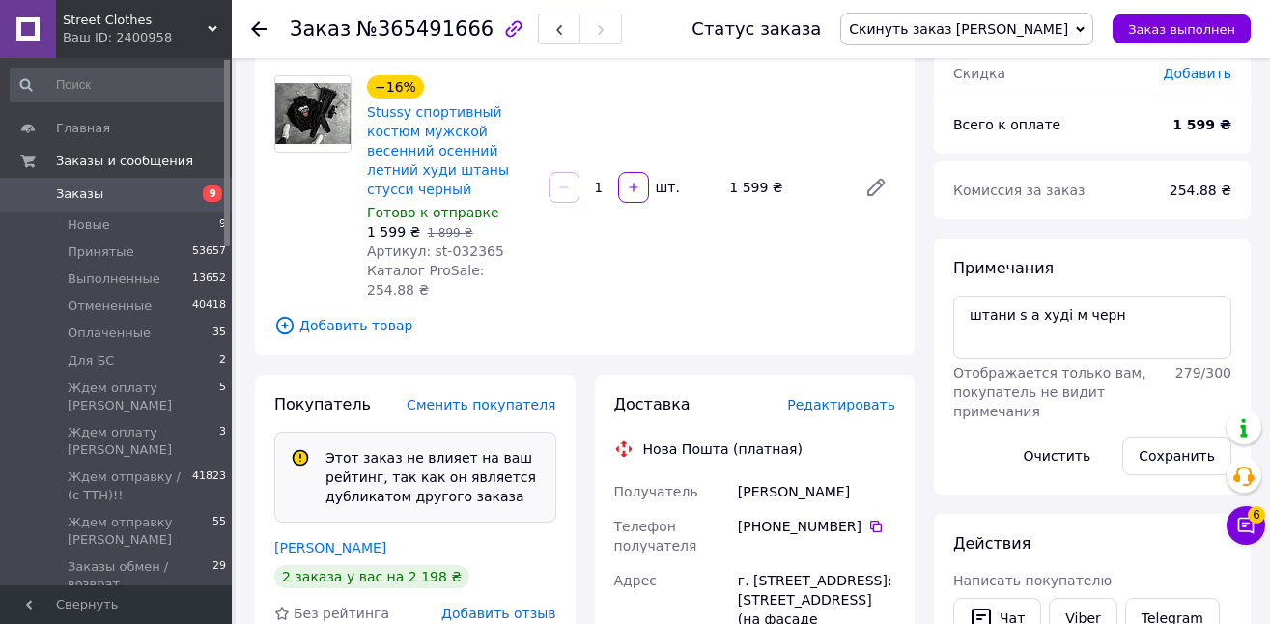
scroll to position [335, 0]
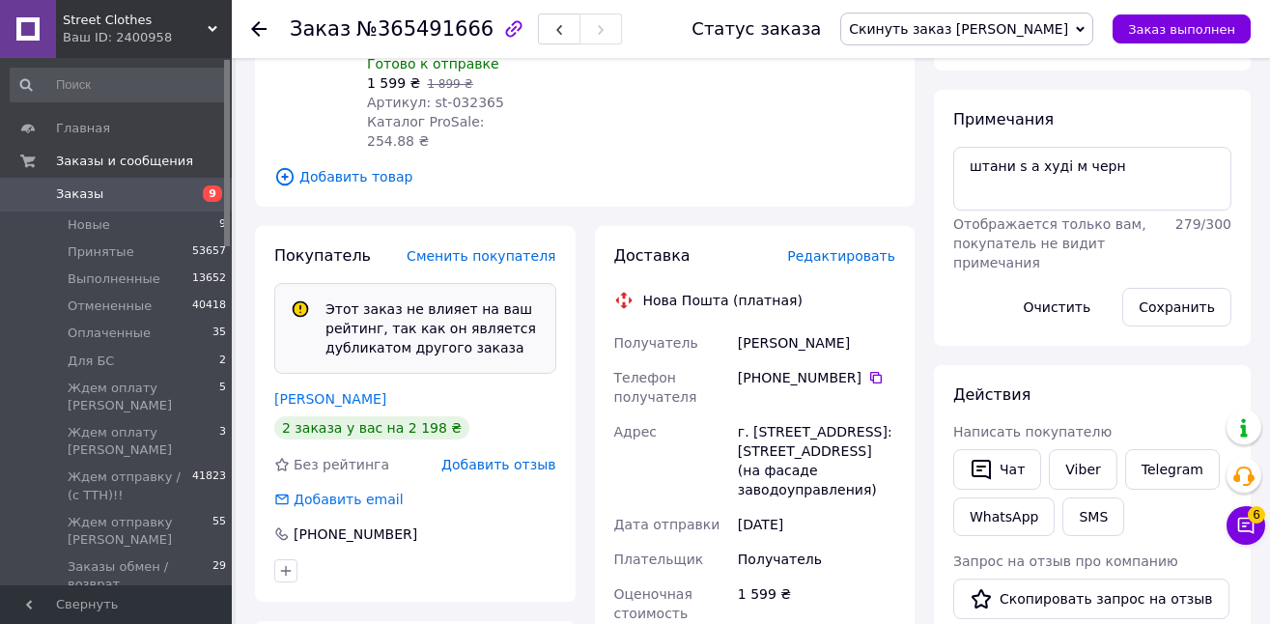
drag, startPoint x: 876, startPoint y: 534, endPoint x: 610, endPoint y: 344, distance: 326.6
click at [610, 344] on div "Получатель [PERSON_NAME] Телефон получателя [PHONE_NUMBER]   Адрес г. Черновцы …" at bounding box center [755, 597] width 290 height 544
copy div "Получатель [PERSON_NAME] Телефон получателя [PHONE_NUMBER]   Адрес г. [STREET_A…"
drag, startPoint x: 1129, startPoint y: 160, endPoint x: 974, endPoint y: 166, distance: 154.6
click at [974, 166] on textarea "штани s а худі м черн" at bounding box center [1092, 179] width 278 height 64
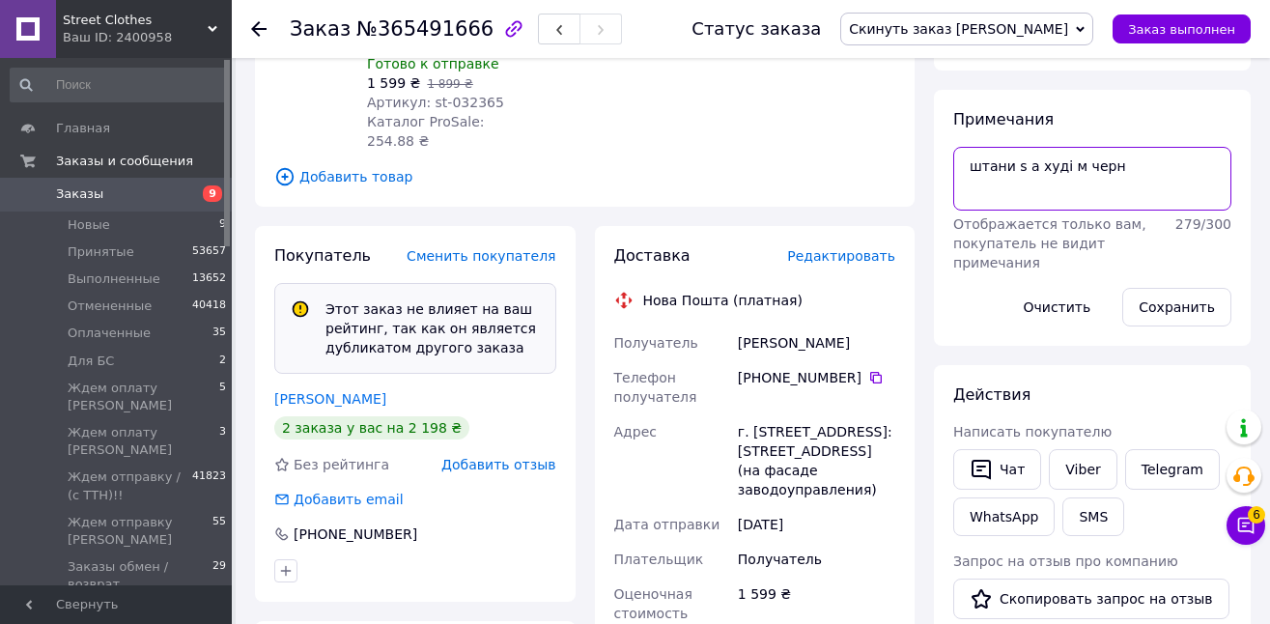
click at [997, 171] on textarea "штани s а худі м черн" at bounding box center [1092, 179] width 278 height 64
drag, startPoint x: 1074, startPoint y: 165, endPoint x: 955, endPoint y: 170, distance: 118.8
click at [957, 166] on textarea "штани s а худі м черн" at bounding box center [1092, 179] width 278 height 64
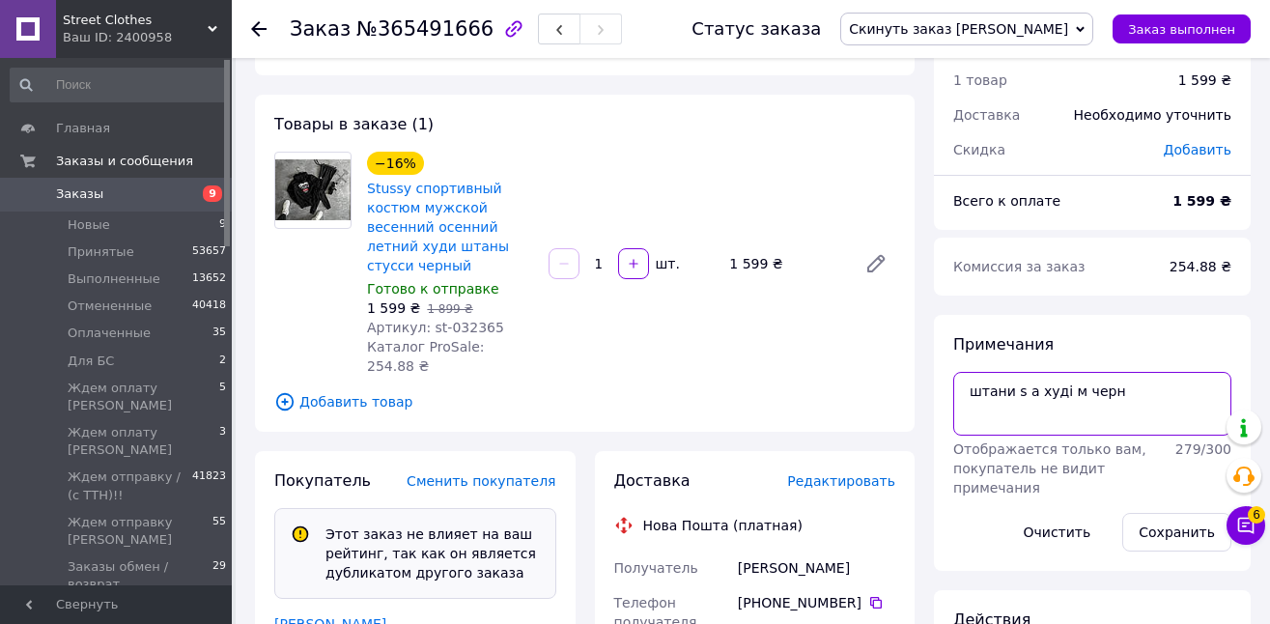
scroll to position [112, 0]
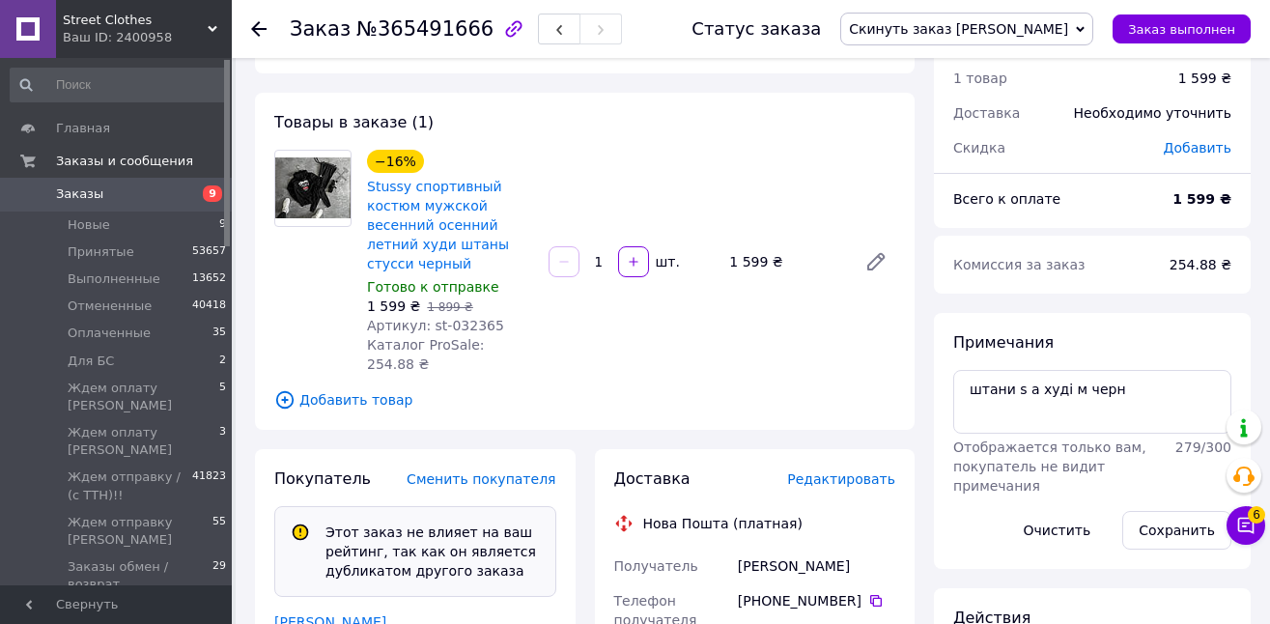
click at [405, 235] on span "Stussy спортивный костюм мужской весенний осенний летний худи штаны стусси черн…" at bounding box center [450, 225] width 166 height 97
click at [414, 224] on link "Stussy спортивный костюм мужской весенний осенний летний худи штаны стусси черн…" at bounding box center [438, 225] width 142 height 93
click at [988, 24] on span "Скинуть заказ [PERSON_NAME]" at bounding box center [958, 28] width 219 height 15
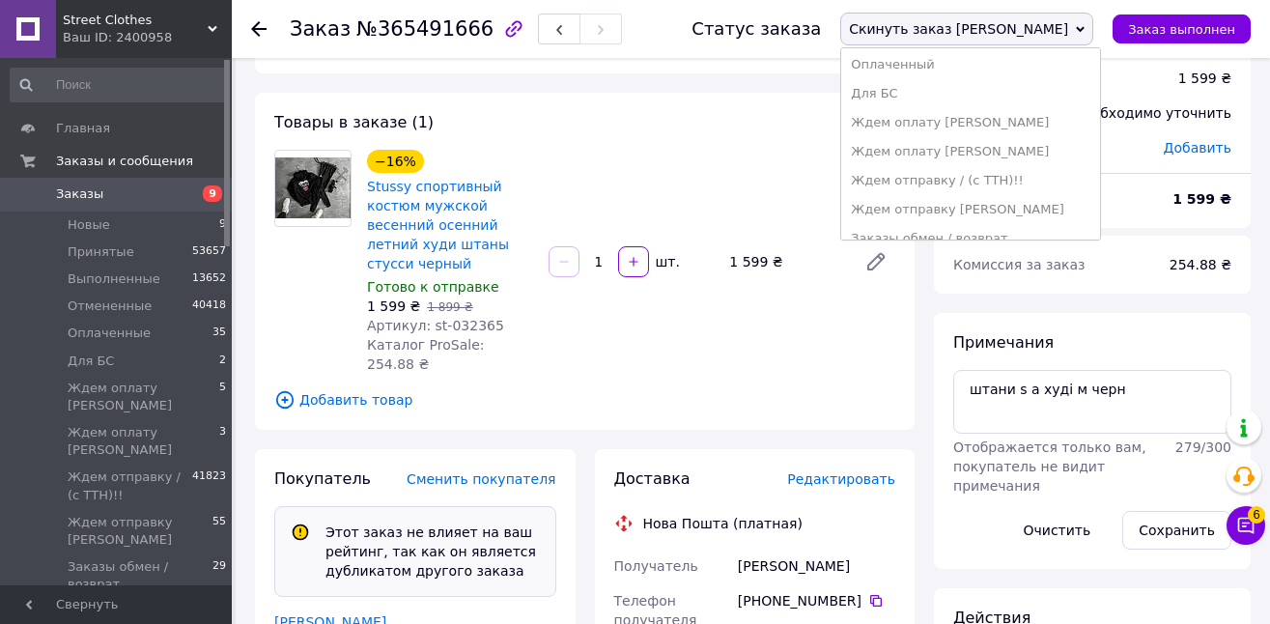
scroll to position [96, 0]
click at [1023, 209] on li "Ждем отправку [PERSON_NAME]" at bounding box center [970, 203] width 259 height 29
